Goal: Task Accomplishment & Management: Use online tool/utility

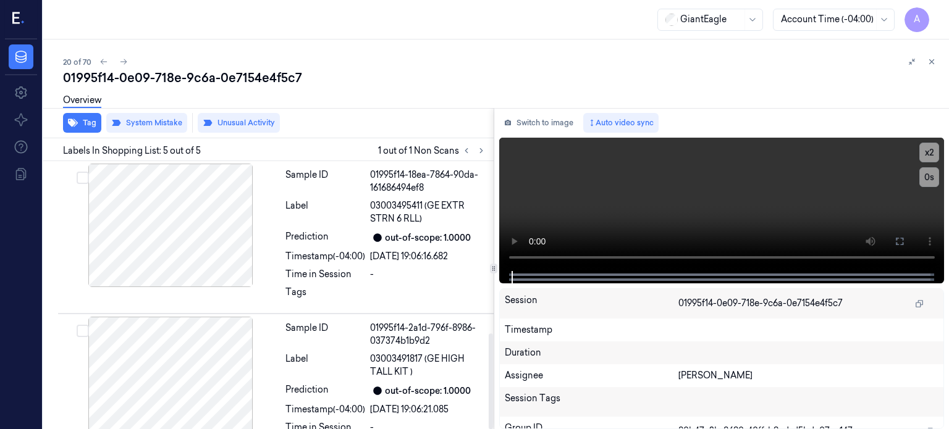
scroll to position [484, 0]
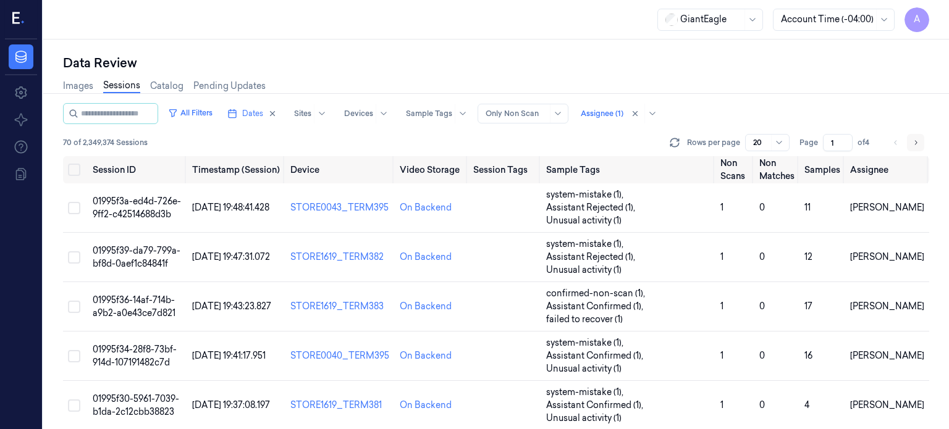
click at [918, 140] on icon "Go to next page" at bounding box center [915, 143] width 7 height 10
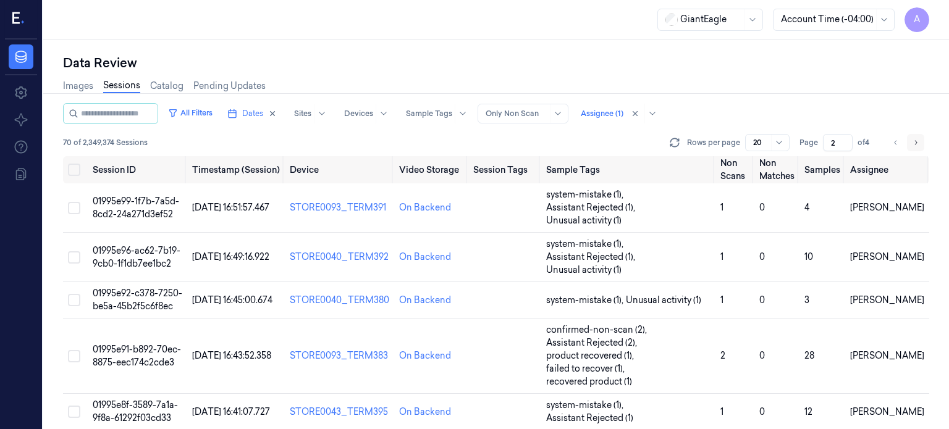
click at [915, 145] on icon "Go to next page" at bounding box center [915, 143] width 7 height 10
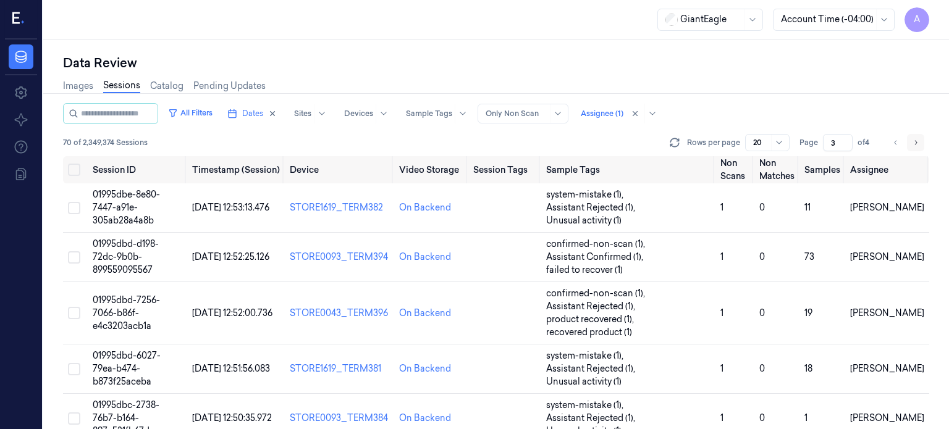
click at [915, 145] on icon "Go to next page" at bounding box center [915, 143] width 7 height 10
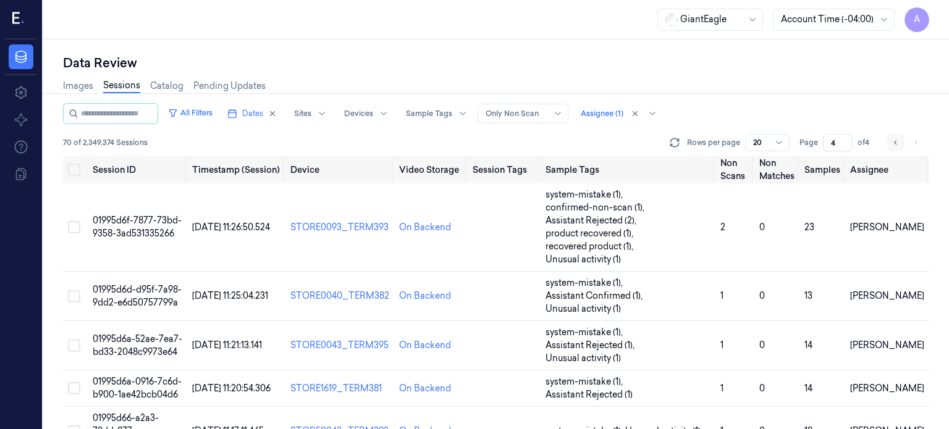
click at [898, 143] on icon "Go to previous page" at bounding box center [895, 143] width 7 height 10
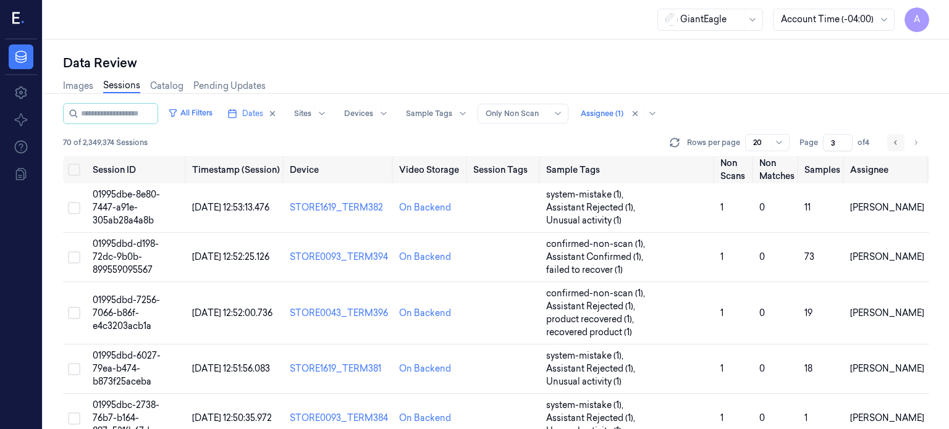
click at [892, 146] on icon "Go to previous page" at bounding box center [895, 143] width 7 height 10
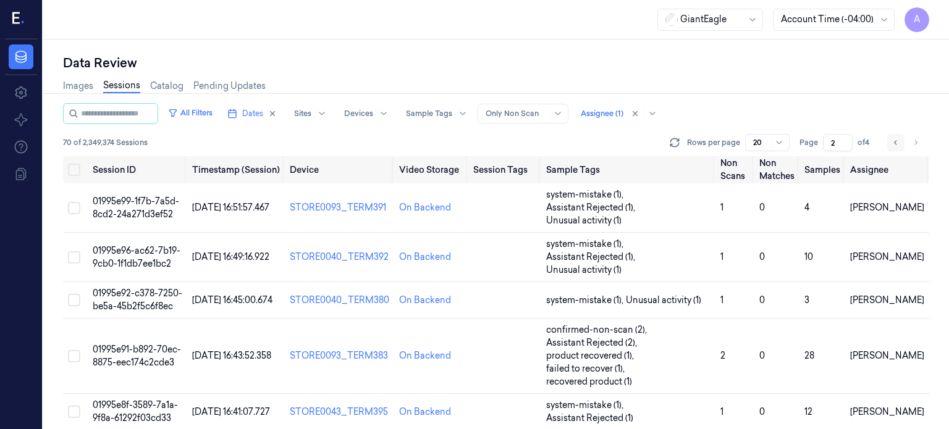
click at [892, 146] on icon "Go to previous page" at bounding box center [895, 143] width 7 height 10
type input "1"
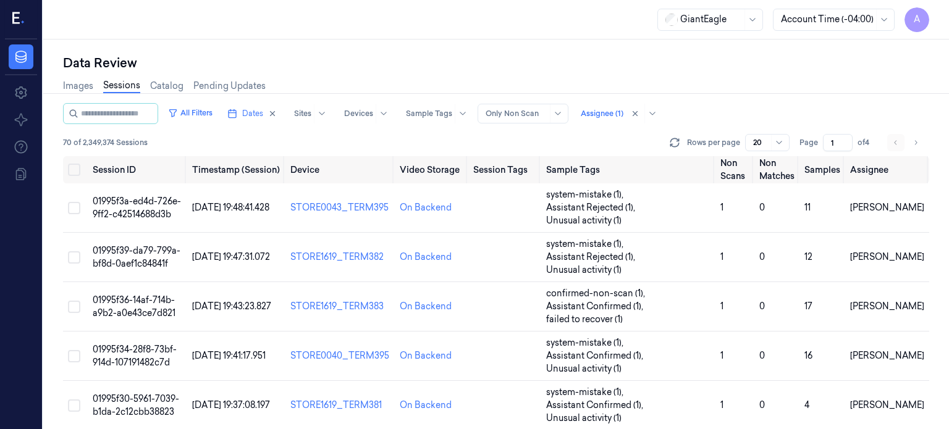
click at [892, 146] on li "pagination" at bounding box center [895, 142] width 17 height 17
click at [263, 110] on span "Dates" at bounding box center [252, 113] width 21 height 11
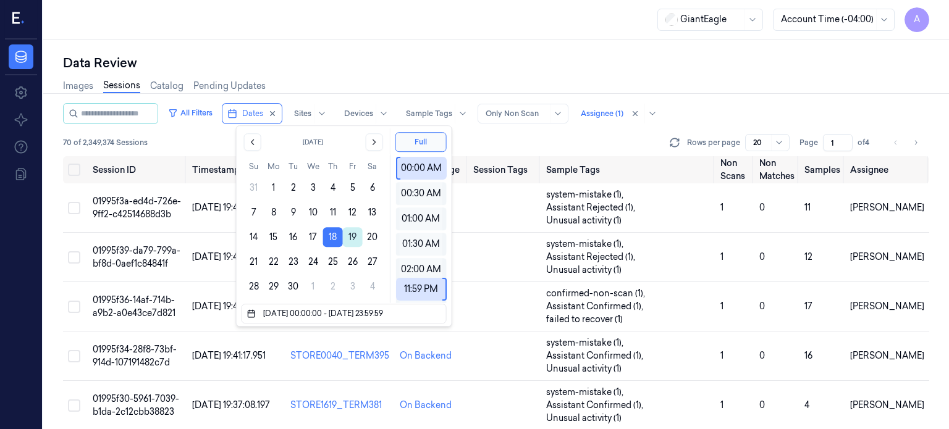
click at [353, 237] on button "19" at bounding box center [353, 237] width 20 height 20
type input "[DATE] 00:00:00 - [DATE] 23:59:59"
click at [461, 61] on div "Data Review" at bounding box center [496, 62] width 866 height 17
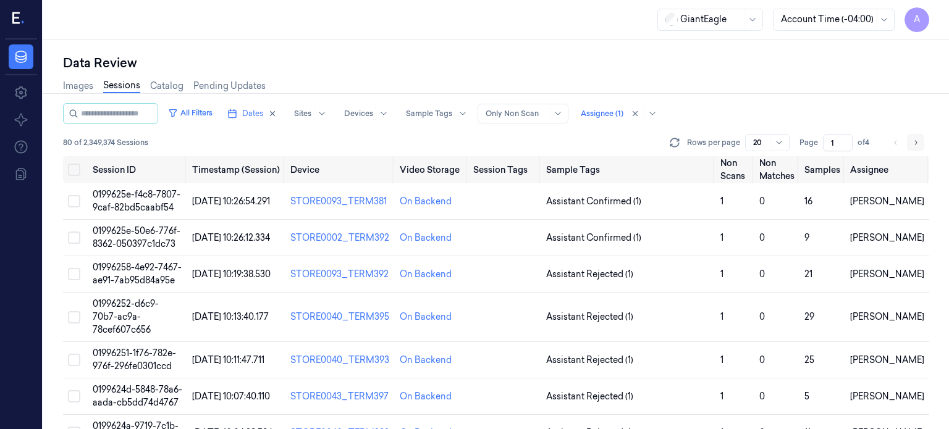
click at [912, 142] on icon "Go to next page" at bounding box center [915, 143] width 7 height 10
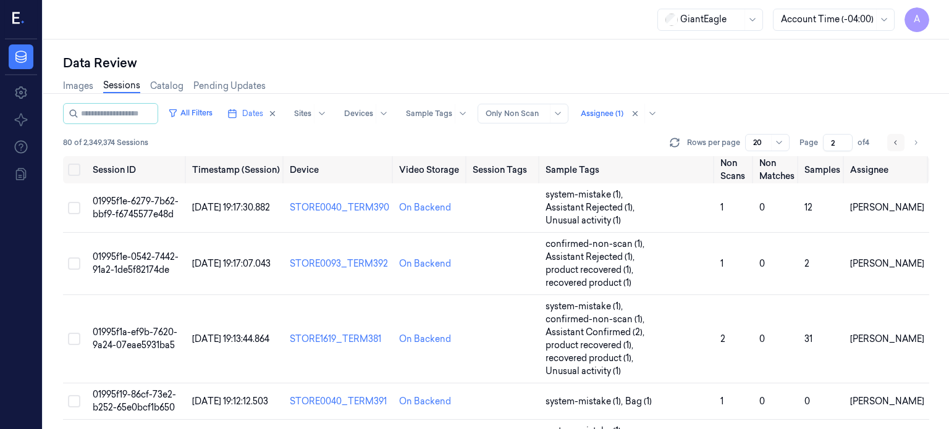
click at [894, 146] on icon "Go to previous page" at bounding box center [895, 143] width 7 height 10
type input "1"
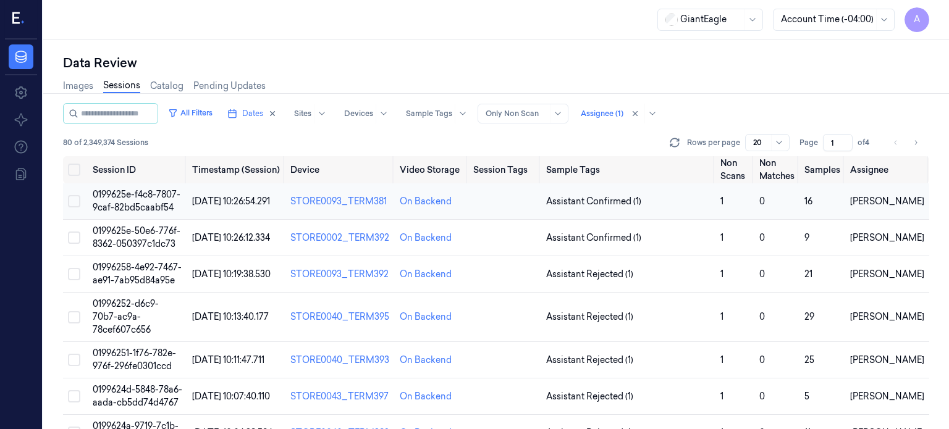
click at [140, 201] on span "0199625e-f4c8-7807-9caf-82bd5caabf54" at bounding box center [137, 201] width 88 height 24
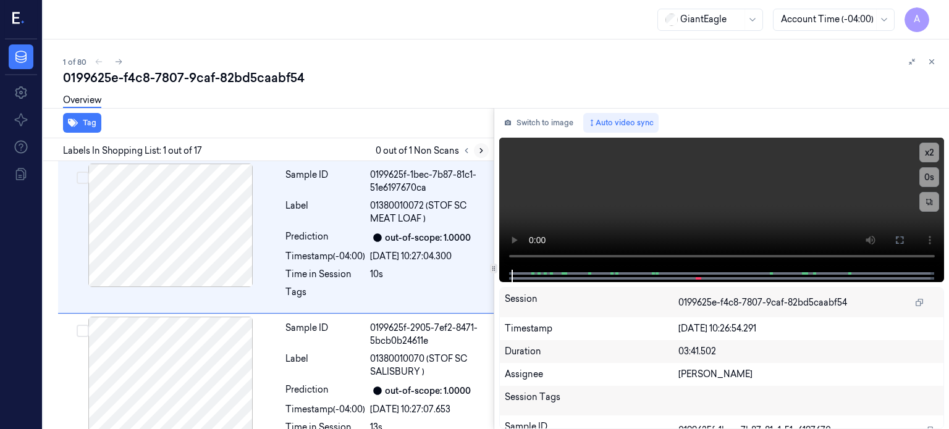
click at [477, 154] on icon at bounding box center [481, 150] width 9 height 9
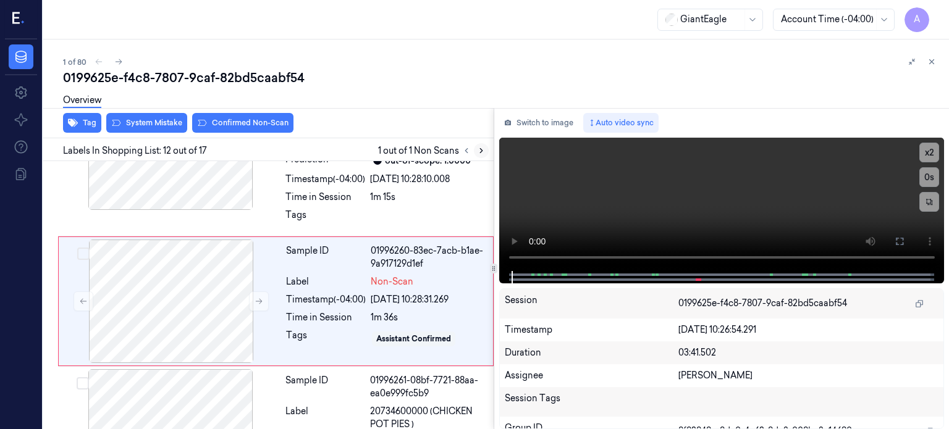
scroll to position [1612, 0]
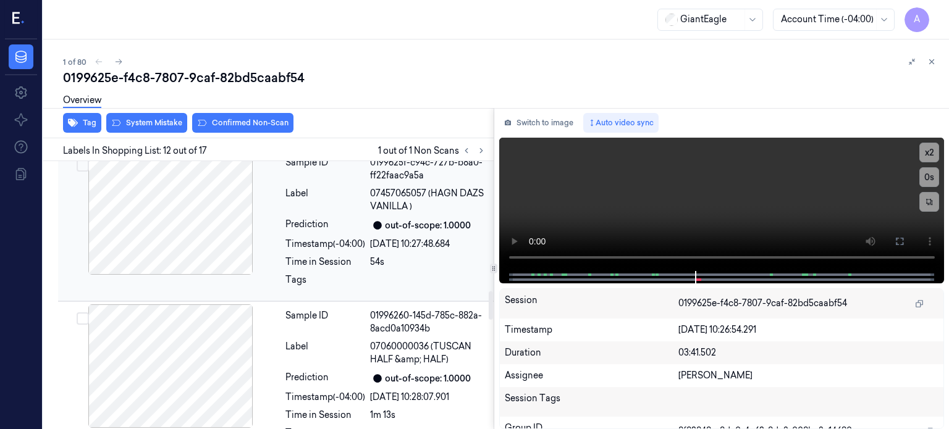
click at [174, 219] on div at bounding box center [171, 213] width 220 height 124
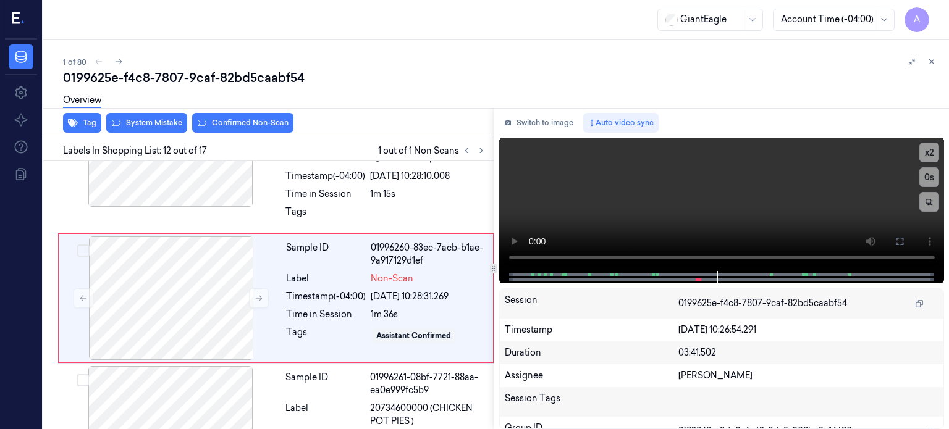
click at [613, 302] on div "Session" at bounding box center [592, 304] width 174 height 20
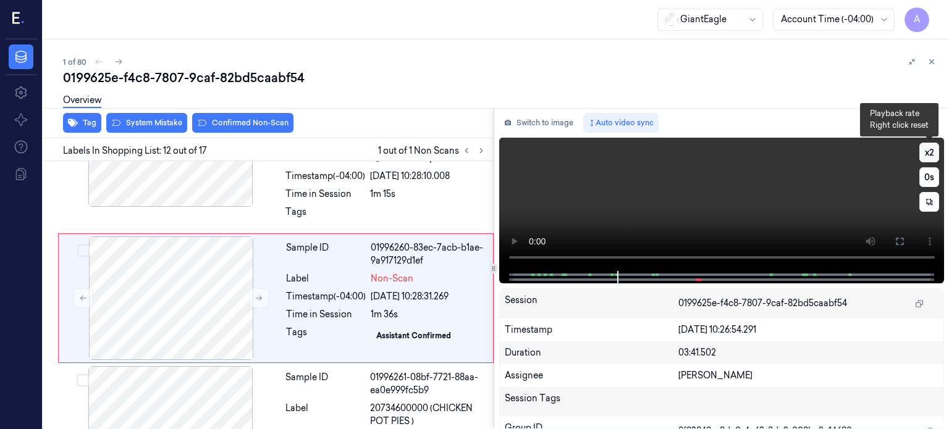
click at [931, 150] on button "x 2" at bounding box center [929, 153] width 20 height 20
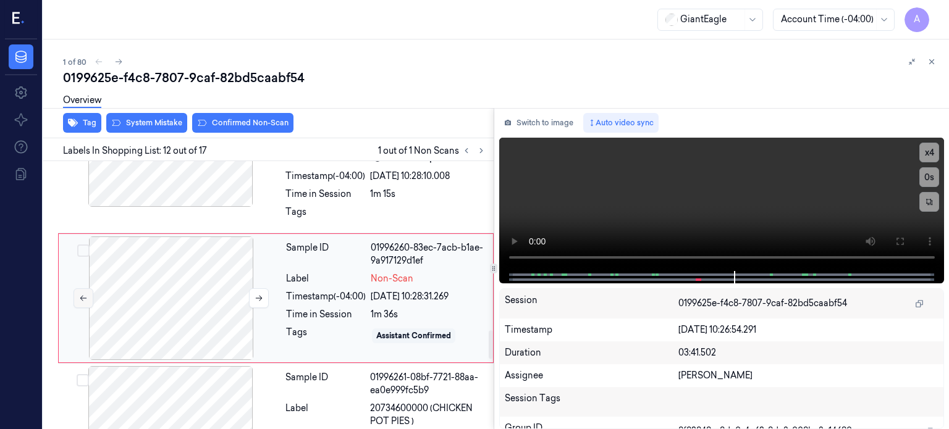
click at [84, 297] on icon at bounding box center [83, 298] width 9 height 9
click at [257, 296] on icon at bounding box center [258, 298] width 9 height 9
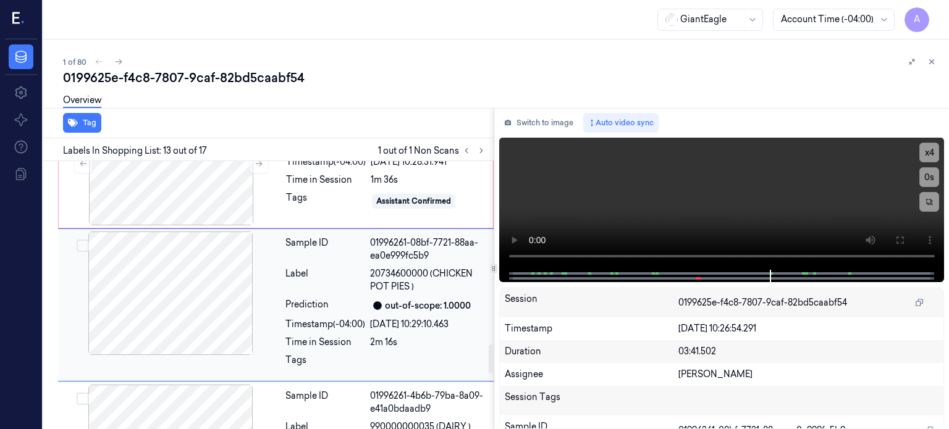
scroll to position [1753, 0]
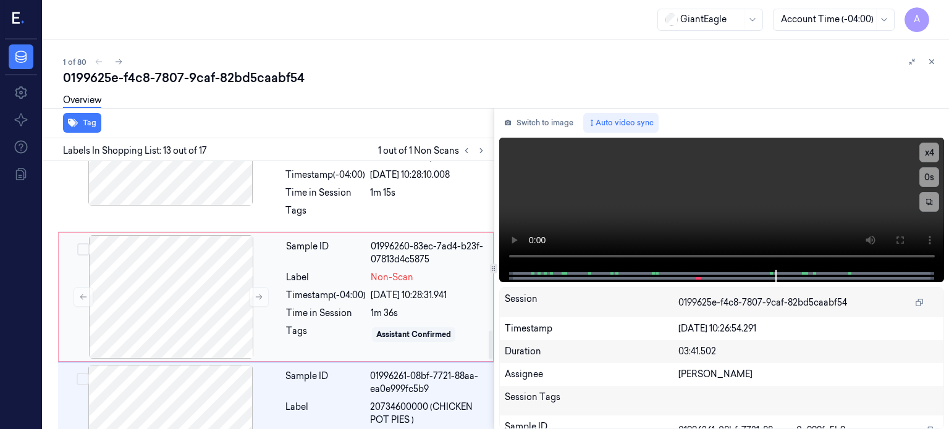
click at [292, 289] on div "Timestamp (-04:00)" at bounding box center [326, 295] width 80 height 13
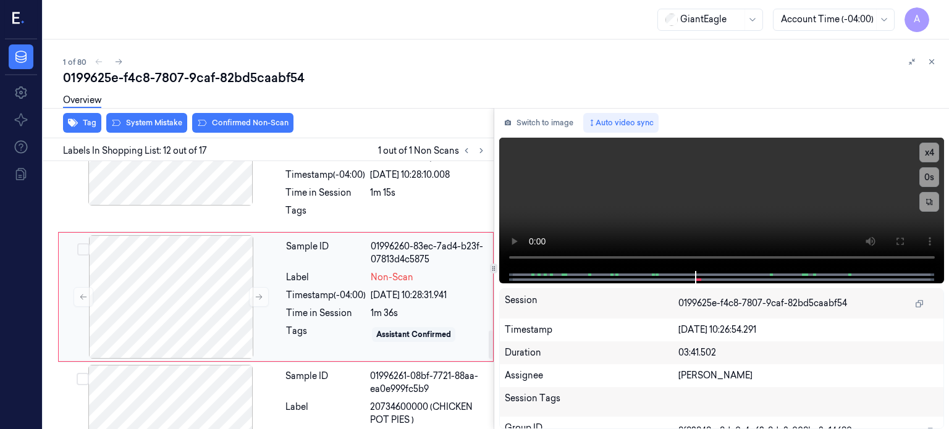
scroll to position [1612, 0]
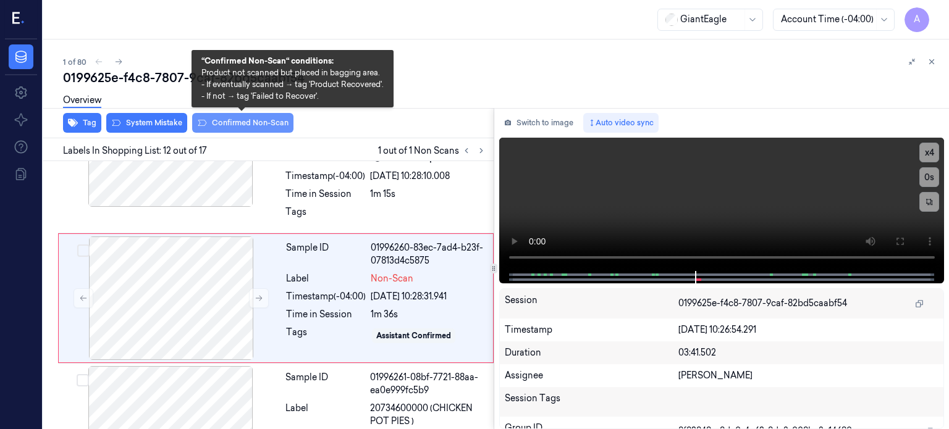
click at [232, 120] on button "Confirmed Non-Scan" at bounding box center [242, 123] width 101 height 20
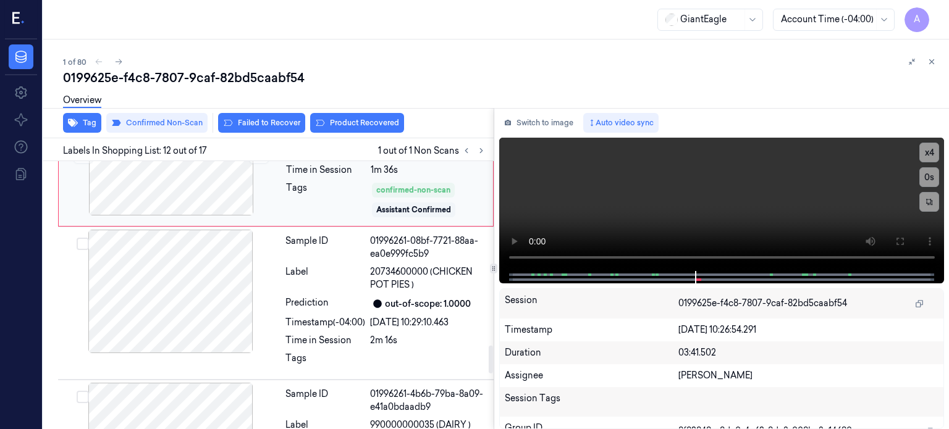
scroll to position [1761, 0]
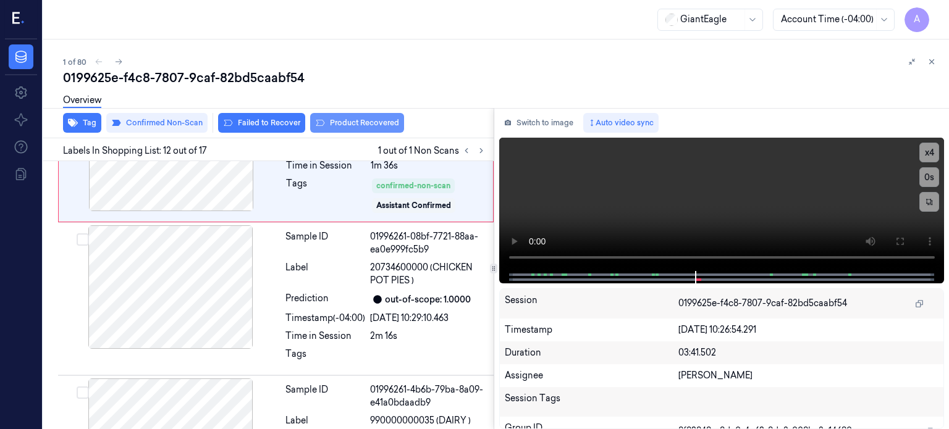
click at [369, 121] on button "Product Recovered" at bounding box center [357, 123] width 94 height 20
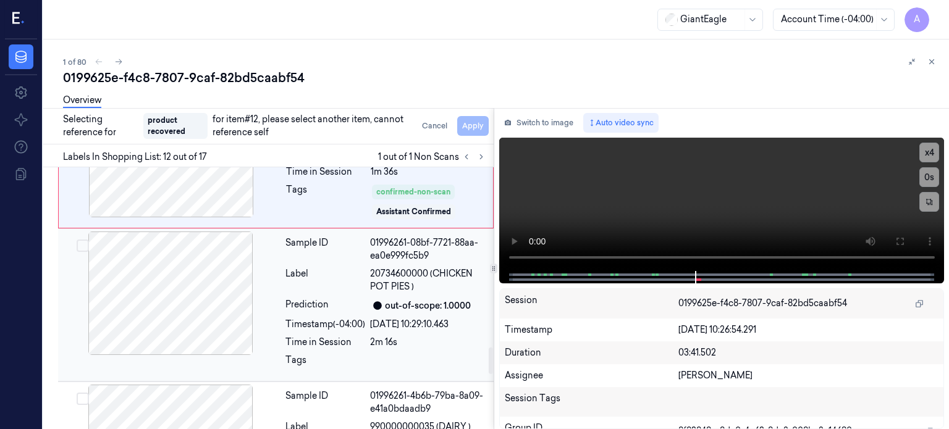
click at [85, 240] on button "Select row" at bounding box center [83, 246] width 12 height 12
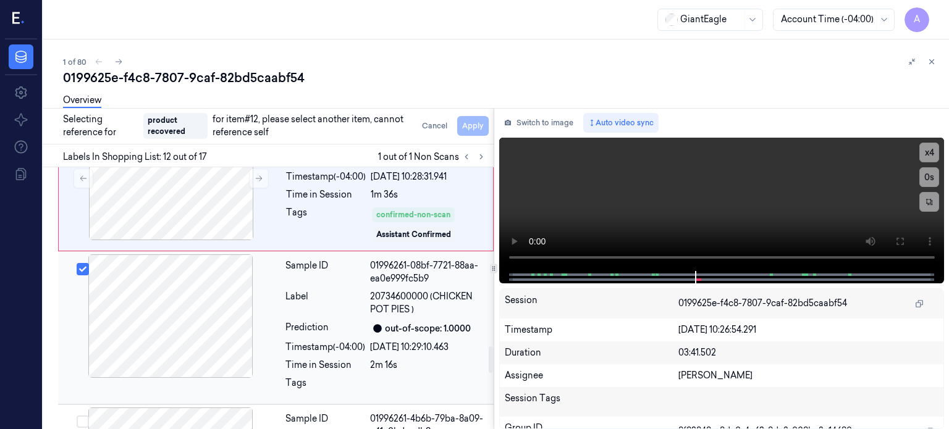
scroll to position [1750, 0]
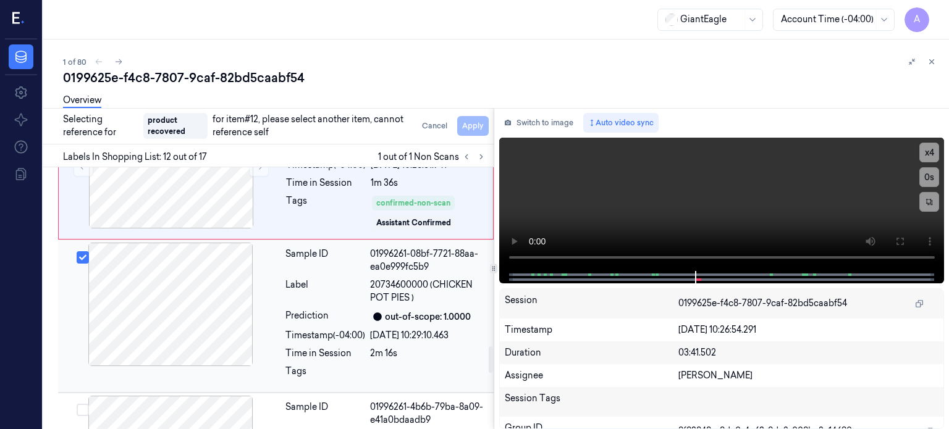
click at [350, 353] on div "Time in Session" at bounding box center [325, 353] width 80 height 13
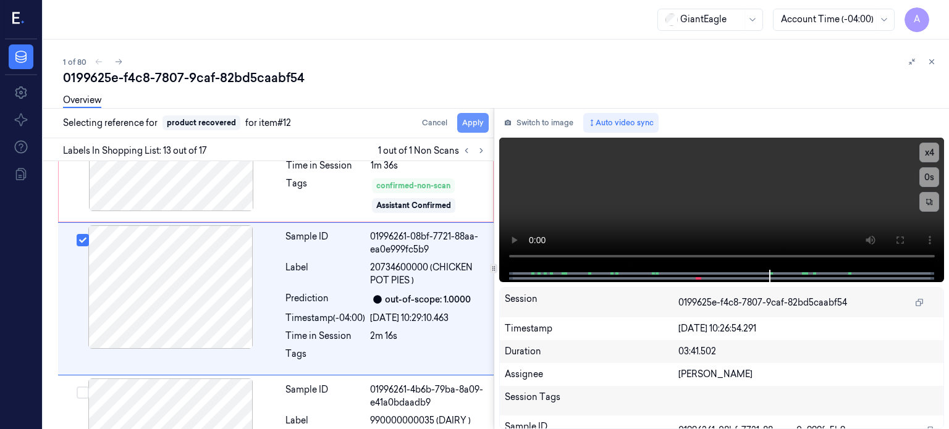
click at [469, 127] on button "Apply" at bounding box center [472, 123] width 31 height 20
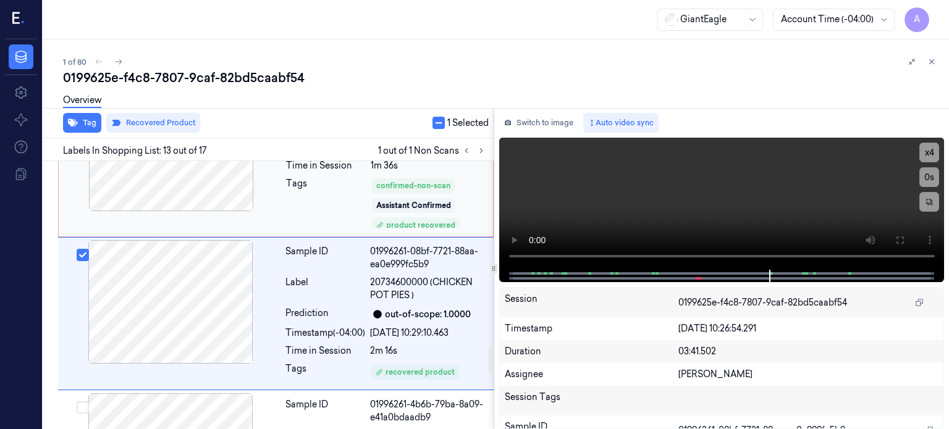
scroll to position [1776, 0]
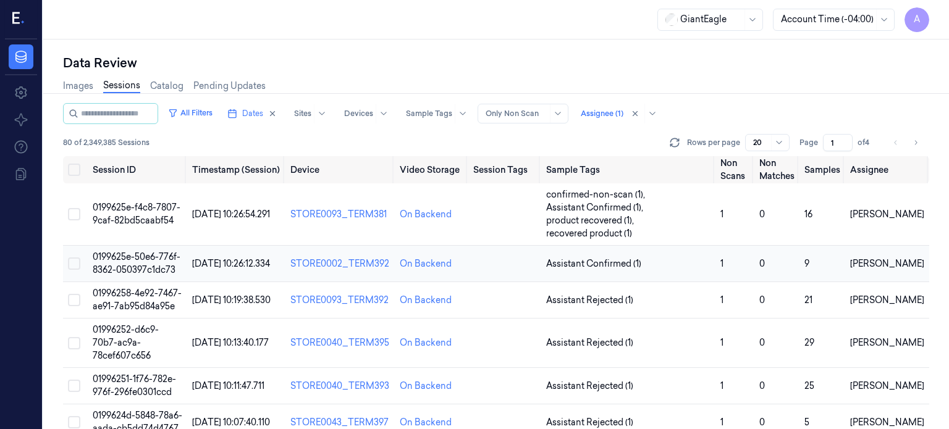
click at [137, 256] on span "0199625e-50e6-776f-8362-050397c1dc73" at bounding box center [137, 263] width 88 height 24
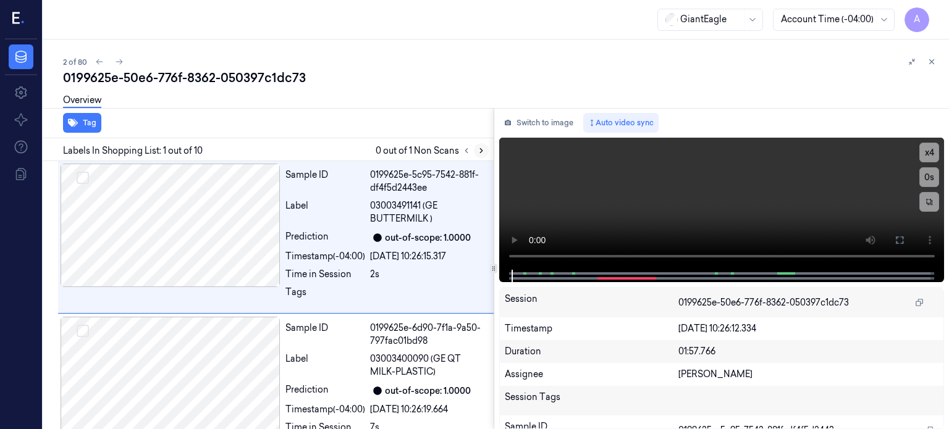
click at [483, 148] on icon at bounding box center [481, 150] width 9 height 9
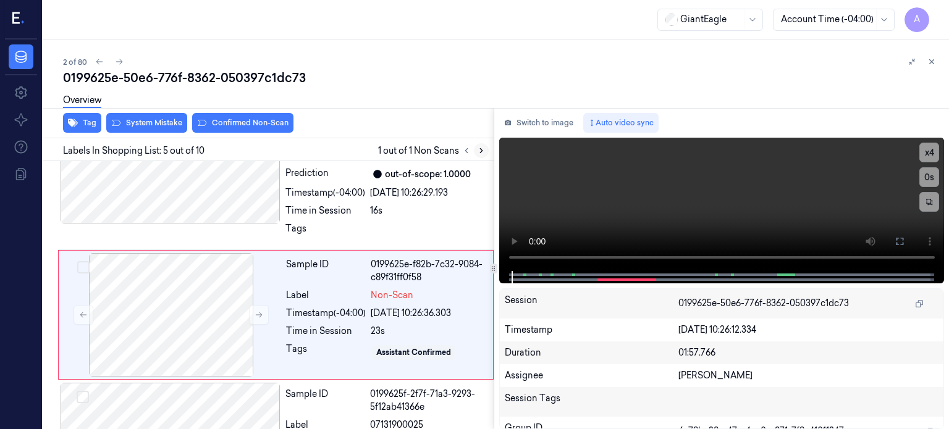
scroll to position [541, 0]
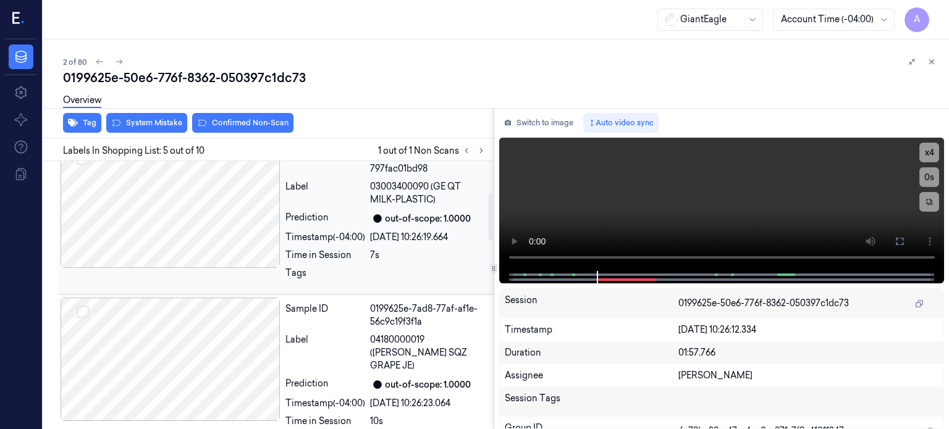
click at [176, 217] on div at bounding box center [171, 207] width 220 height 124
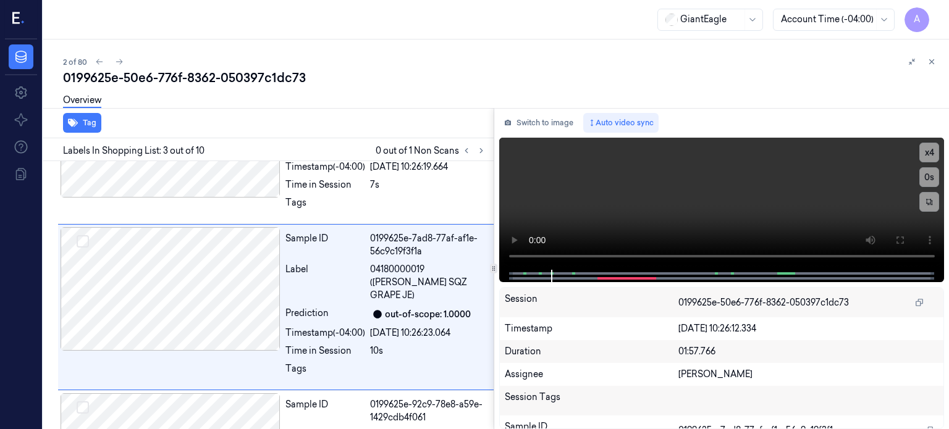
scroll to position [247, 0]
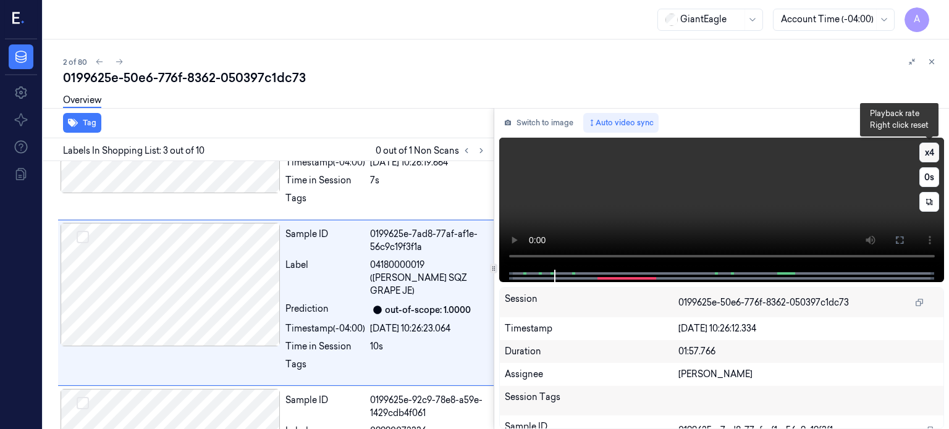
click at [933, 157] on button "x 4" at bounding box center [929, 153] width 20 height 20
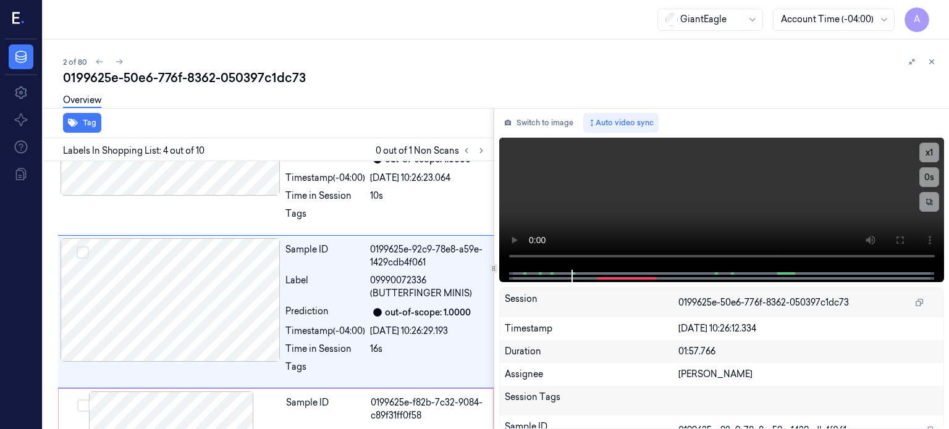
scroll to position [400, 0]
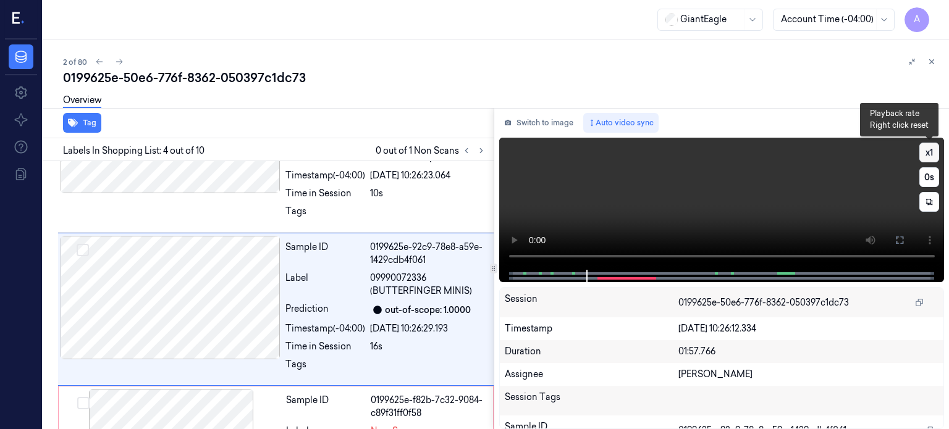
click at [927, 157] on button "x 1" at bounding box center [929, 153] width 20 height 20
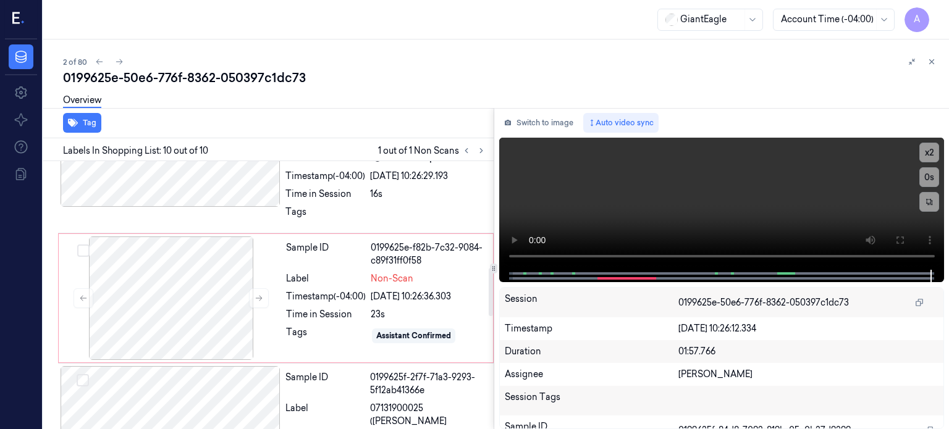
scroll to position [545, 0]
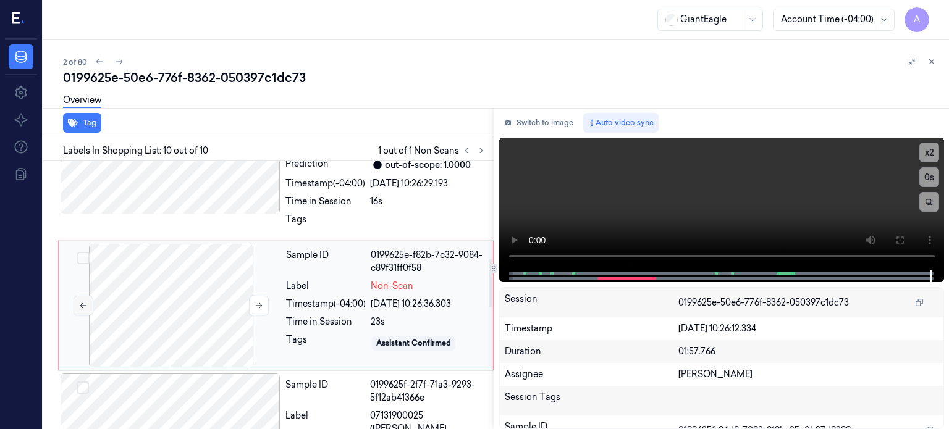
click at [82, 296] on button at bounding box center [83, 306] width 20 height 20
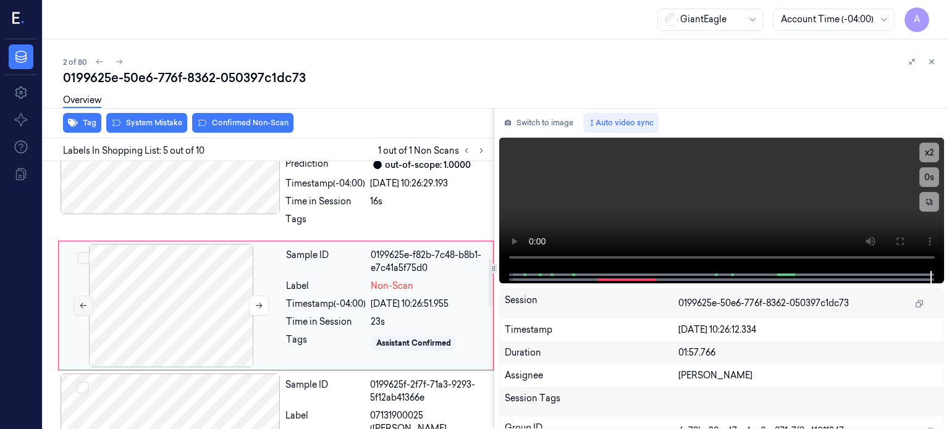
scroll to position [541, 0]
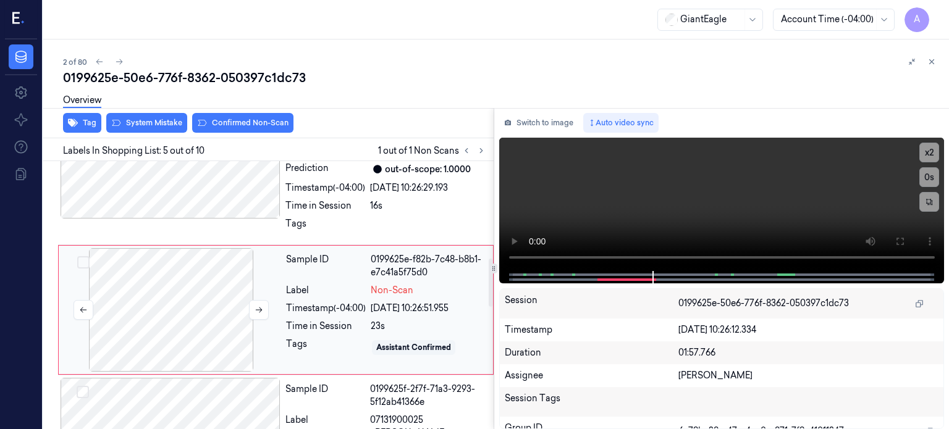
click at [180, 275] on div at bounding box center [171, 310] width 220 height 124
click at [545, 126] on button "Switch to image" at bounding box center [538, 123] width 79 height 20
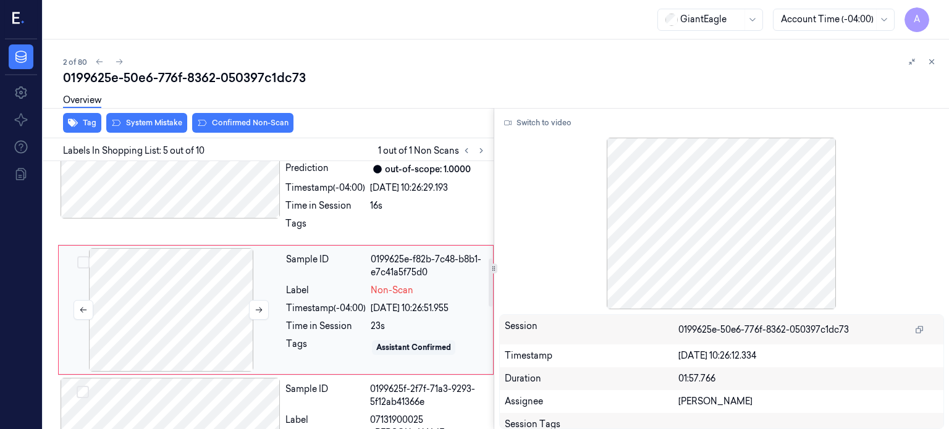
click at [162, 293] on div at bounding box center [171, 310] width 220 height 124
click at [531, 125] on button "Switch to video" at bounding box center [537, 123] width 77 height 20
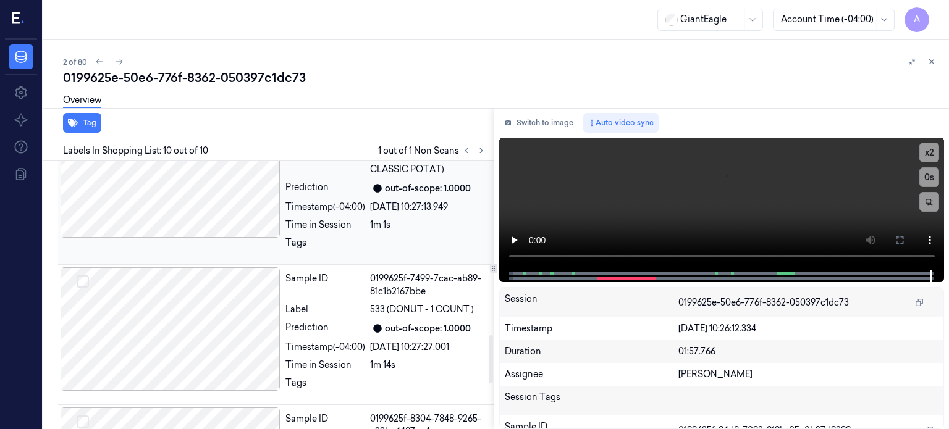
scroll to position [893, 0]
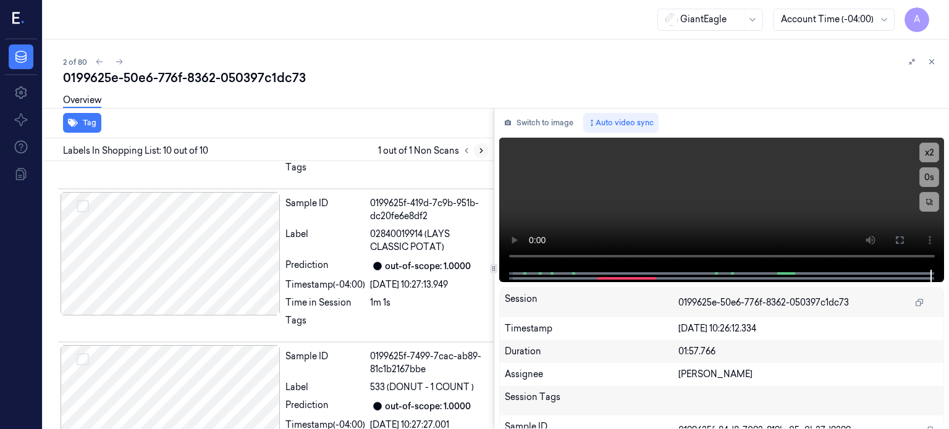
click at [477, 152] on icon at bounding box center [481, 150] width 9 height 9
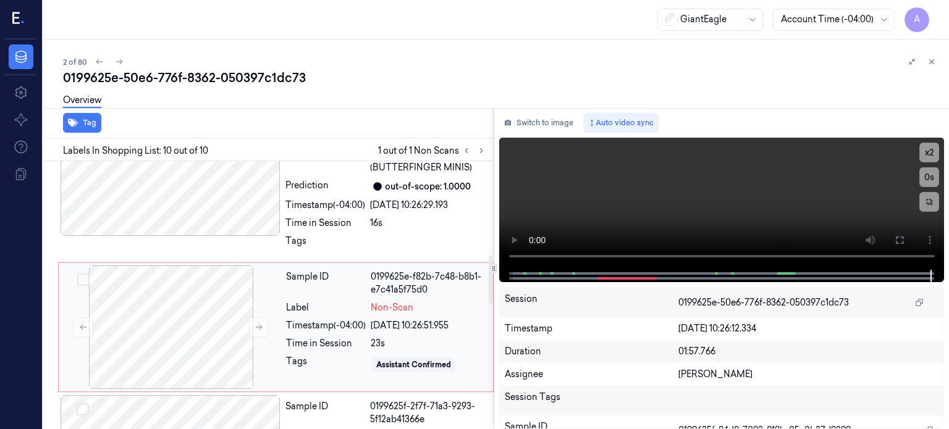
click at [339, 286] on div "Sample ID 0199625e-f82b-7c48-b8b1-e7c41a5f75d0 Label Non-Scan Timestamp (-04:00…" at bounding box center [385, 328] width 209 height 124
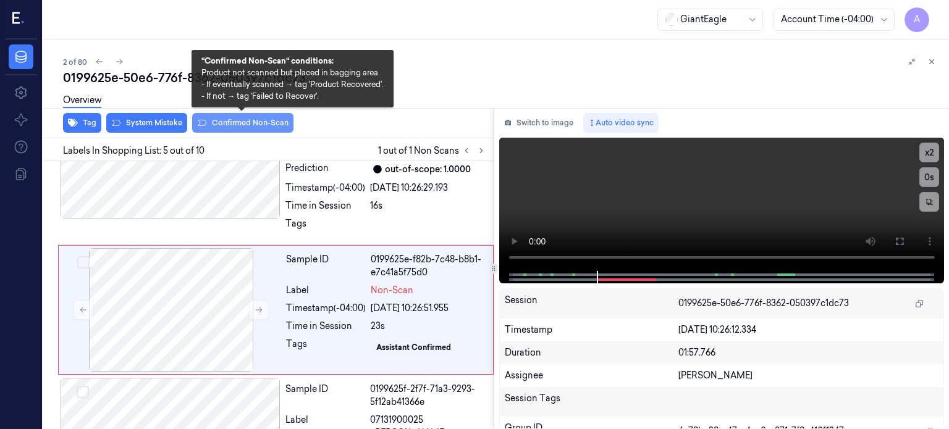
click at [239, 119] on button "Confirmed Non-Scan" at bounding box center [242, 123] width 101 height 20
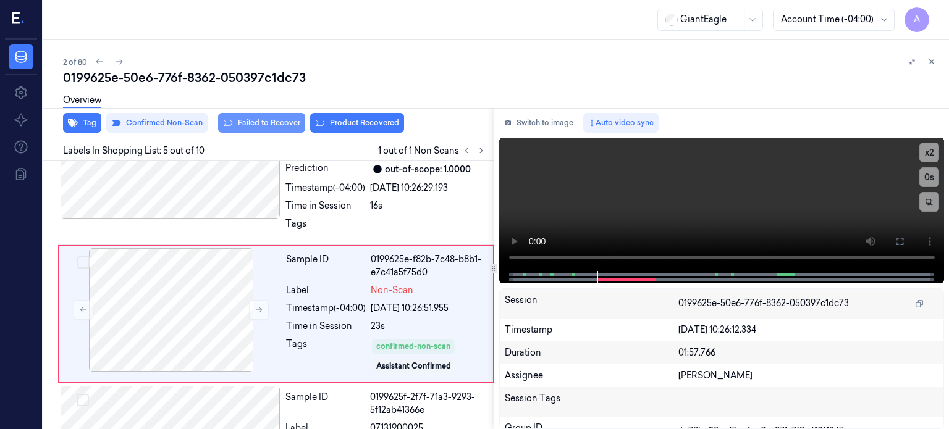
scroll to position [545, 0]
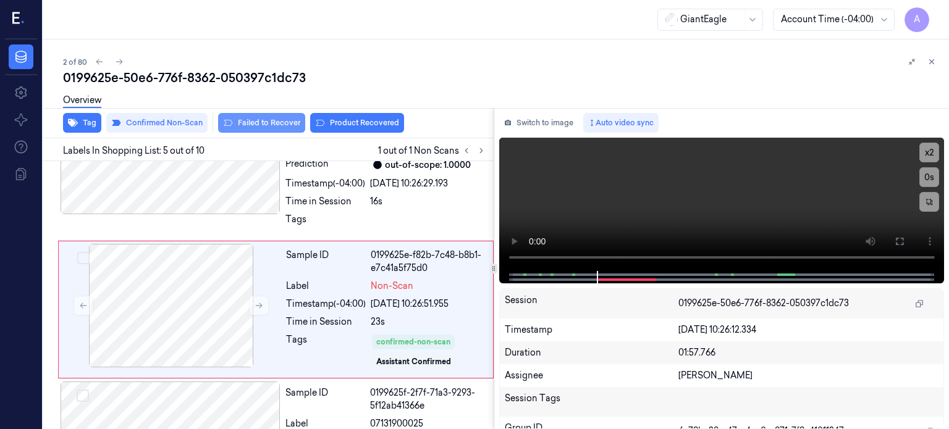
click at [254, 123] on button "Failed to Recover" at bounding box center [261, 123] width 87 height 20
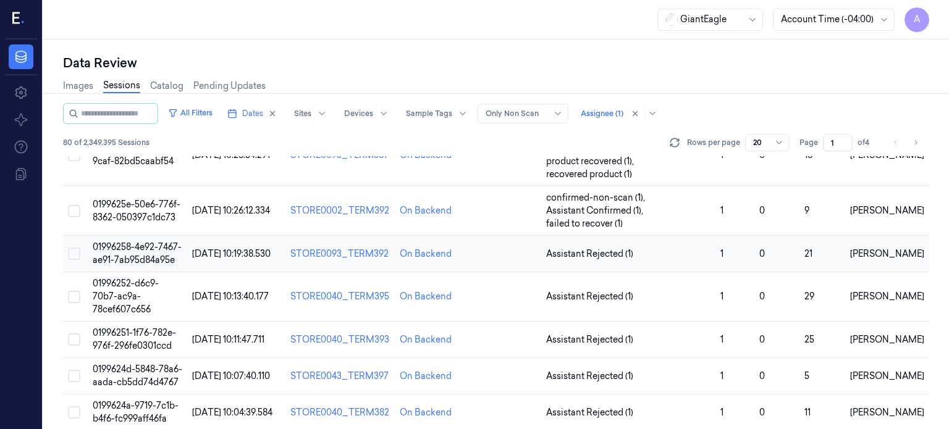
scroll to position [59, 0]
click at [121, 248] on span "01996258-4e92-7467-ae91-7ab95d84a95e" at bounding box center [137, 253] width 89 height 24
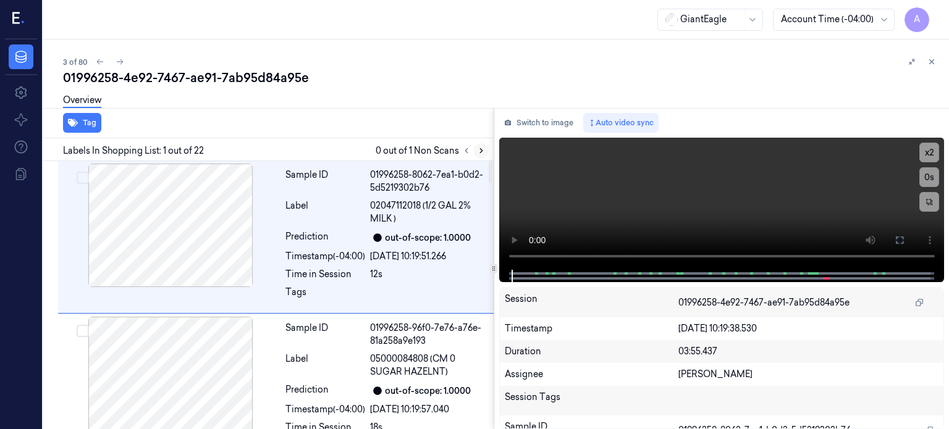
click at [480, 149] on icon at bounding box center [481, 151] width 2 height 4
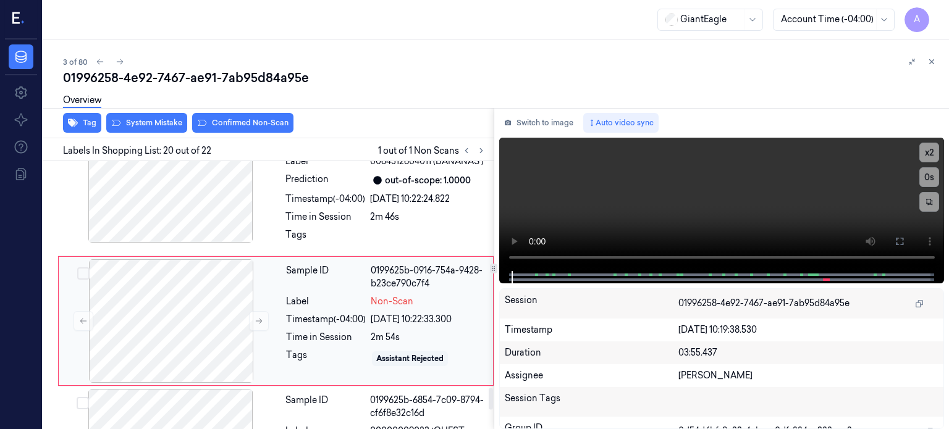
scroll to position [2809, 0]
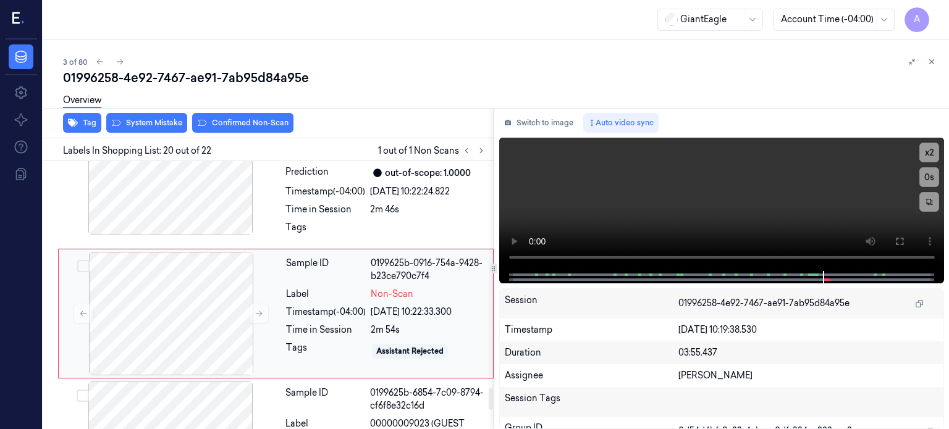
click at [363, 306] on div "Timestamp (-04:00)" at bounding box center [326, 312] width 80 height 13
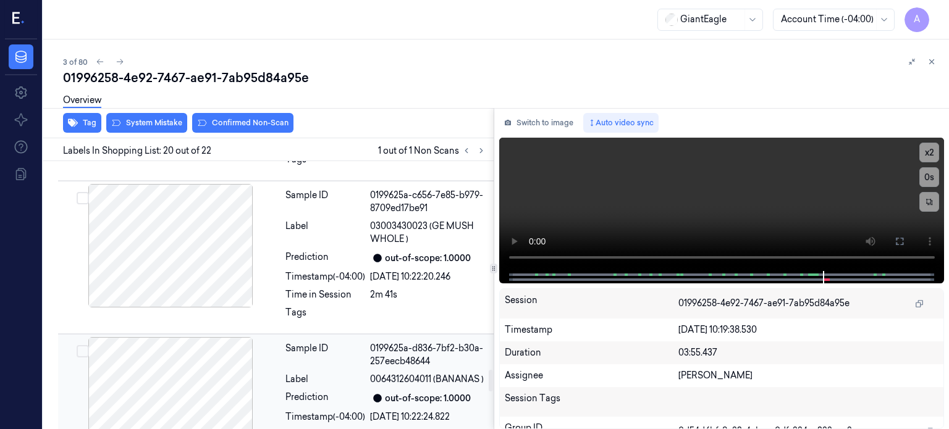
scroll to position [2575, 0]
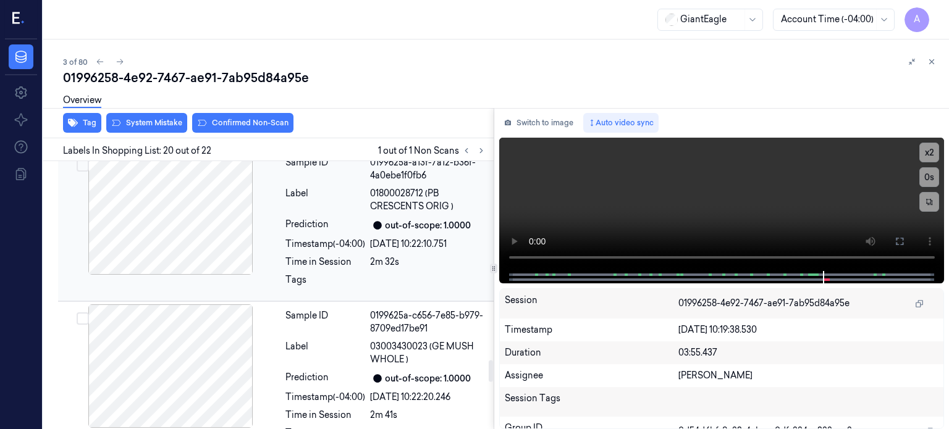
click at [198, 199] on div at bounding box center [171, 213] width 220 height 124
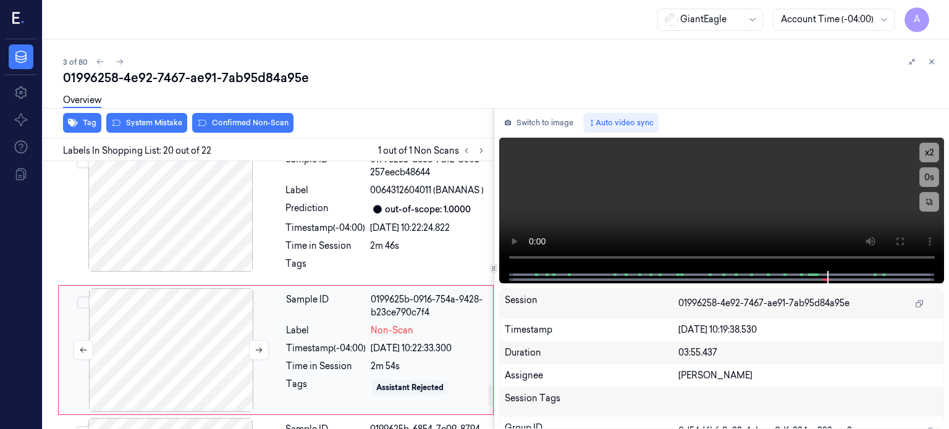
scroll to position [2774, 0]
click at [82, 344] on icon at bounding box center [83, 348] width 9 height 9
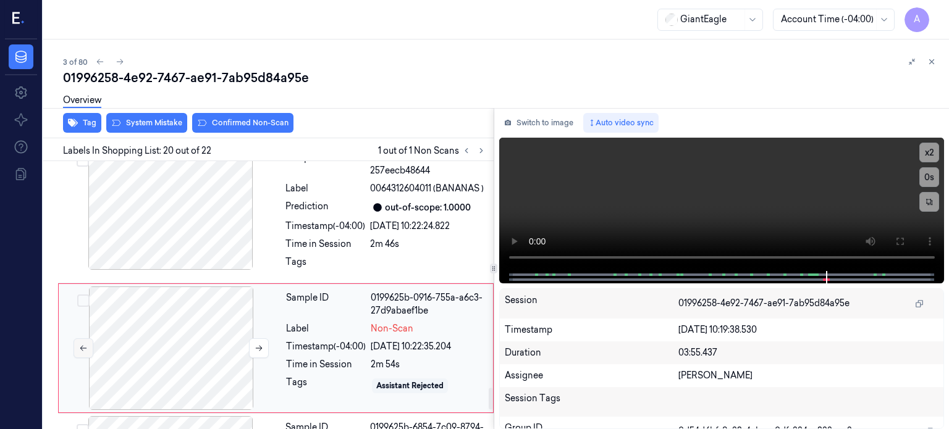
scroll to position [2809, 0]
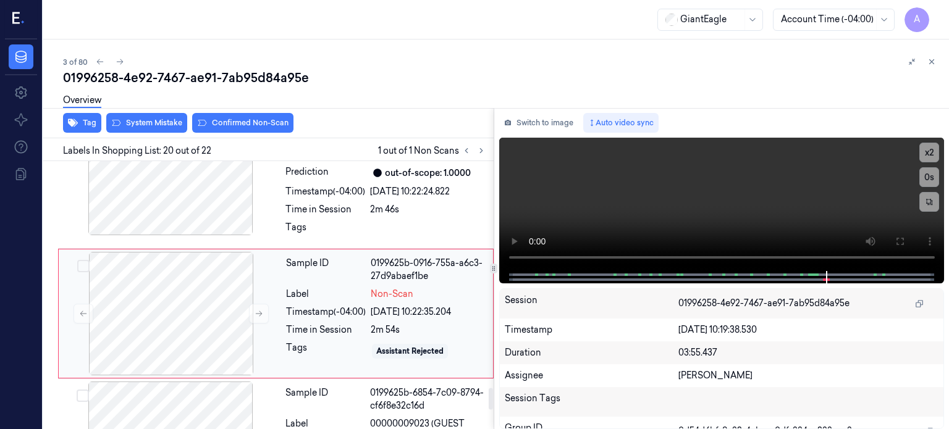
click at [334, 288] on div "Label" at bounding box center [326, 294] width 80 height 13
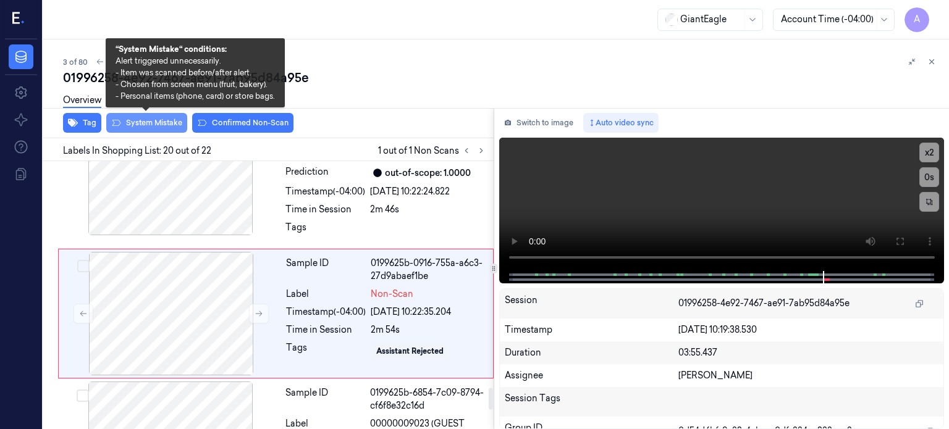
click at [146, 118] on button "System Mistake" at bounding box center [146, 123] width 81 height 20
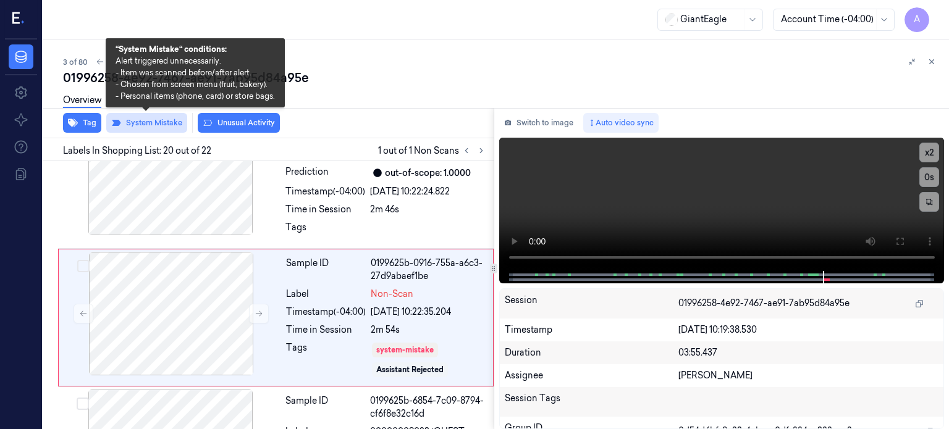
scroll to position [2813, 0]
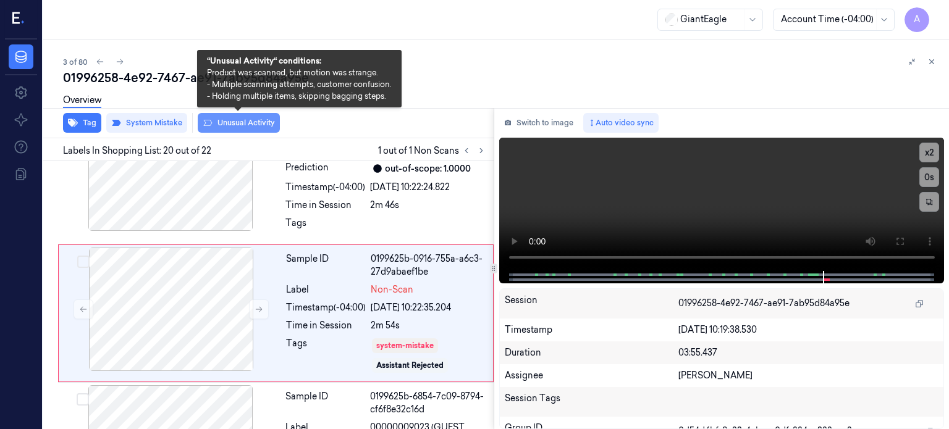
click at [245, 122] on button "Unusual Activity" at bounding box center [239, 123] width 82 height 20
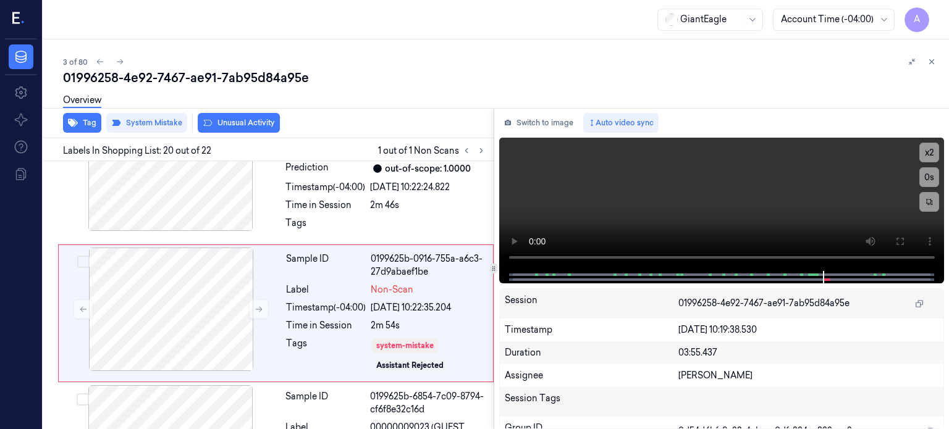
scroll to position [2821, 0]
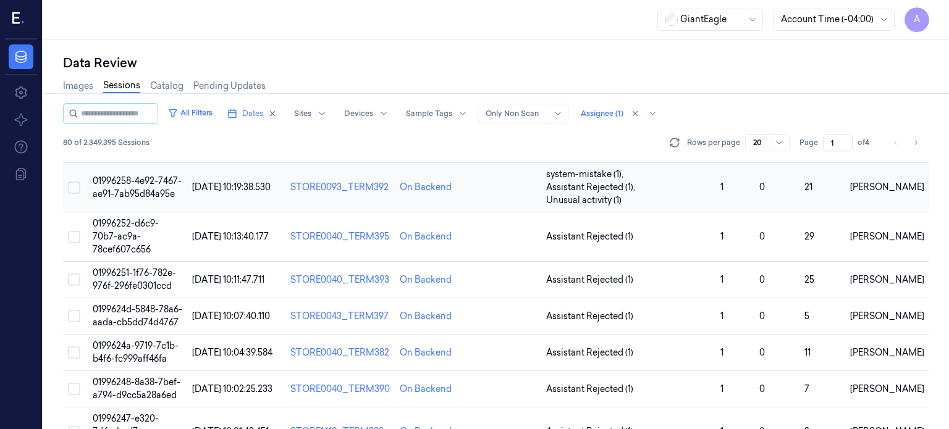
scroll to position [124, 0]
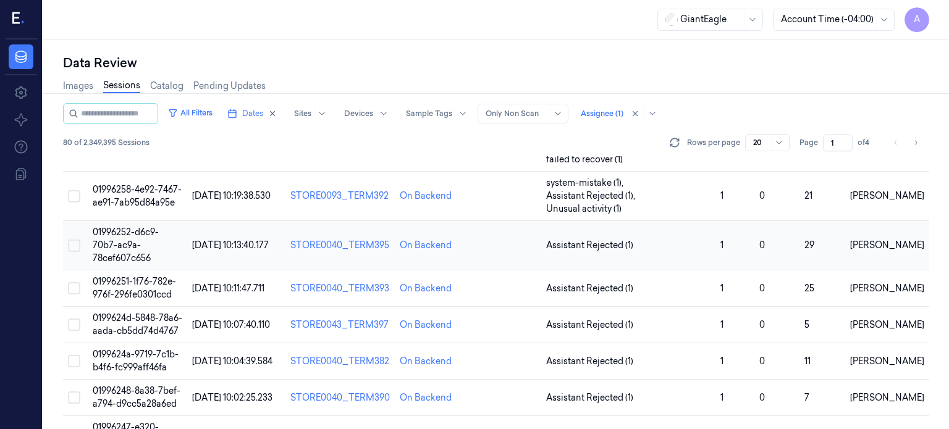
click at [135, 232] on span "01996252-d6c9-70b7-ac9a-78cef607c656" at bounding box center [126, 245] width 66 height 37
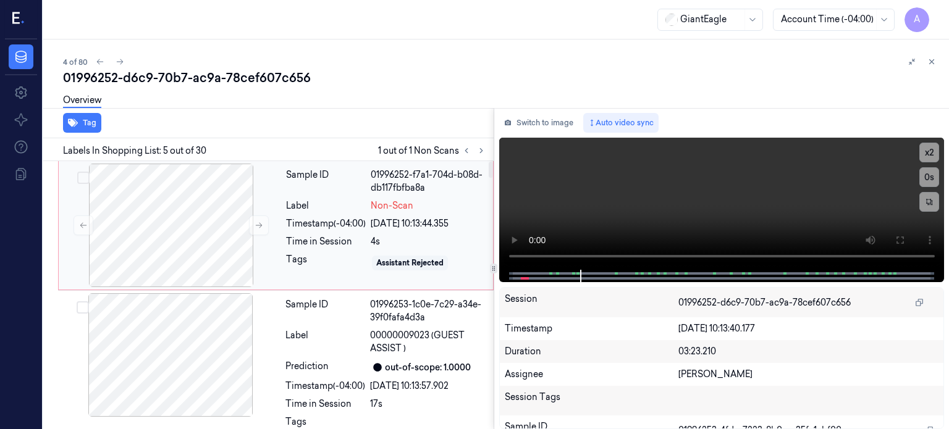
click at [311, 238] on div "Time in Session" at bounding box center [326, 241] width 80 height 13
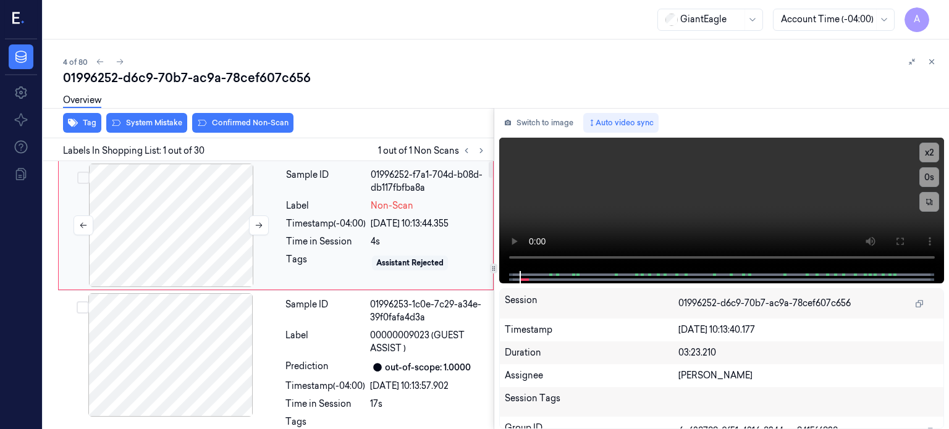
click at [177, 226] on div at bounding box center [171, 226] width 220 height 124
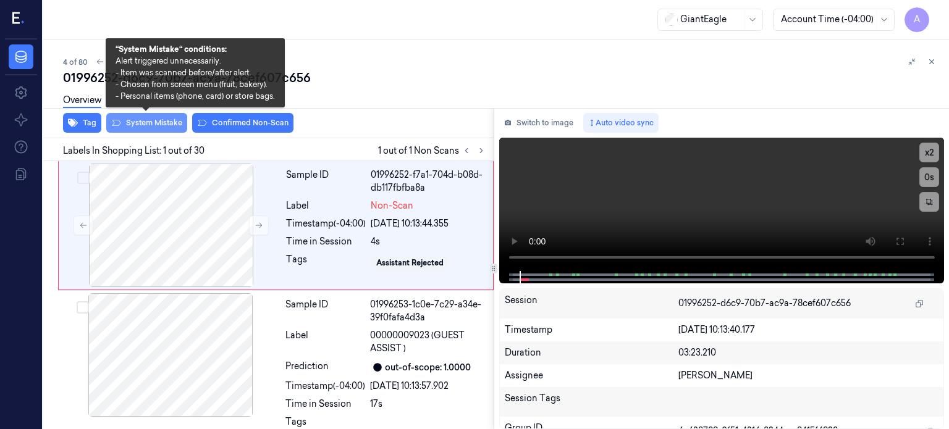
click at [156, 119] on button "System Mistake" at bounding box center [146, 123] width 81 height 20
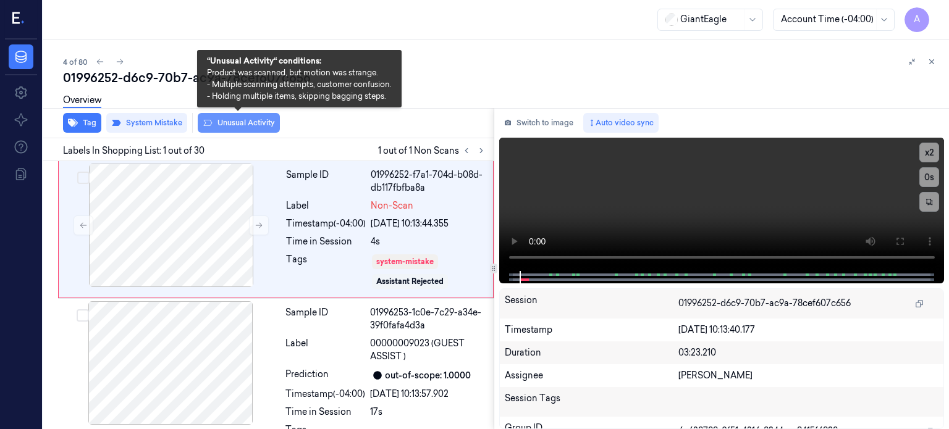
click at [238, 122] on button "Unusual Activity" at bounding box center [239, 123] width 82 height 20
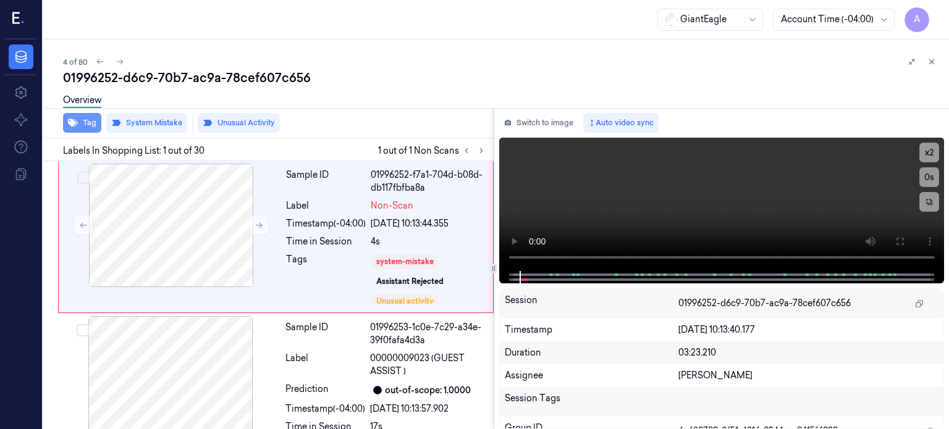
click at [88, 120] on button "Tag" at bounding box center [82, 123] width 38 height 20
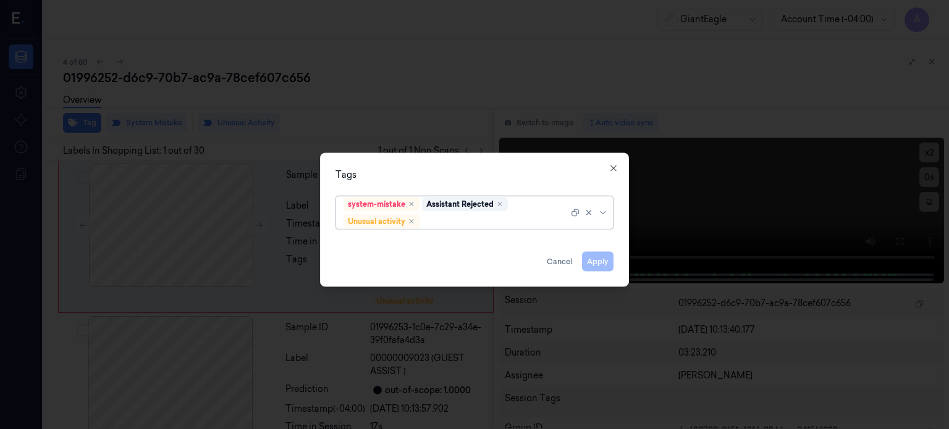
type input "b"
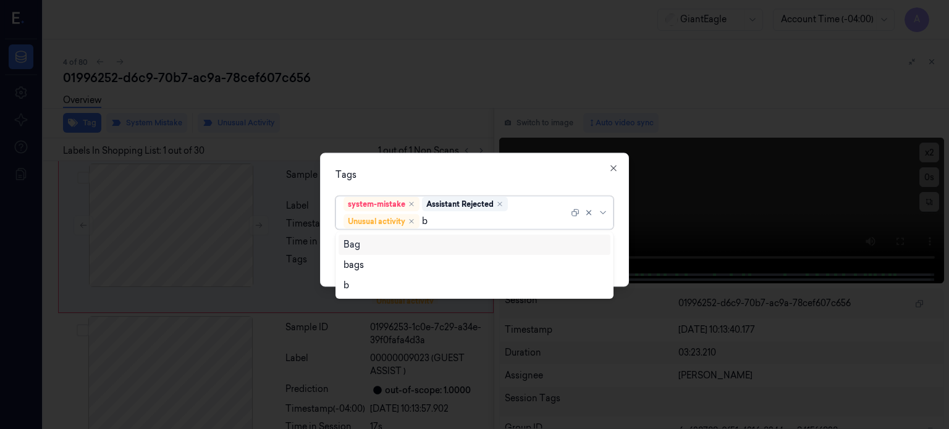
click at [349, 248] on div "Bag" at bounding box center [351, 244] width 17 height 13
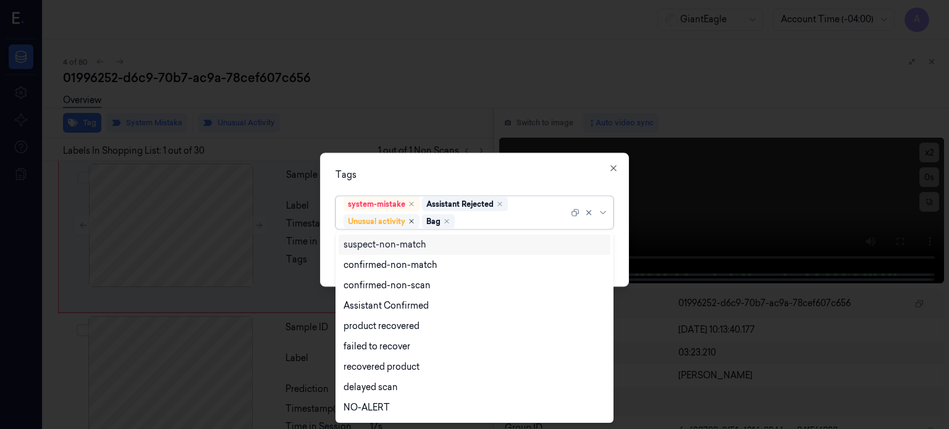
click at [410, 220] on icon "Remove ,Unusual activity" at bounding box center [411, 221] width 4 height 4
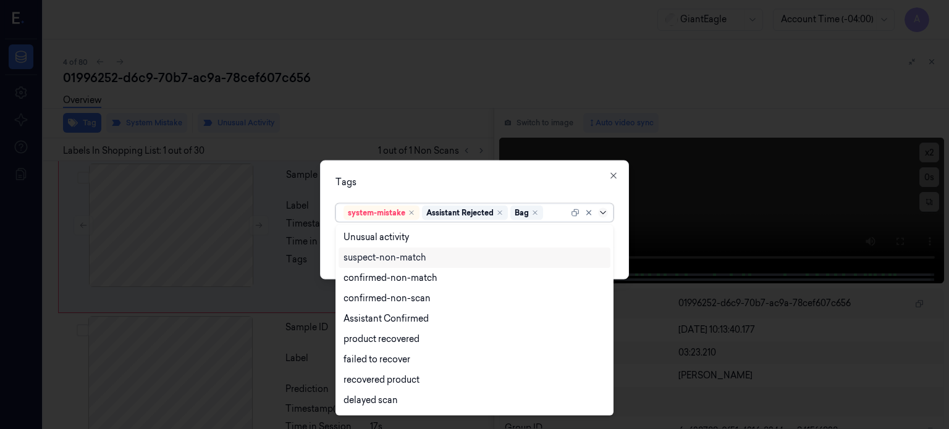
click at [600, 212] on icon at bounding box center [603, 213] width 10 height 10
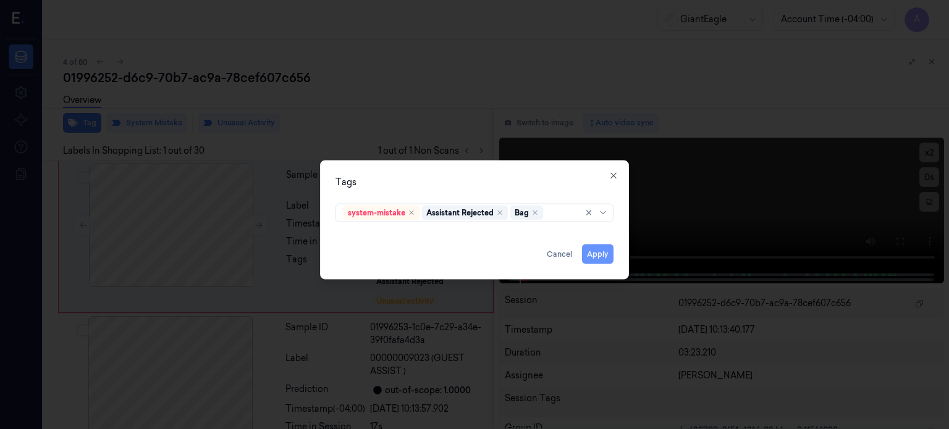
click at [594, 252] on button "Apply" at bounding box center [597, 254] width 31 height 20
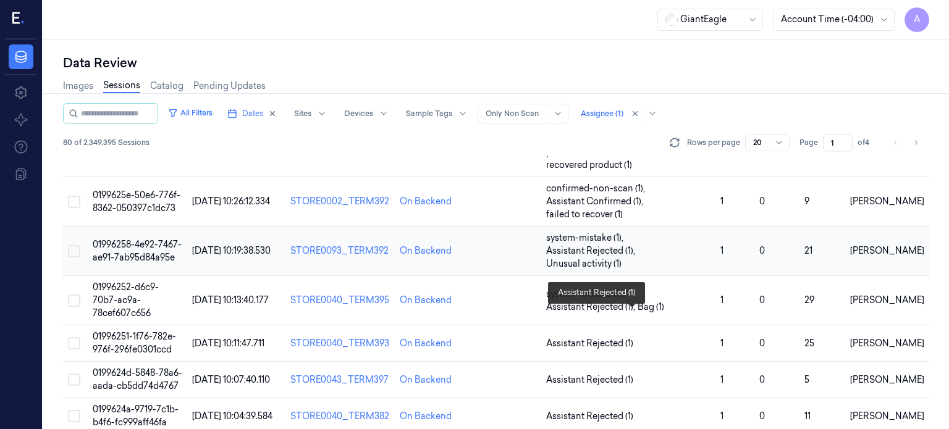
scroll to position [86, 0]
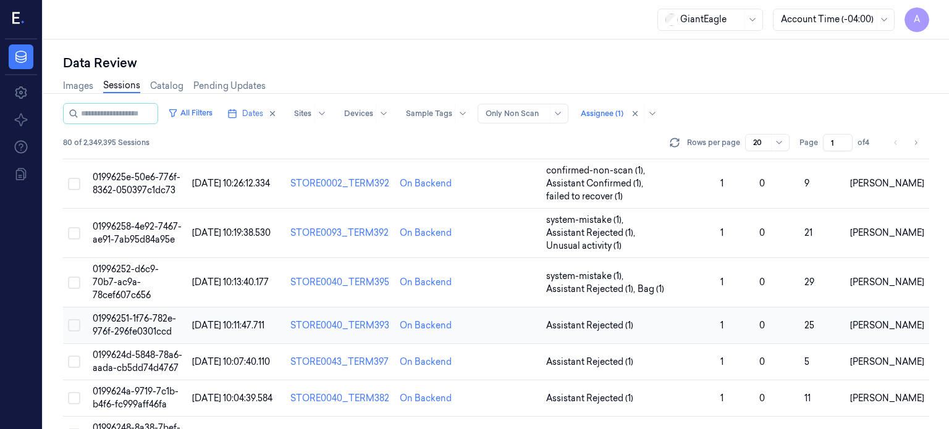
click at [121, 313] on span "01996251-1f76-782e-976f-296fe0301ccd" at bounding box center [134, 325] width 83 height 24
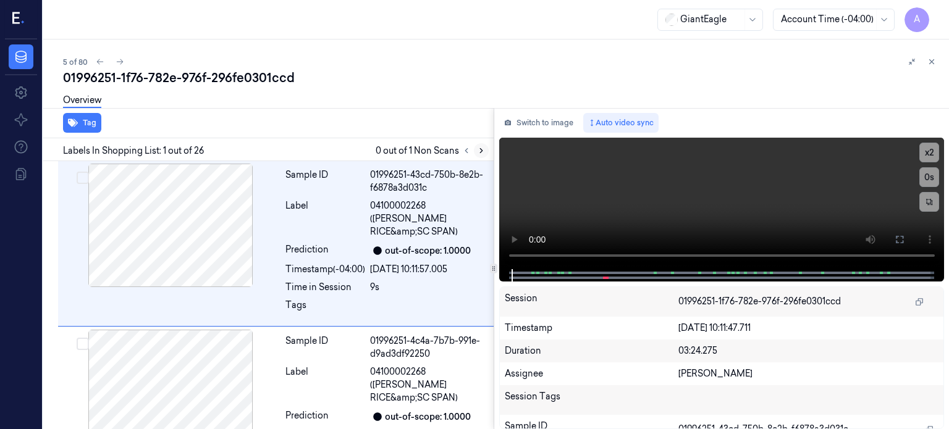
click at [479, 153] on icon at bounding box center [481, 150] width 9 height 9
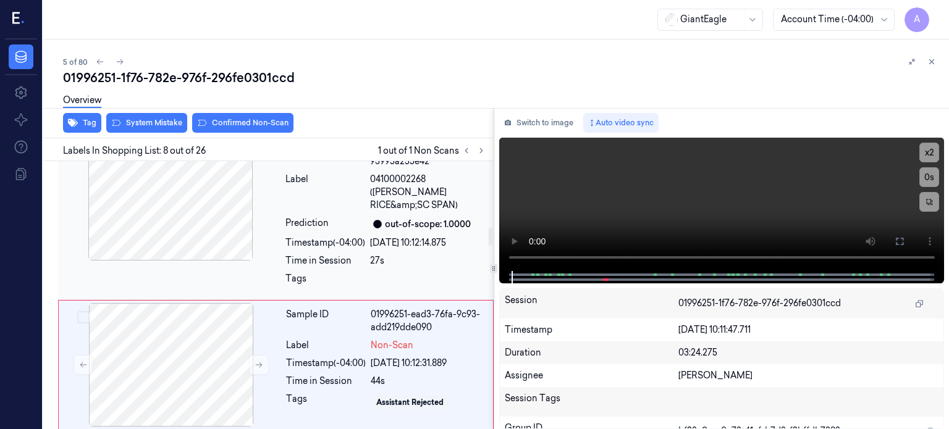
scroll to position [1001, 0]
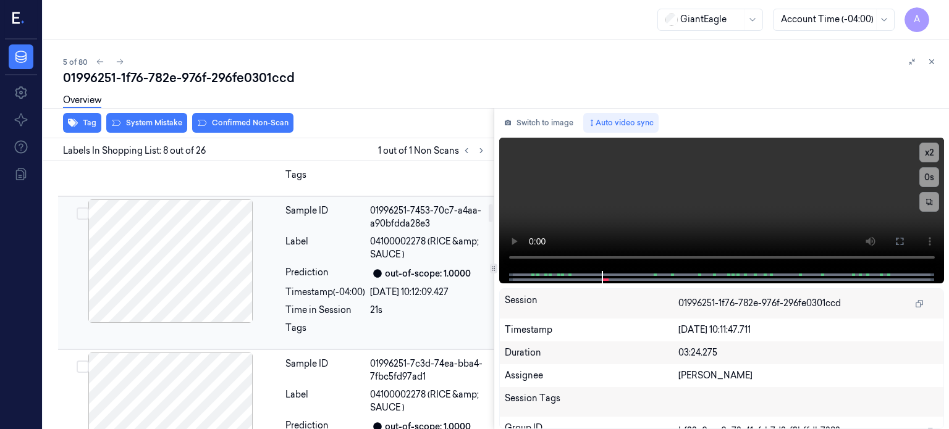
click at [194, 203] on div at bounding box center [171, 261] width 220 height 124
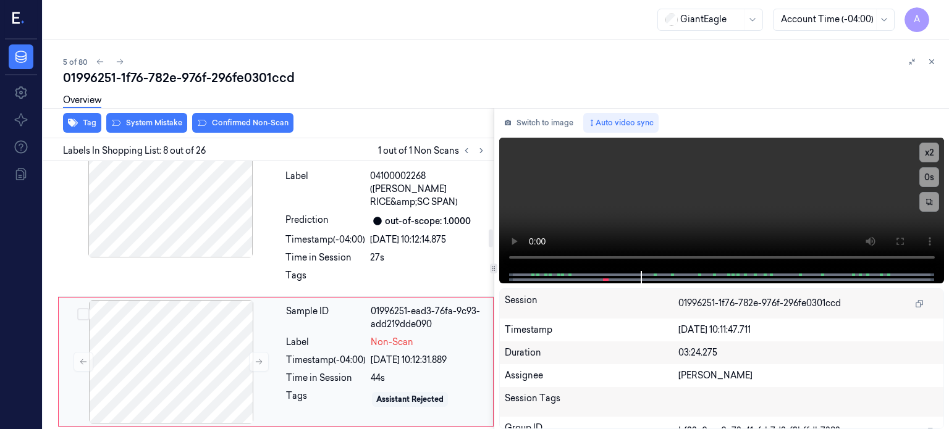
click at [304, 354] on div "Timestamp (-04:00)" at bounding box center [326, 360] width 80 height 13
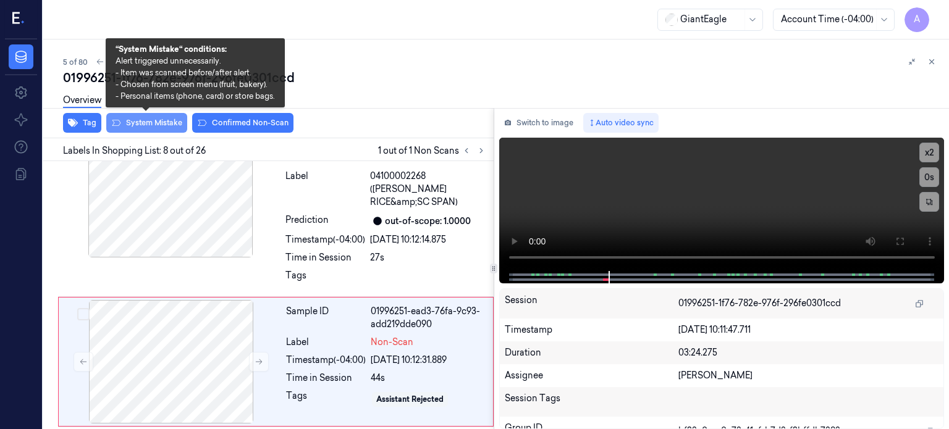
click at [161, 122] on button "System Mistake" at bounding box center [146, 123] width 81 height 20
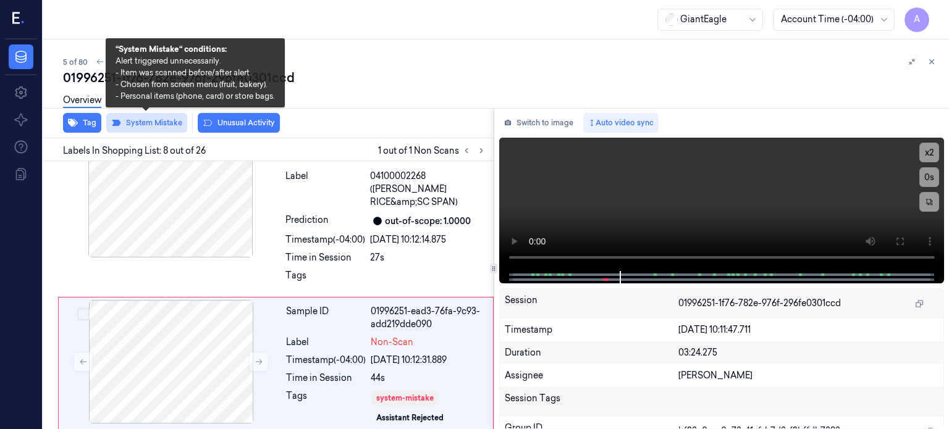
scroll to position [1004, 0]
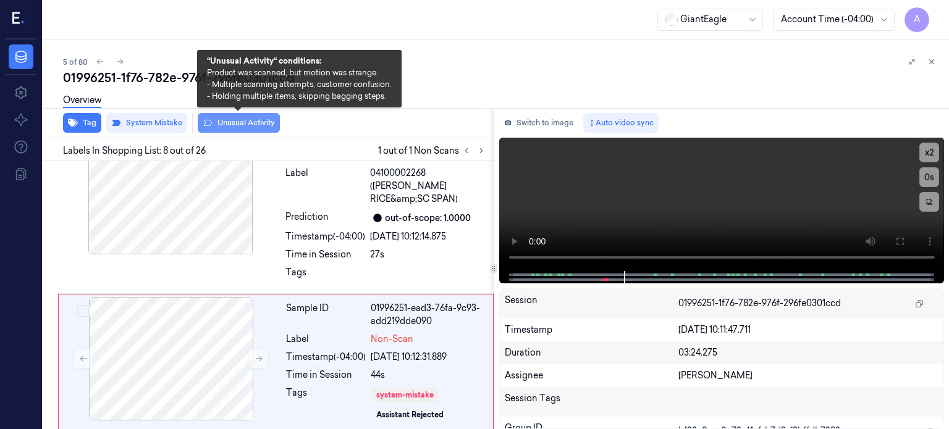
click at [241, 125] on button "Unusual Activity" at bounding box center [239, 123] width 82 height 20
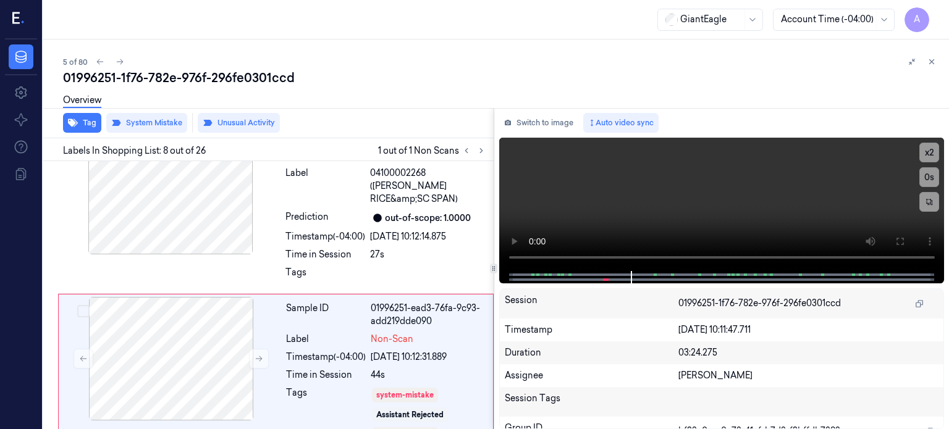
scroll to position [1012, 0]
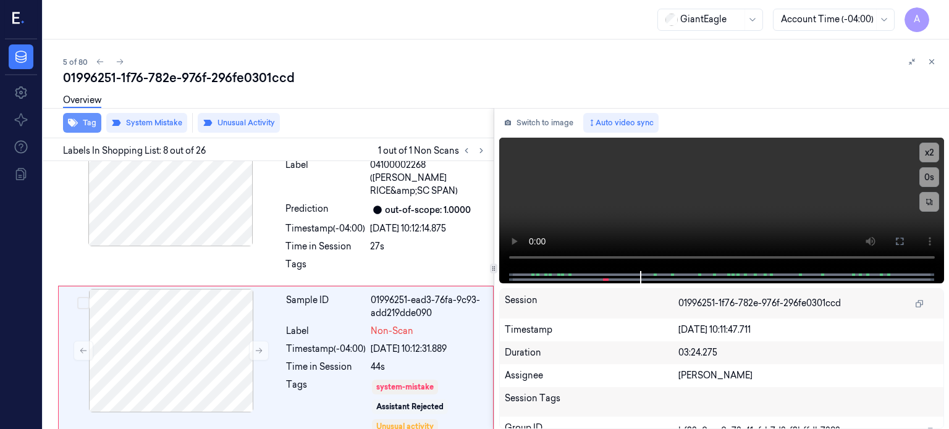
click at [82, 120] on button "Tag" at bounding box center [82, 123] width 38 height 20
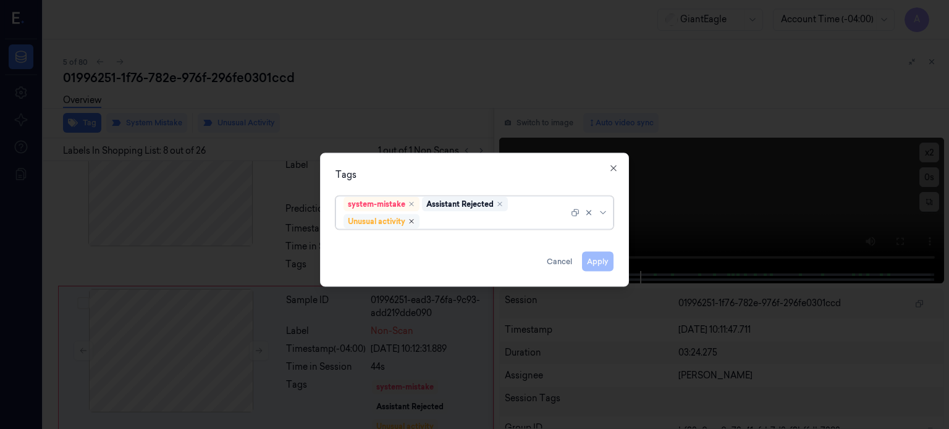
click at [413, 219] on icon "Remove ,Unusual activity" at bounding box center [411, 220] width 7 height 7
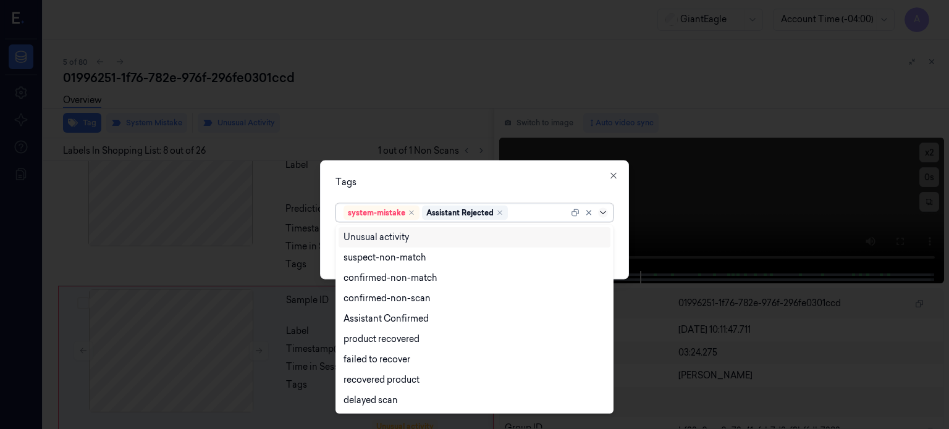
click at [602, 213] on icon at bounding box center [603, 212] width 6 height 3
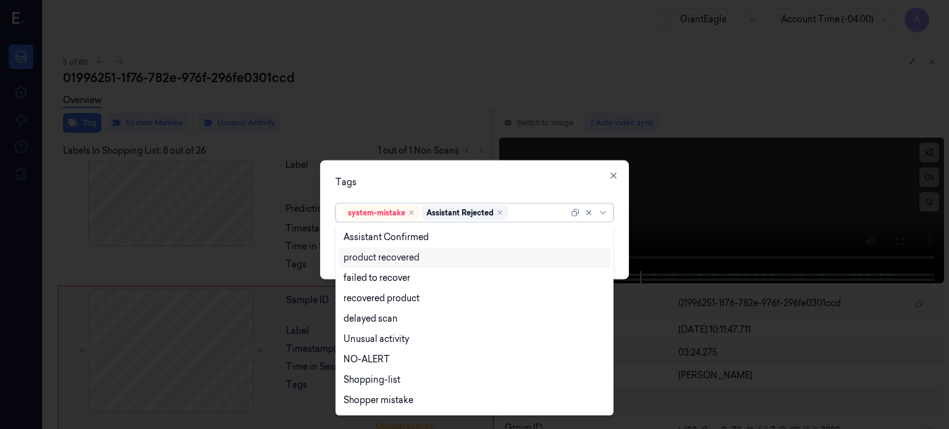
scroll to position [120, 0]
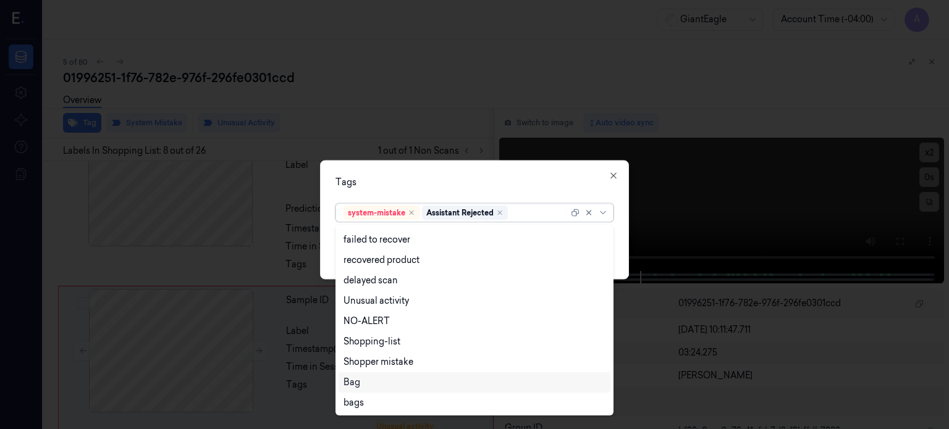
click at [348, 382] on div "Bag" at bounding box center [351, 382] width 17 height 13
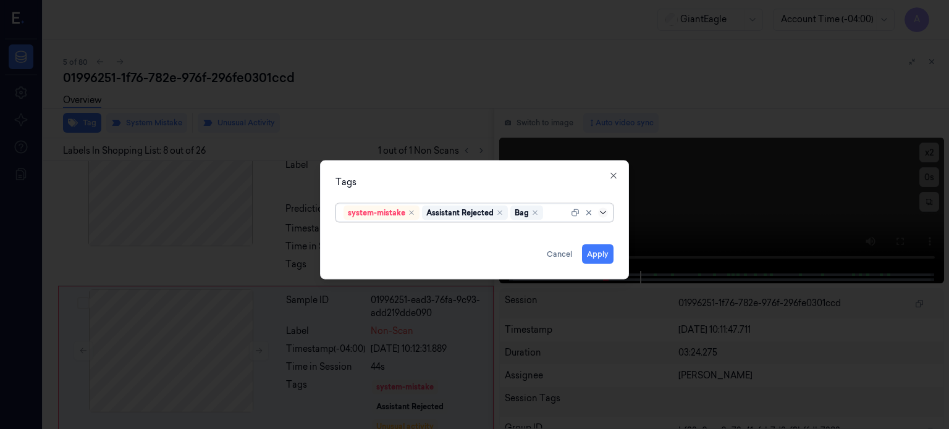
click at [602, 210] on icon at bounding box center [603, 213] width 10 height 10
click at [600, 256] on button "Apply" at bounding box center [597, 254] width 31 height 20
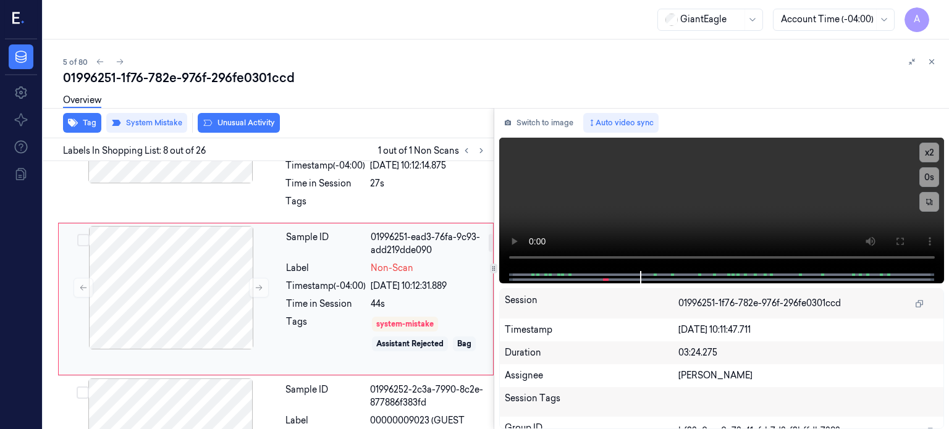
scroll to position [1076, 0]
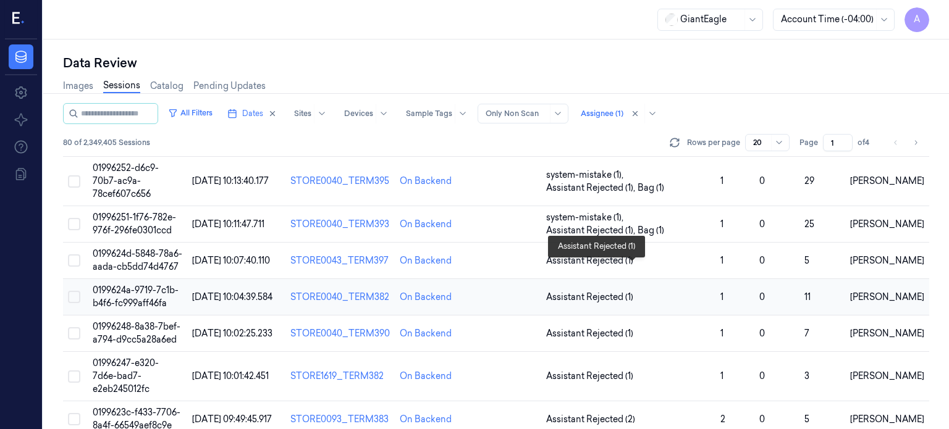
scroll to position [187, 0]
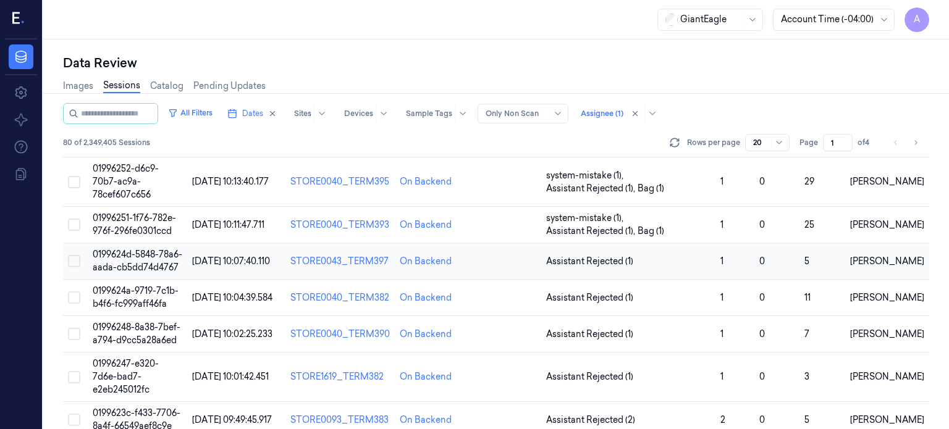
click at [148, 249] on span "0199624d-5848-78a6-aada-cb5dd74d4767" at bounding box center [138, 261] width 90 height 24
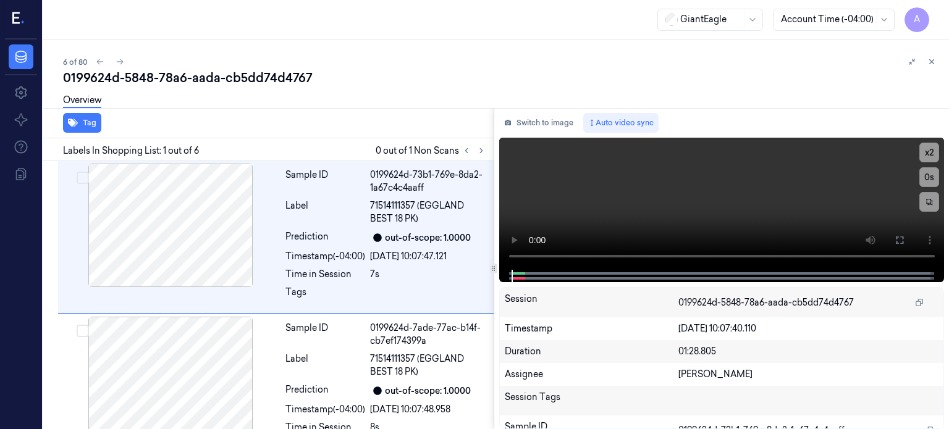
drag, startPoint x: 252, startPoint y: 2, endPoint x: 244, endPoint y: 34, distance: 33.1
click at [244, 34] on div "GiantEagle Account Time (-04:00) A" at bounding box center [495, 20] width 905 height 40
click at [480, 151] on icon at bounding box center [481, 151] width 2 height 4
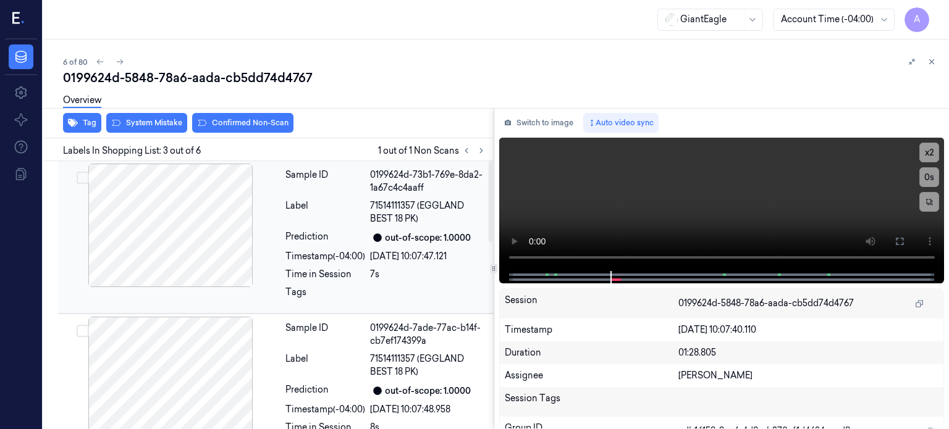
click at [211, 212] on div at bounding box center [171, 226] width 220 height 124
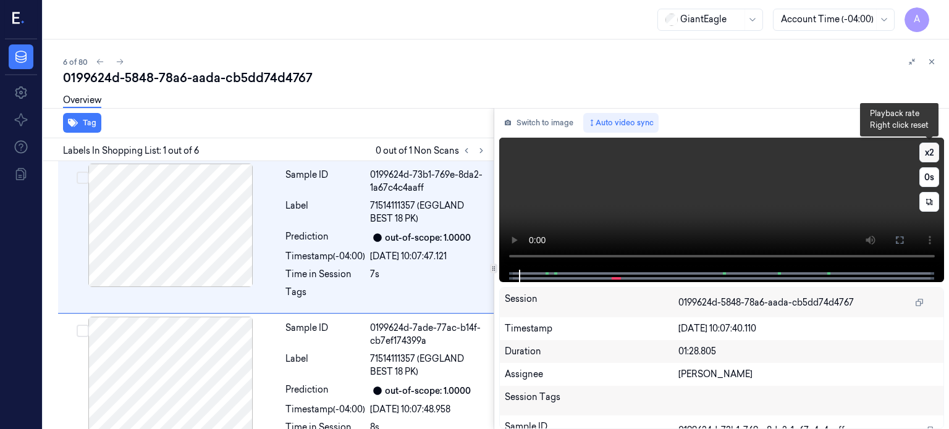
click at [929, 153] on button "x 2" at bounding box center [929, 153] width 20 height 20
click at [929, 153] on button "x 4" at bounding box center [929, 153] width 20 height 20
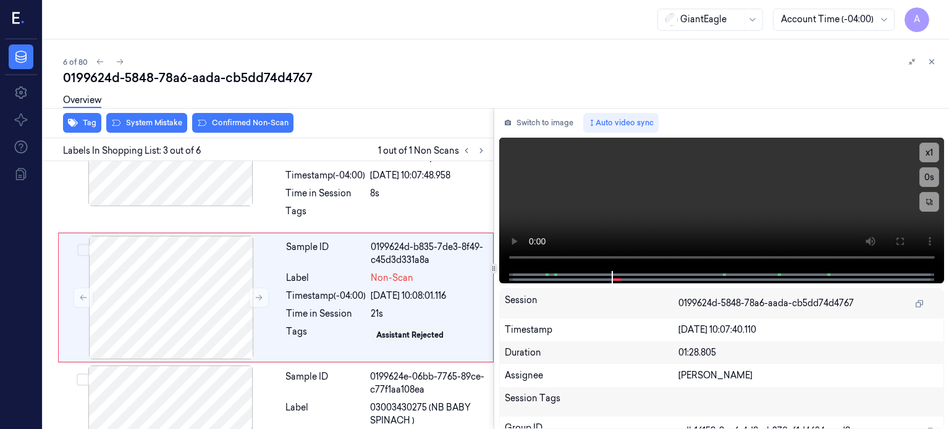
scroll to position [235, 0]
click at [342, 278] on div "Label" at bounding box center [326, 277] width 80 height 13
click at [153, 116] on div "Overview" at bounding box center [501, 101] width 876 height 31
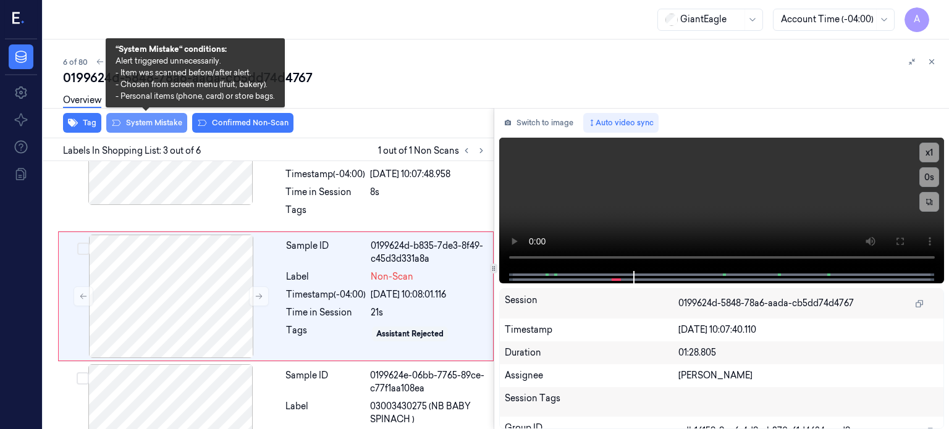
click at [152, 124] on button "System Mistake" at bounding box center [146, 123] width 81 height 20
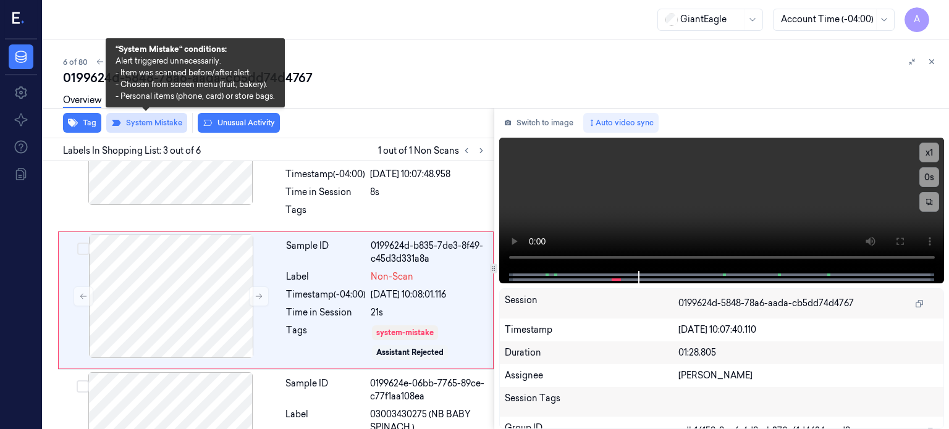
scroll to position [240, 0]
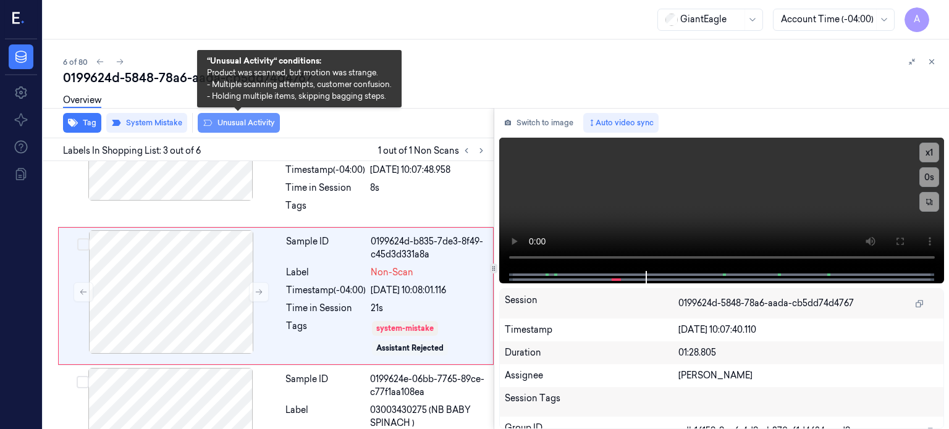
click at [238, 124] on button "Unusual Activity" at bounding box center [239, 123] width 82 height 20
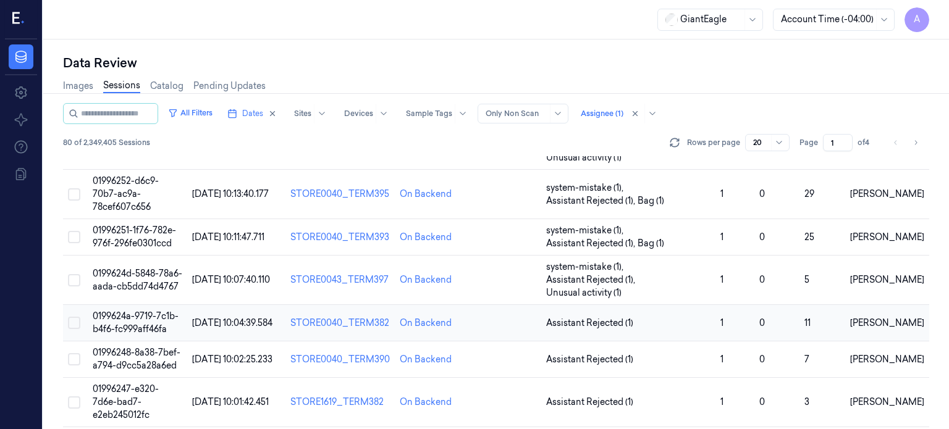
scroll to position [175, 0]
click at [136, 311] on span "0199624a-9719-7c1b-b4f6-fc999aff46fa" at bounding box center [136, 323] width 86 height 24
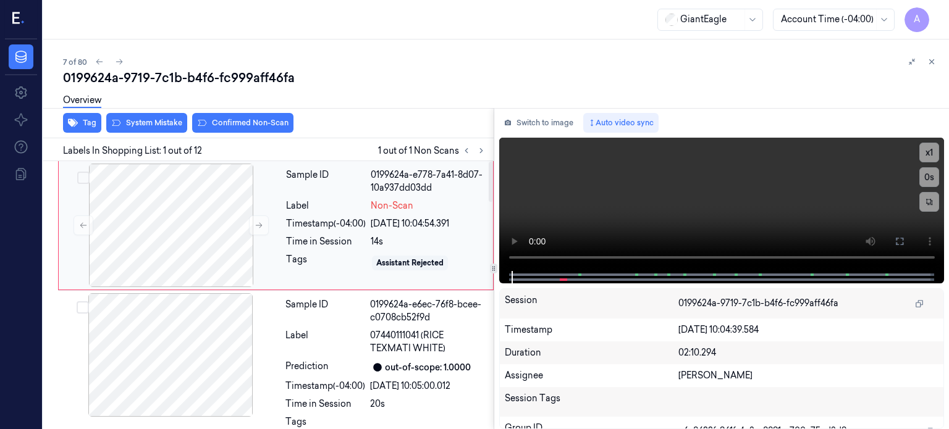
click at [344, 213] on div "Sample ID 0199624a-e778-7a41-8d07-10a937dd03dd Label Non-Scan Timestamp (-04:00…" at bounding box center [385, 226] width 209 height 124
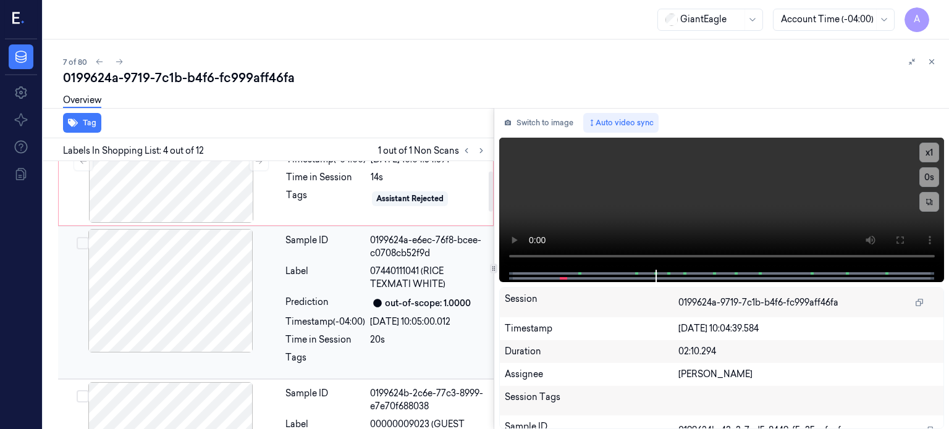
scroll to position [65, 0]
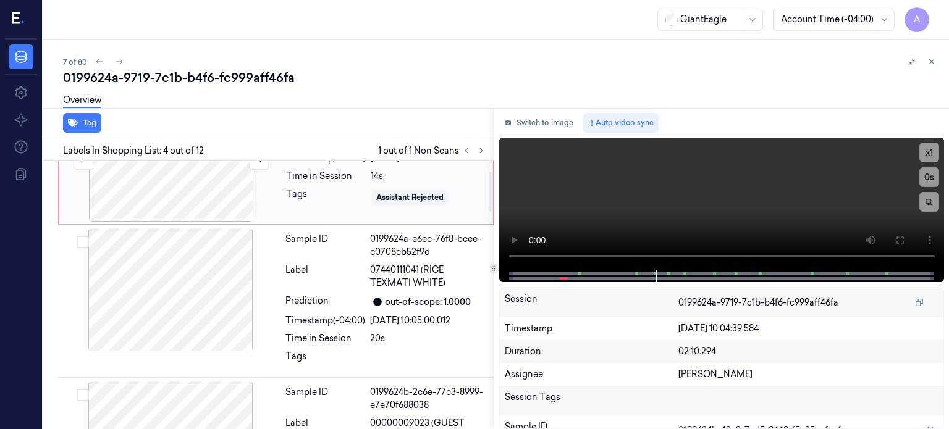
click at [166, 193] on div at bounding box center [171, 160] width 220 height 124
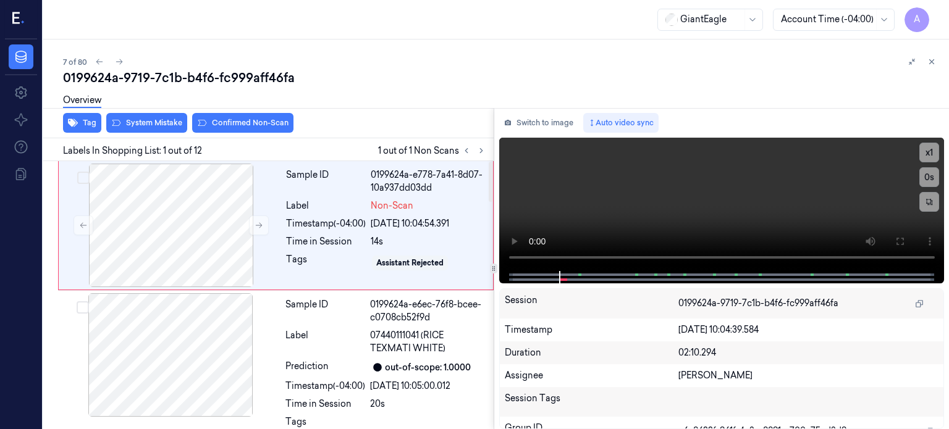
scroll to position [0, 0]
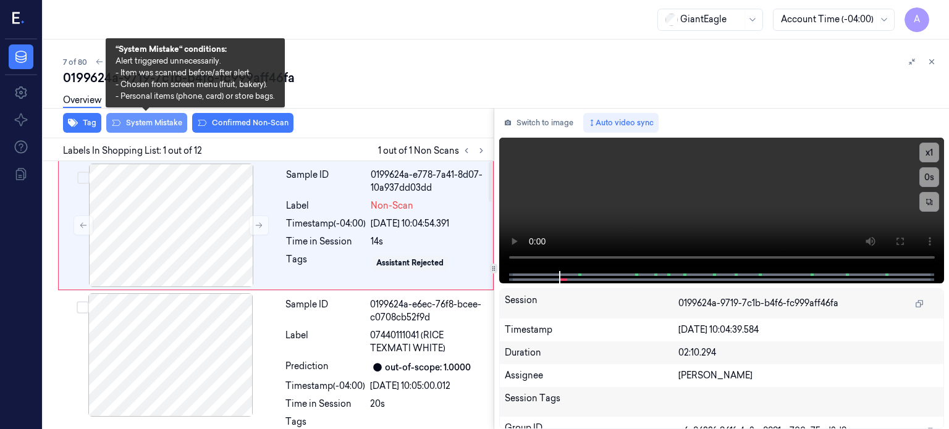
click at [149, 120] on button "System Mistake" at bounding box center [146, 123] width 81 height 20
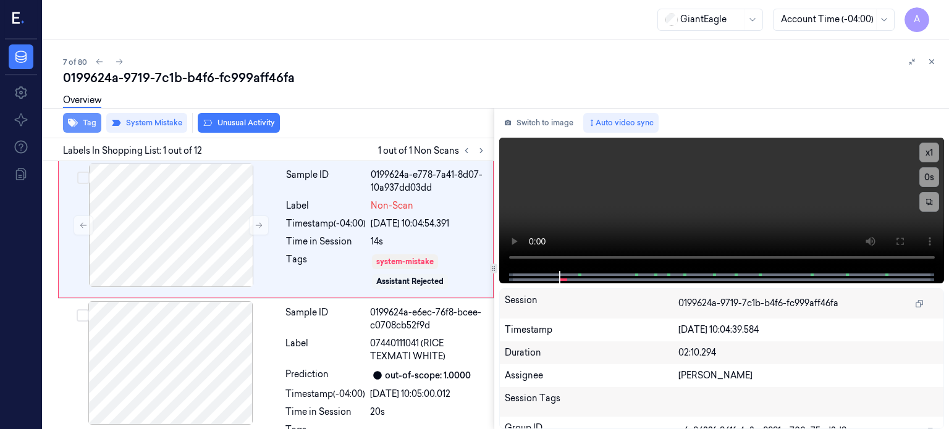
click at [86, 123] on button "Tag" at bounding box center [82, 123] width 38 height 20
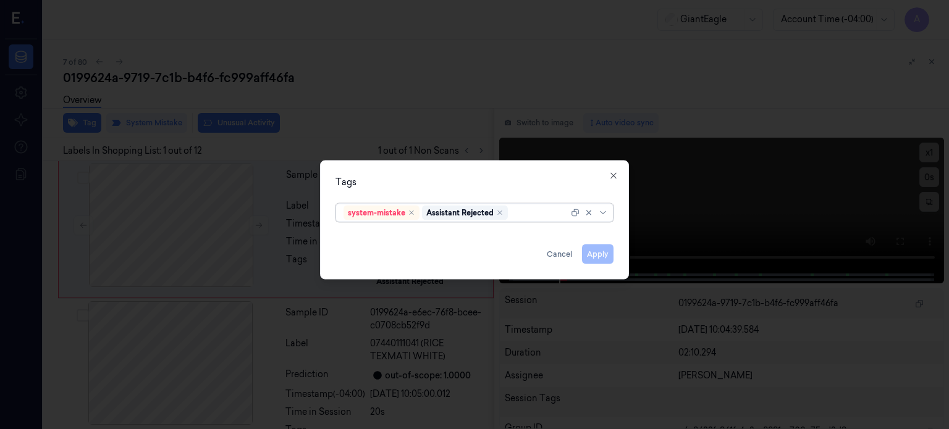
click at [613, 219] on div "system-mistake Assistant Rejected" at bounding box center [474, 212] width 278 height 19
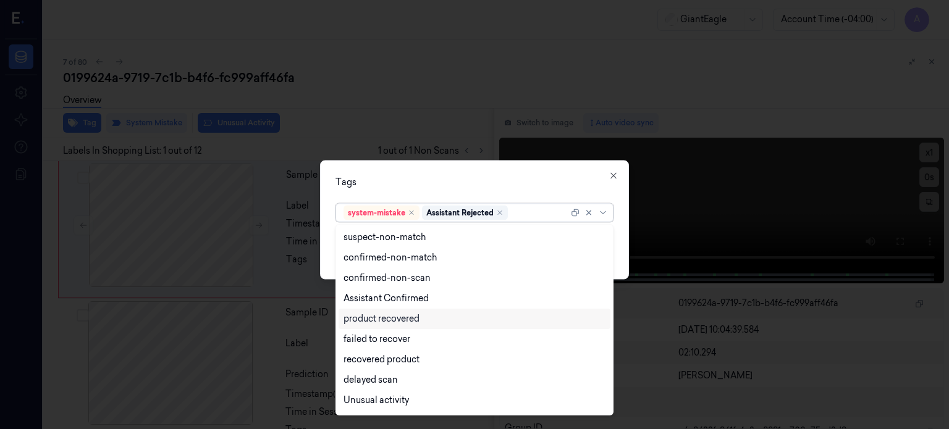
scroll to position [100, 0]
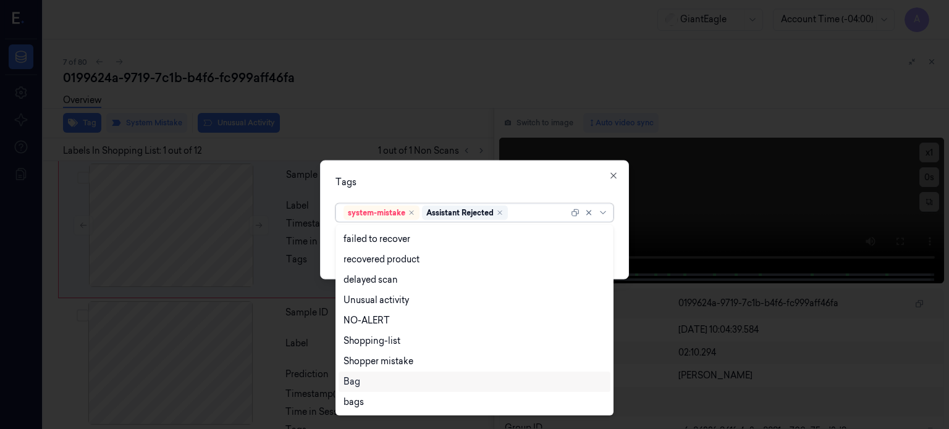
click at [347, 383] on div "Bag" at bounding box center [351, 382] width 17 height 13
click at [603, 215] on icon at bounding box center [603, 213] width 10 height 10
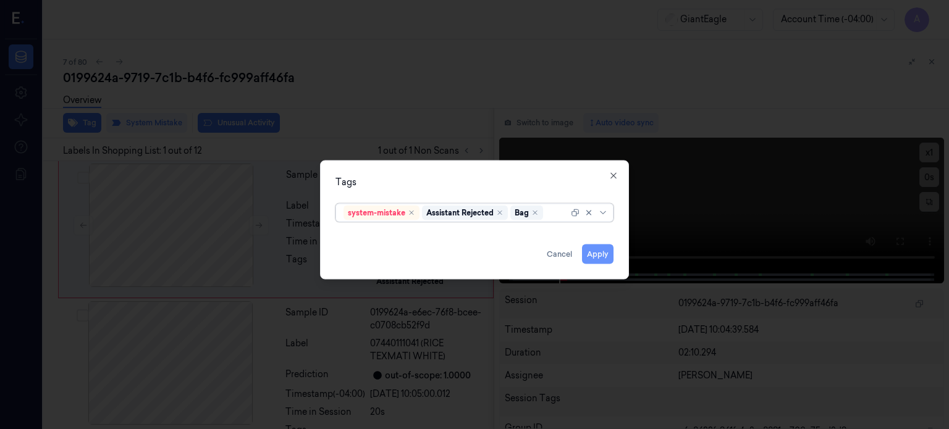
click at [595, 256] on button "Apply" at bounding box center [597, 254] width 31 height 20
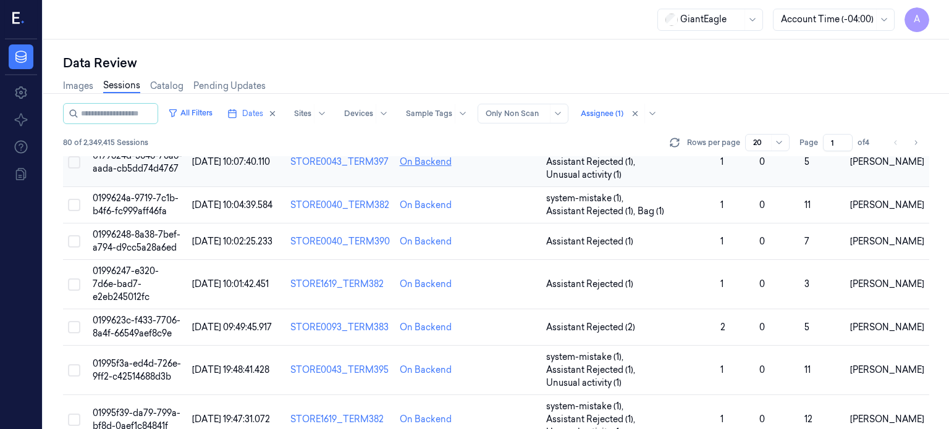
scroll to position [296, 0]
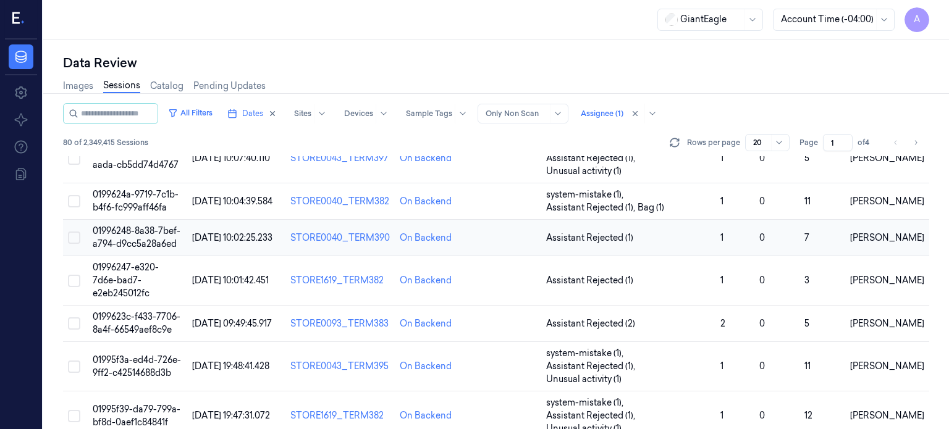
click at [131, 225] on span "01996248-8a38-7bef-a794-d9cc5a28a6ed" at bounding box center [137, 237] width 88 height 24
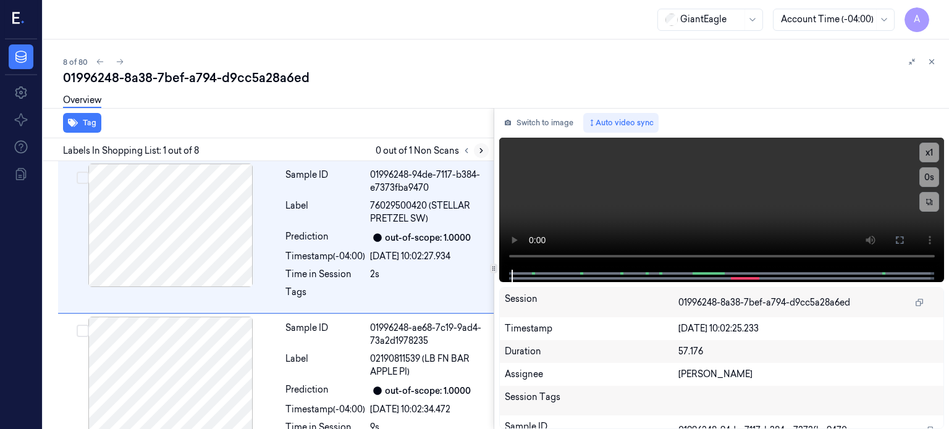
click at [482, 150] on icon at bounding box center [481, 150] width 9 height 9
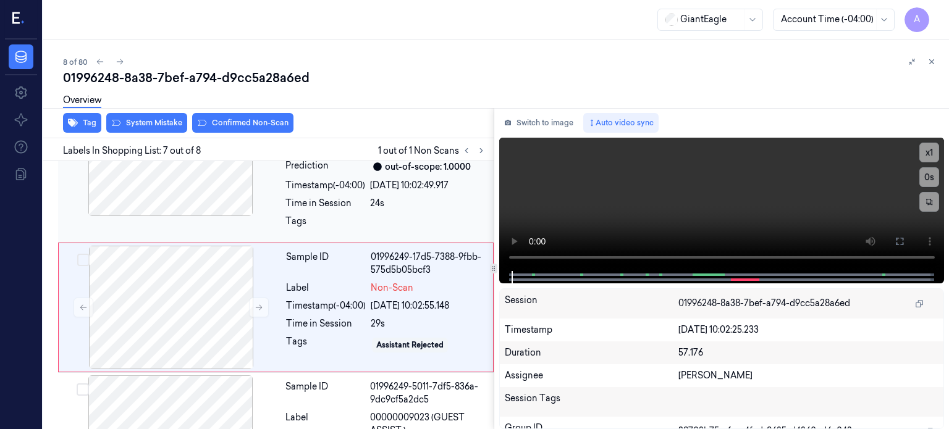
scroll to position [847, 0]
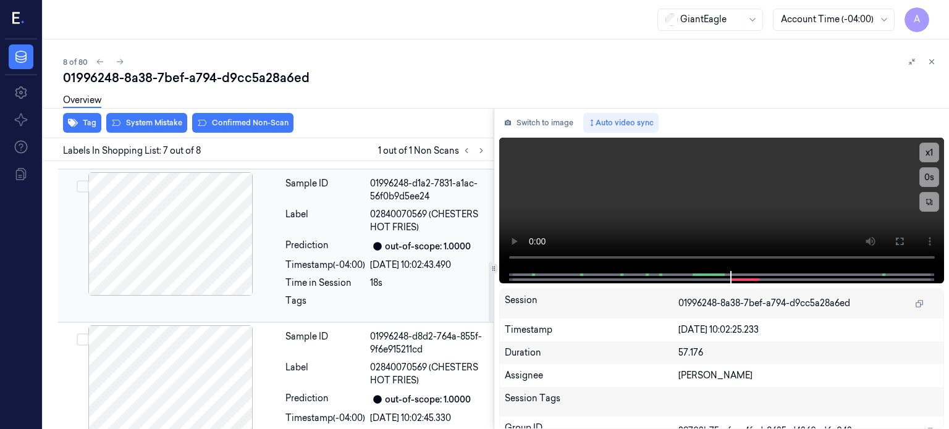
click at [157, 225] on div at bounding box center [171, 234] width 220 height 124
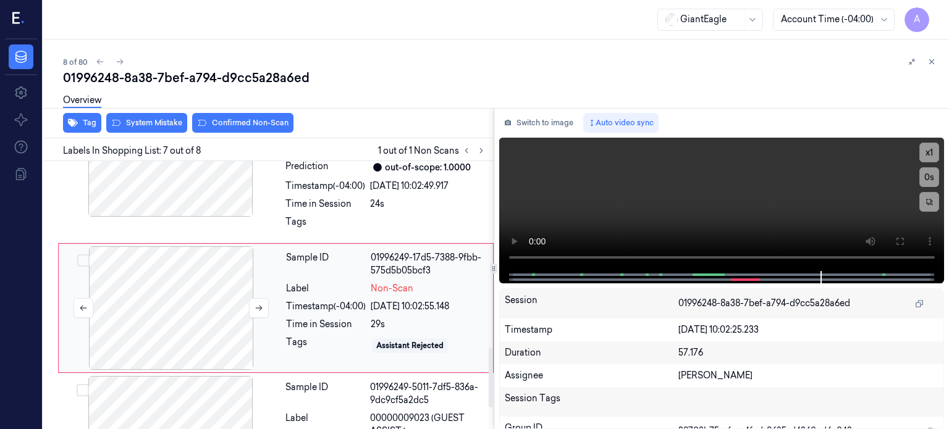
click at [203, 301] on div at bounding box center [171, 308] width 220 height 124
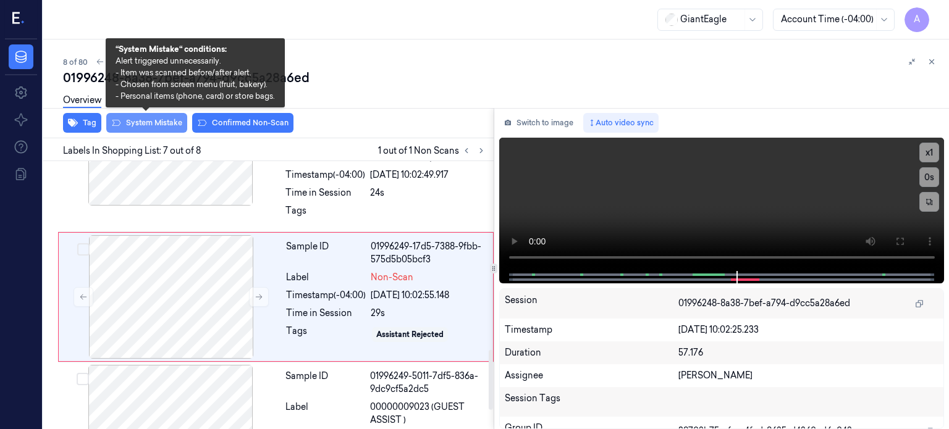
click at [153, 118] on button "System Mistake" at bounding box center [146, 123] width 81 height 20
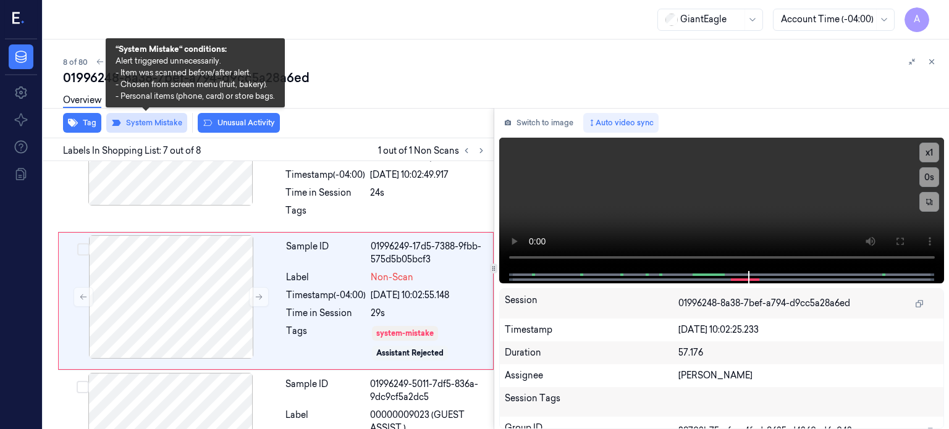
scroll to position [851, 0]
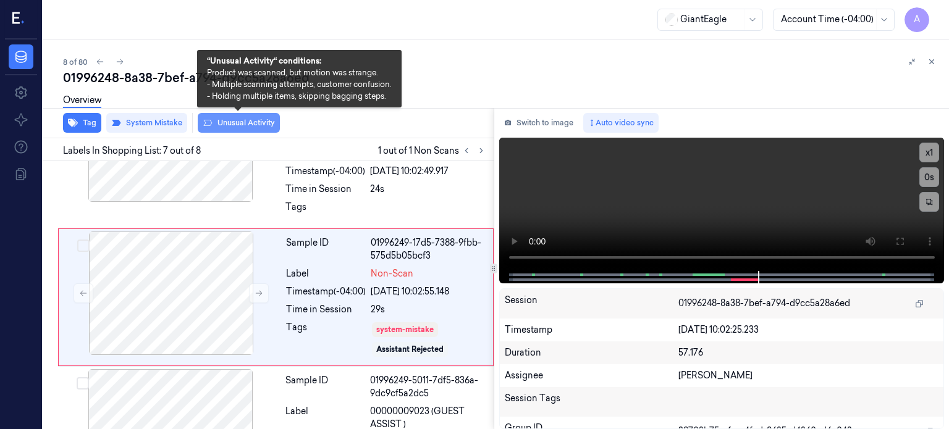
click at [242, 120] on button "Unusual Activity" at bounding box center [239, 123] width 82 height 20
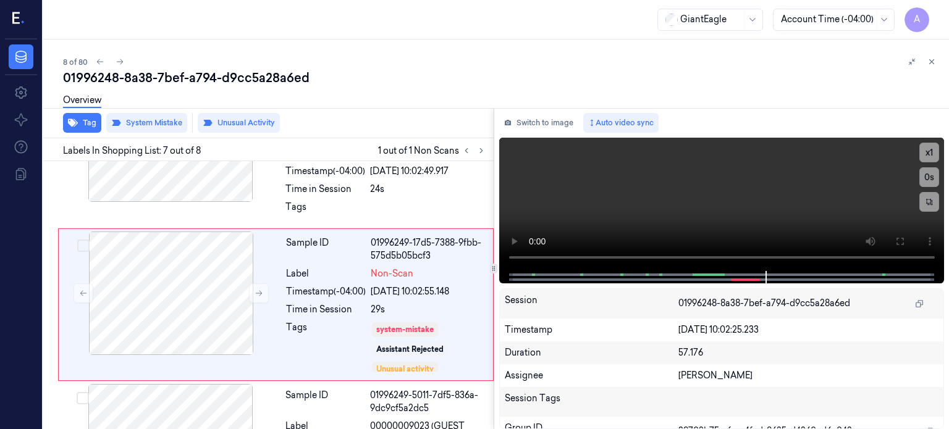
scroll to position [858, 0]
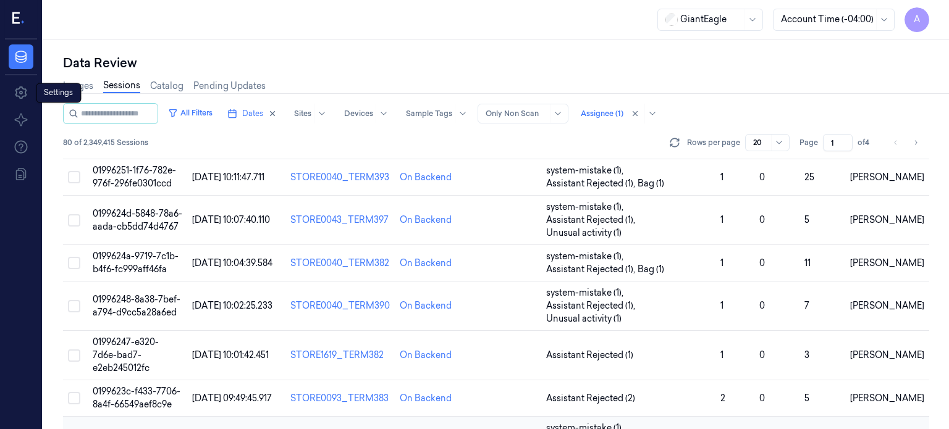
scroll to position [235, 0]
click at [131, 337] on span "01996247-e320-7d6e-bad7-e2eb245012fc" at bounding box center [126, 355] width 66 height 37
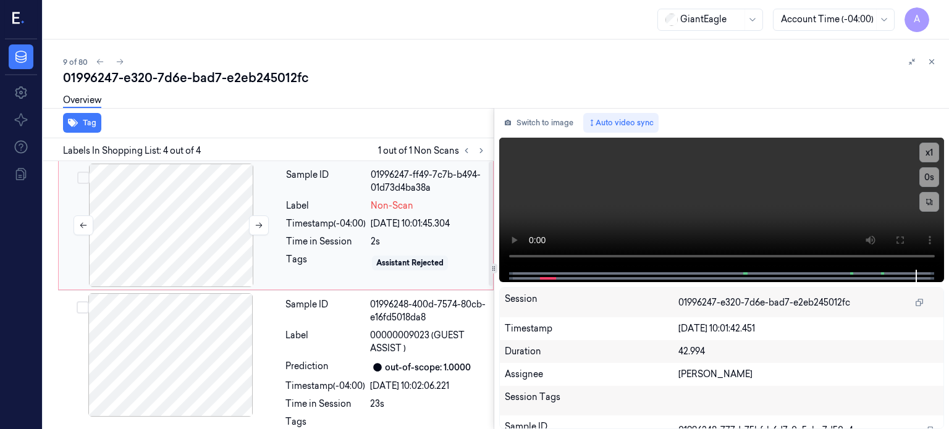
click at [173, 230] on div at bounding box center [171, 226] width 220 height 124
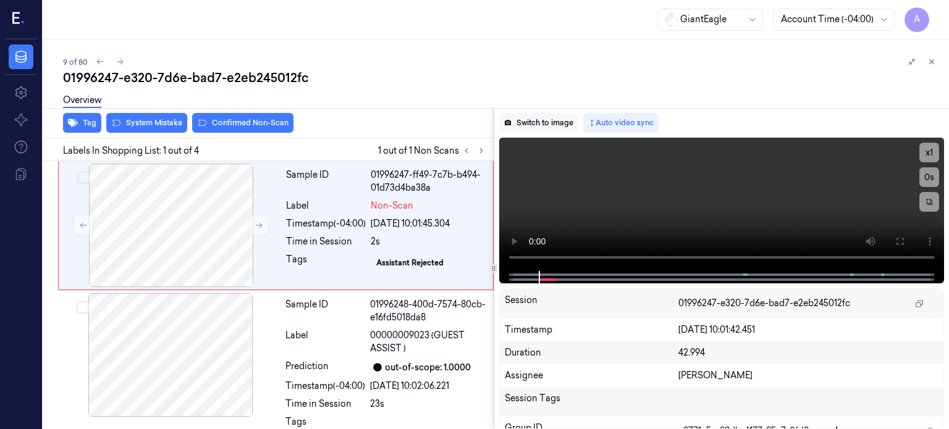
click at [520, 120] on button "Switch to image" at bounding box center [538, 123] width 79 height 20
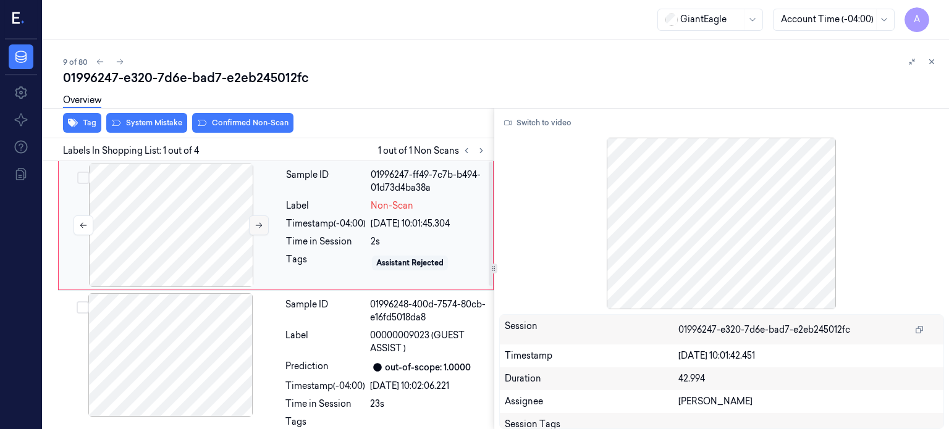
click at [264, 227] on button at bounding box center [259, 226] width 20 height 20
click at [258, 226] on icon at bounding box center [258, 225] width 9 height 9
click at [384, 217] on div "[DATE] 10:01:46.646" at bounding box center [428, 223] width 115 height 13
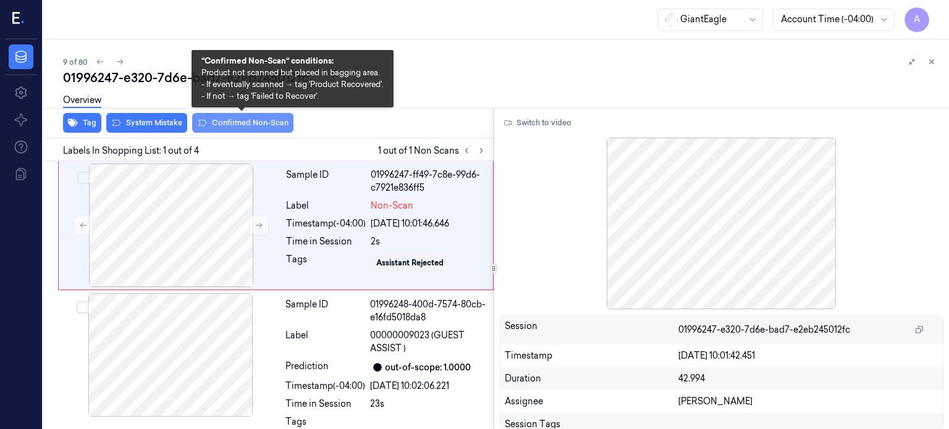
click at [245, 120] on button "Confirmed Non-Scan" at bounding box center [242, 123] width 101 height 20
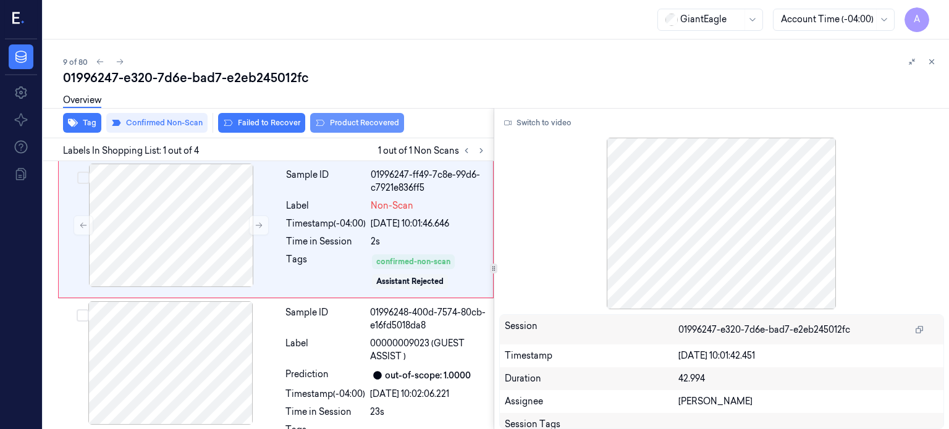
click at [384, 122] on button "Product Recovered" at bounding box center [357, 123] width 94 height 20
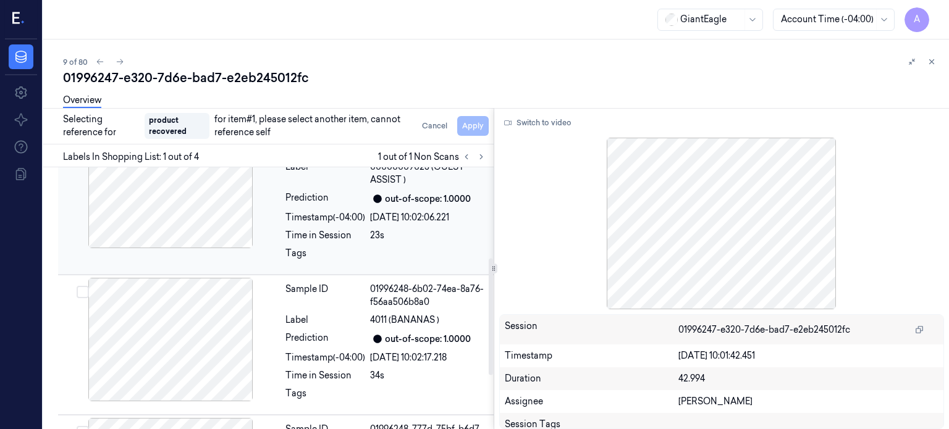
scroll to position [203, 0]
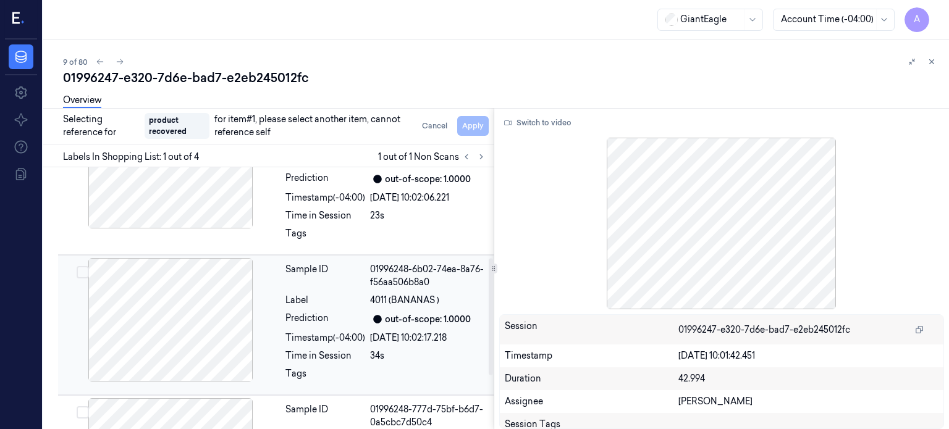
click at [336, 316] on div "Prediction" at bounding box center [325, 319] width 80 height 15
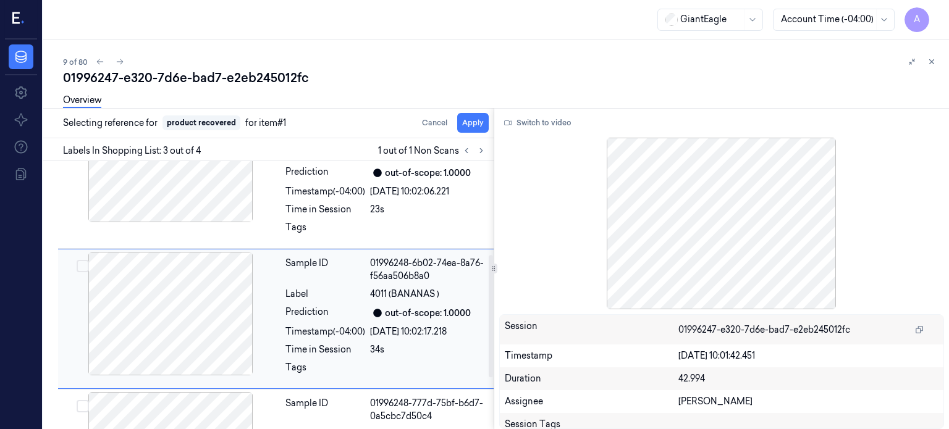
scroll to position [225, 0]
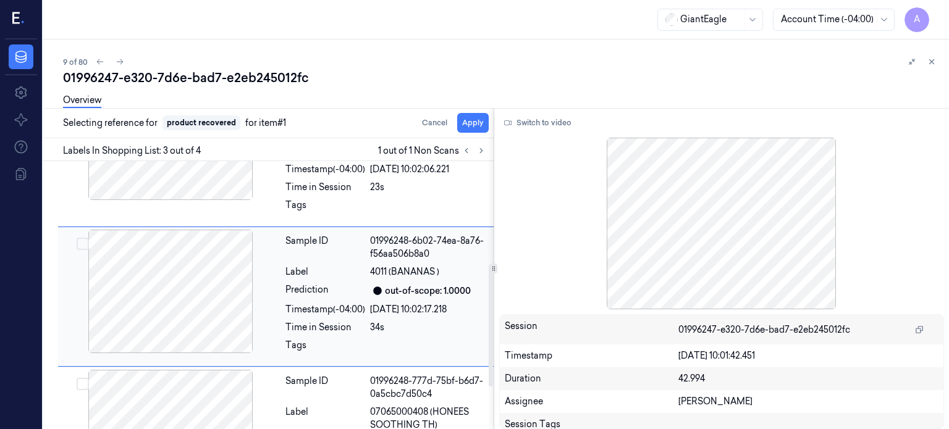
click at [77, 243] on button "Select row" at bounding box center [83, 244] width 12 height 12
click at [473, 125] on button "Apply" at bounding box center [472, 123] width 31 height 20
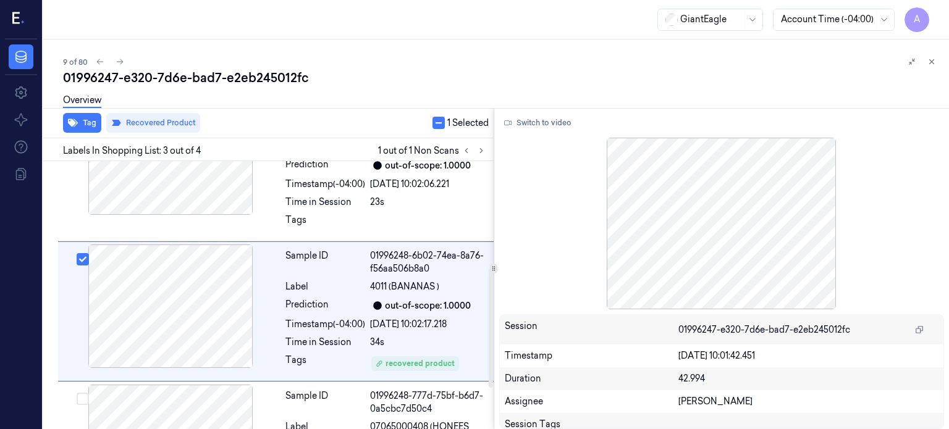
scroll to position [240, 0]
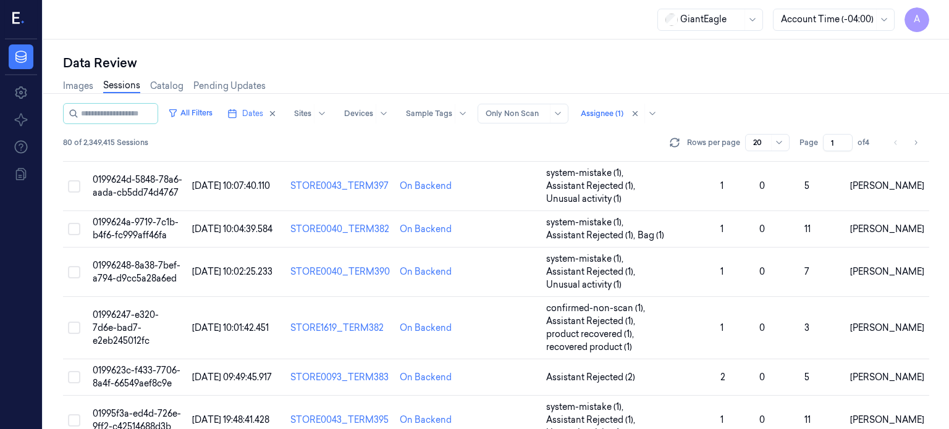
scroll to position [321, 0]
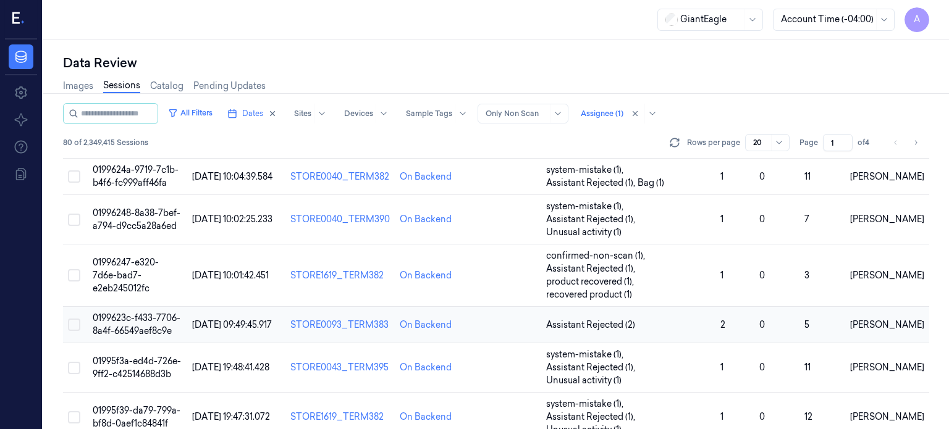
click at [148, 313] on span "0199623c-f433-7706-8a4f-66549aef8c9e" at bounding box center [137, 325] width 88 height 24
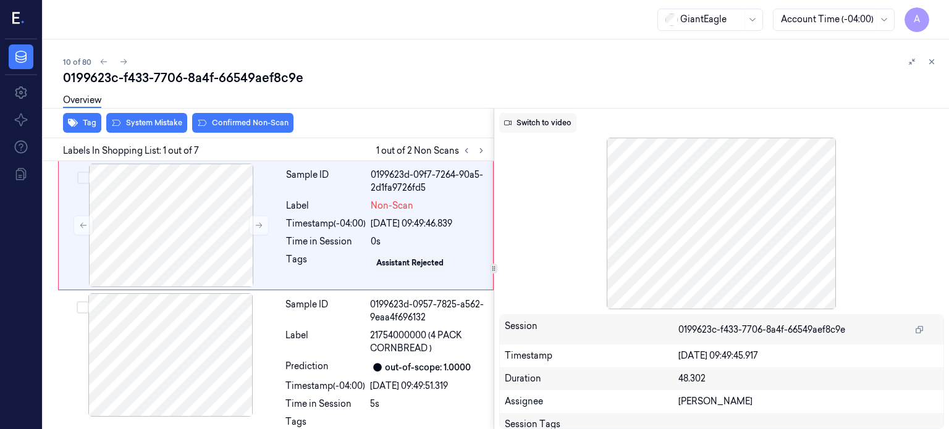
click at [539, 126] on button "Switch to video" at bounding box center [537, 123] width 77 height 20
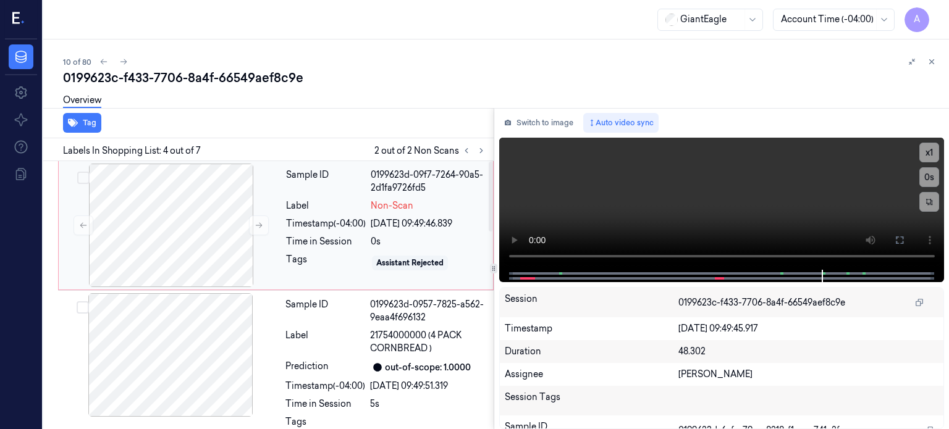
click at [336, 230] on div "Sample ID 0199623d-09f7-7264-90a5-2d1fa9726fd5 Label Non-Scan Timestamp (-04:00…" at bounding box center [385, 226] width 209 height 124
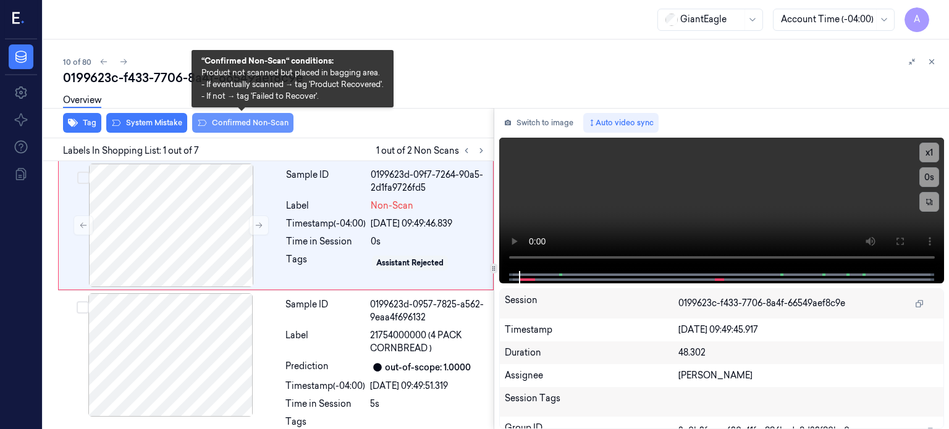
click at [252, 122] on button "Confirmed Non-Scan" at bounding box center [242, 123] width 101 height 20
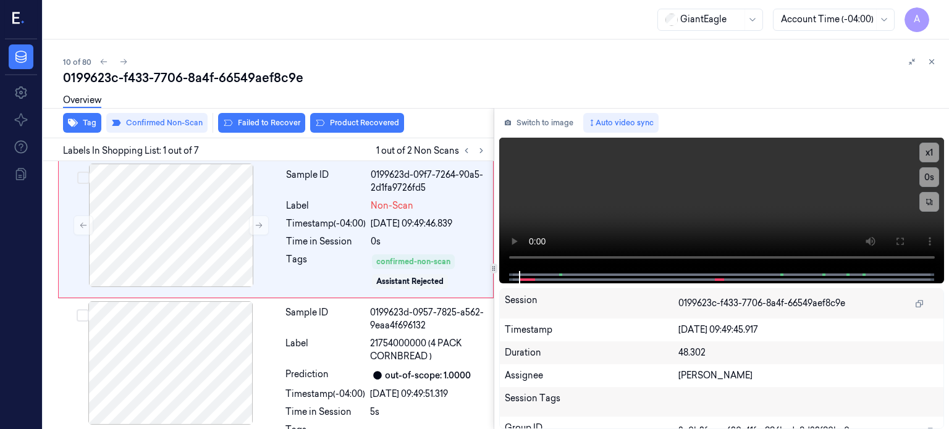
click at [350, 117] on div "Overview" at bounding box center [501, 101] width 876 height 31
click at [353, 120] on button "Product Recovered" at bounding box center [357, 123] width 94 height 20
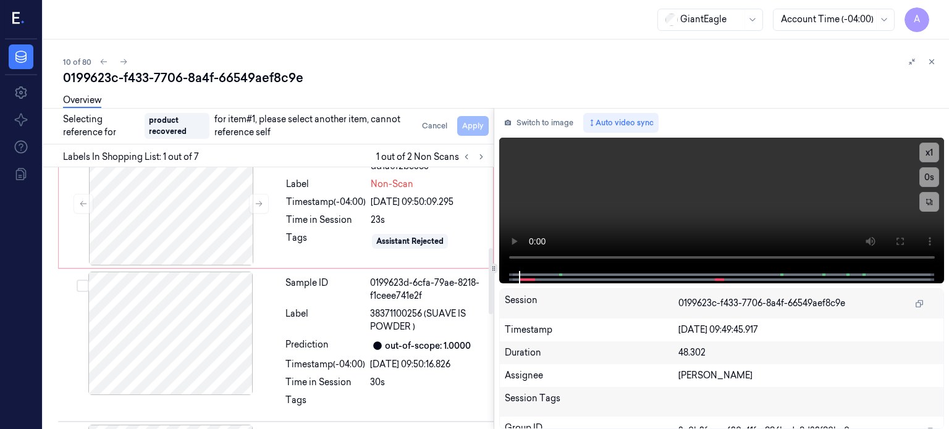
scroll to position [318, 0]
click at [362, 334] on div "Sample ID 0199623d-6cfa-79ae-8218-f1ceee741e2f Label 38371100256 (SUAVE IS POWD…" at bounding box center [385, 345] width 211 height 147
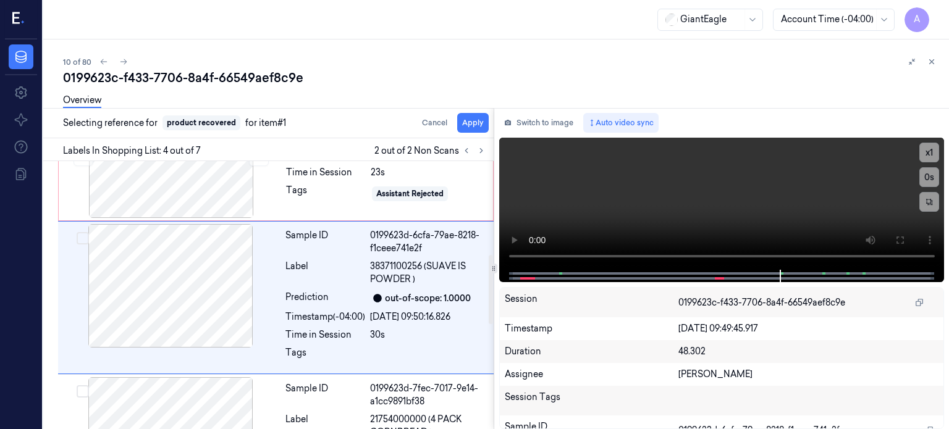
scroll to position [361, 0]
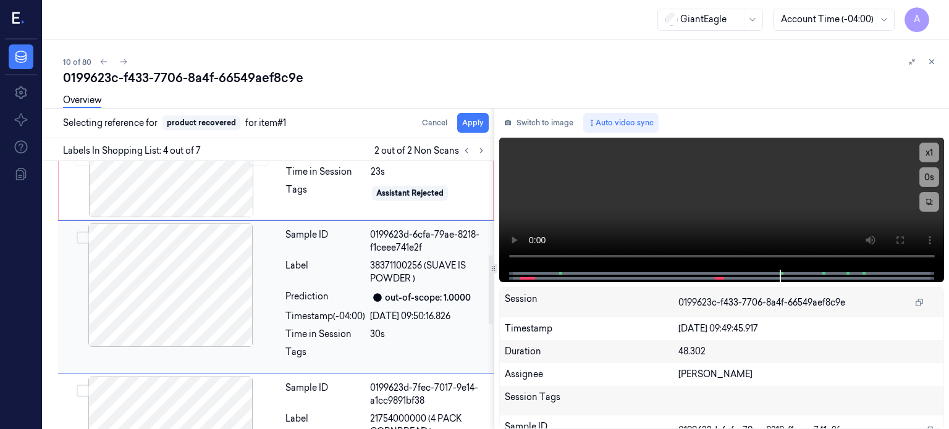
click at [84, 237] on button "Select row" at bounding box center [83, 238] width 12 height 12
click at [473, 118] on button "Apply" at bounding box center [472, 123] width 31 height 20
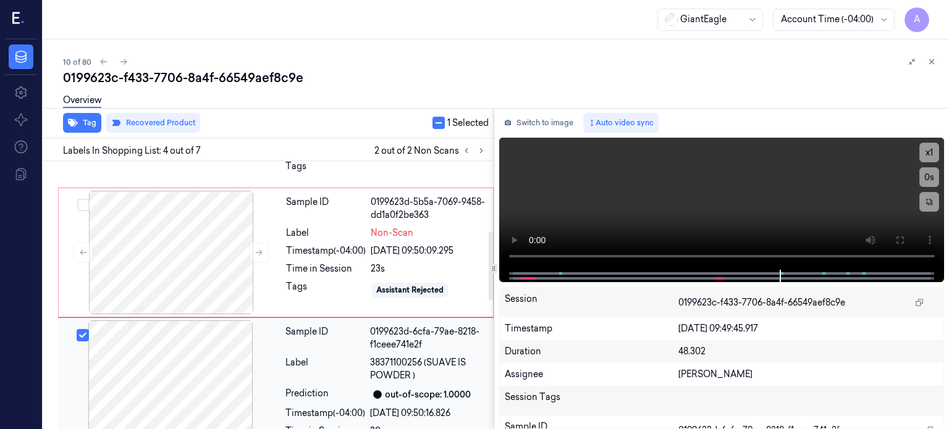
scroll to position [274, 0]
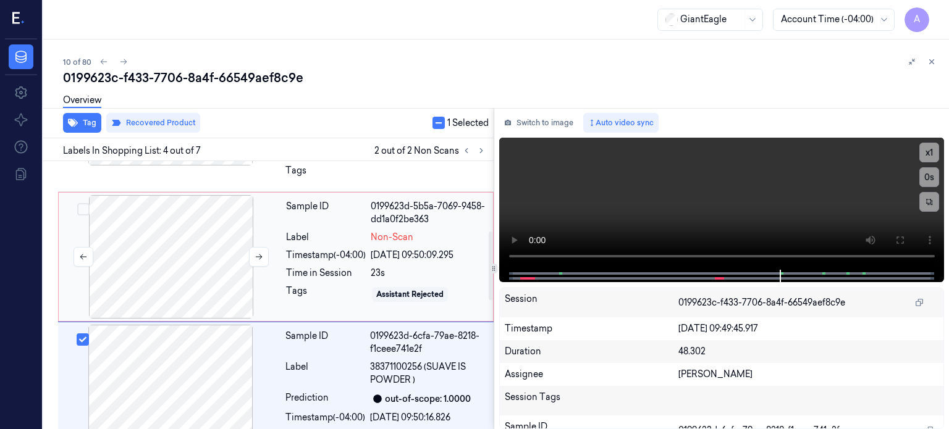
click at [182, 257] on div at bounding box center [171, 257] width 220 height 124
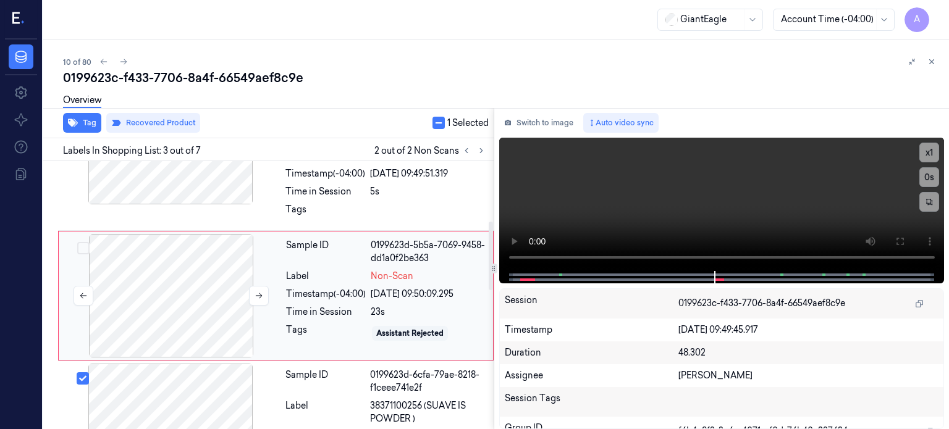
scroll to position [235, 0]
click at [533, 122] on button "Switch to image" at bounding box center [538, 123] width 79 height 20
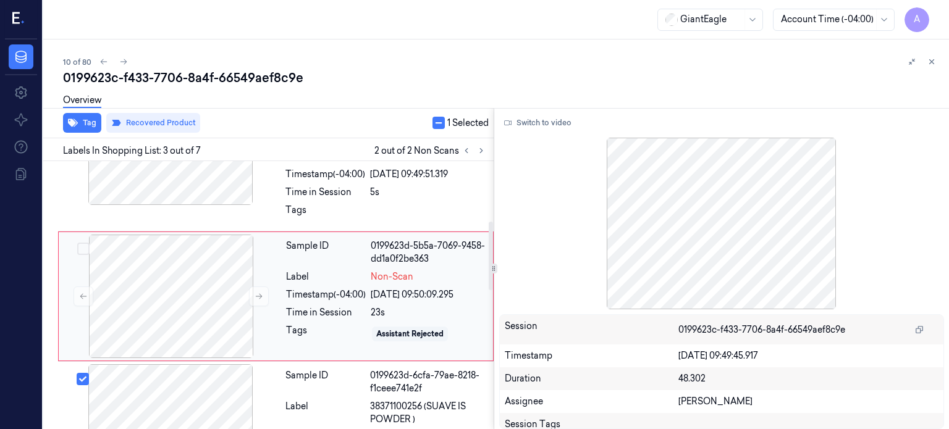
click at [329, 280] on div "Label" at bounding box center [326, 277] width 80 height 13
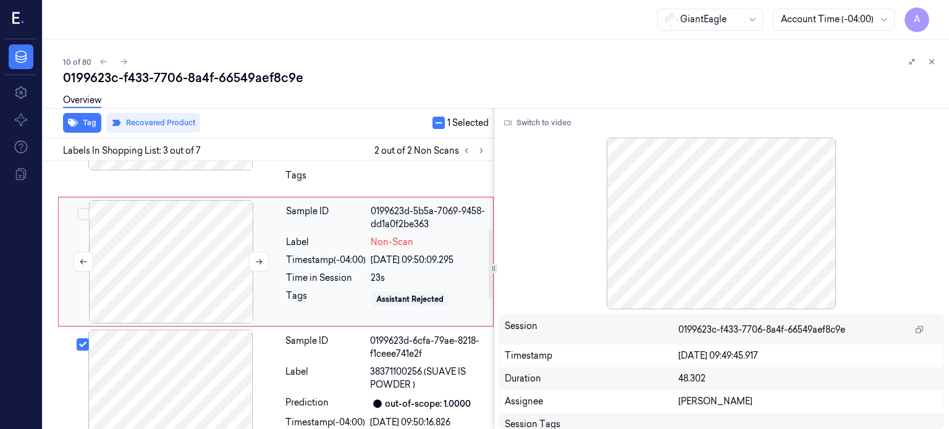
scroll to position [268, 0]
click at [294, 244] on div "Label" at bounding box center [326, 243] width 80 height 13
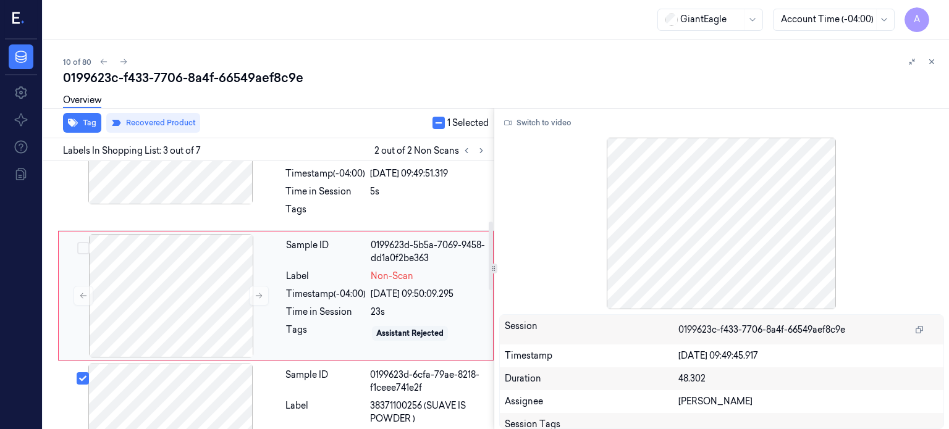
scroll to position [235, 0]
click at [88, 122] on button "Tag" at bounding box center [82, 123] width 38 height 20
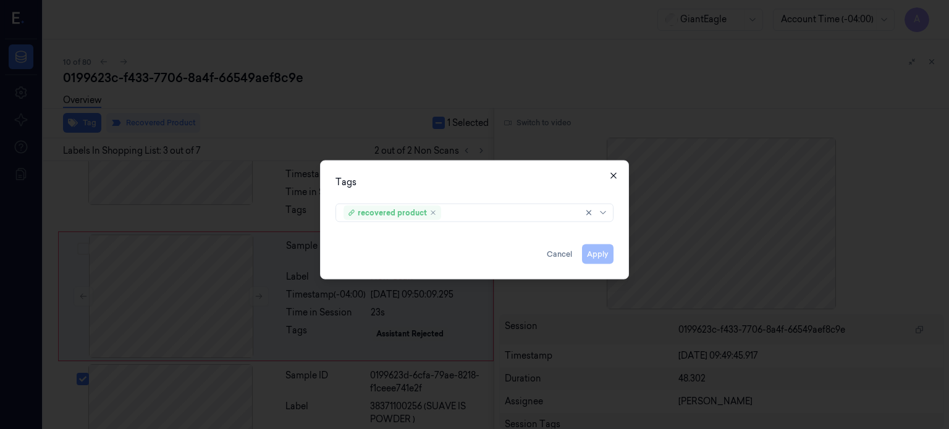
click at [618, 171] on icon "button" at bounding box center [613, 175] width 10 height 10
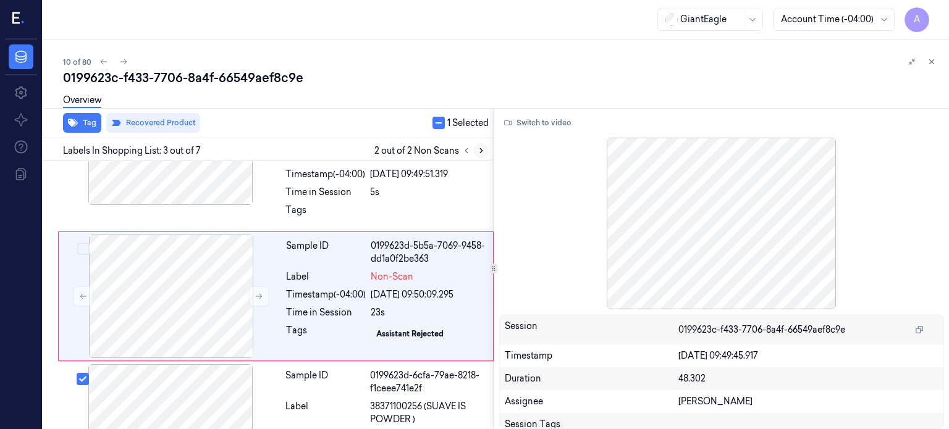
click at [484, 153] on icon at bounding box center [481, 150] width 9 height 9
click at [464, 149] on icon at bounding box center [466, 150] width 9 height 9
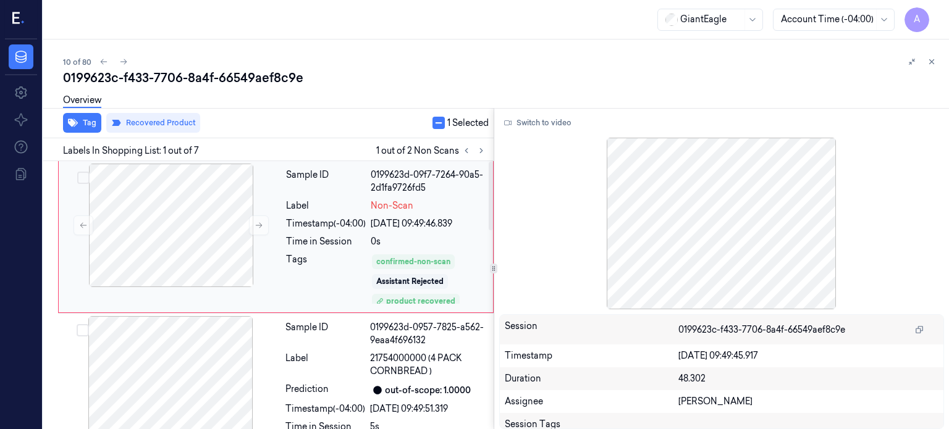
scroll to position [4, 0]
click at [480, 148] on icon at bounding box center [481, 150] width 9 height 9
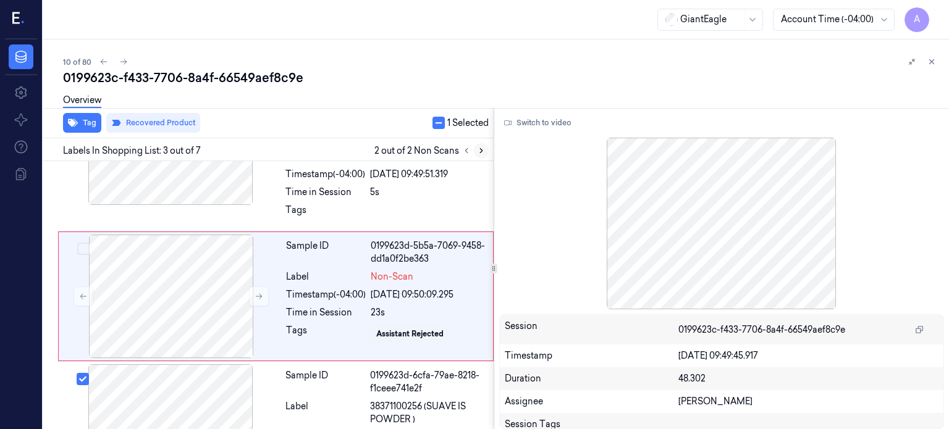
scroll to position [235, 0]
click at [319, 293] on div "Timestamp (-04:00)" at bounding box center [326, 294] width 80 height 13
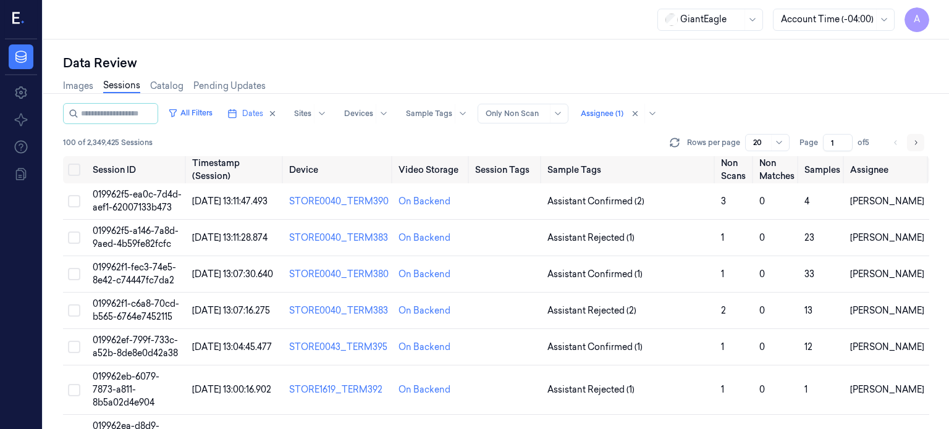
click at [917, 140] on icon "Go to next page" at bounding box center [915, 143] width 7 height 10
type input "2"
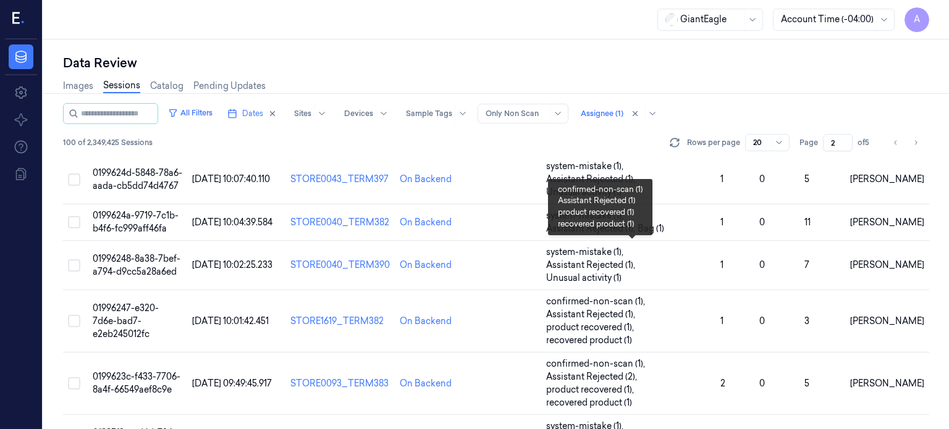
scroll to position [309, 0]
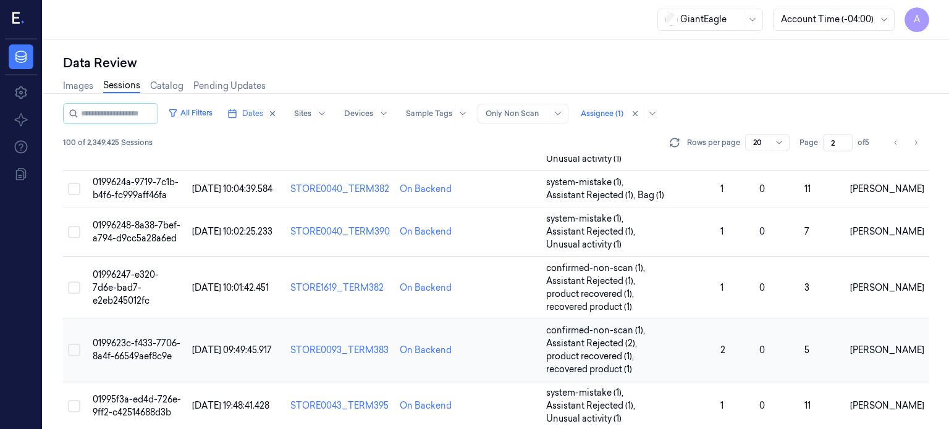
click at [151, 338] on span "0199623c-f433-7706-8a4f-66549aef8c9e" at bounding box center [137, 350] width 88 height 24
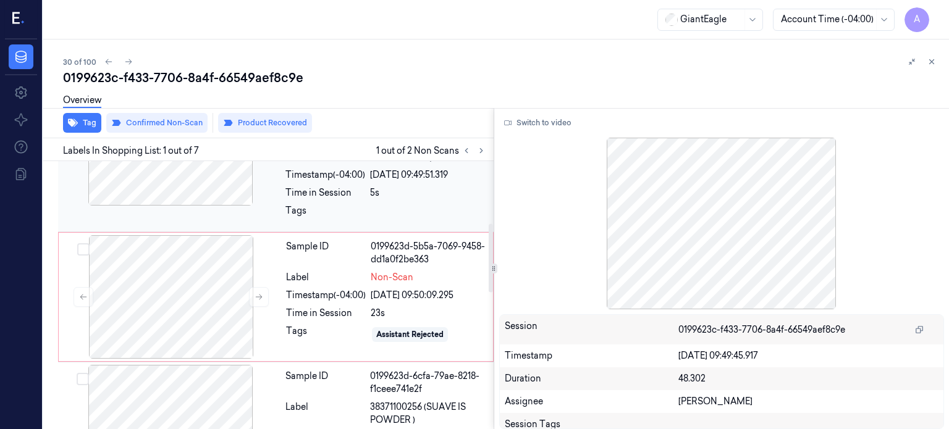
scroll to position [244, 0]
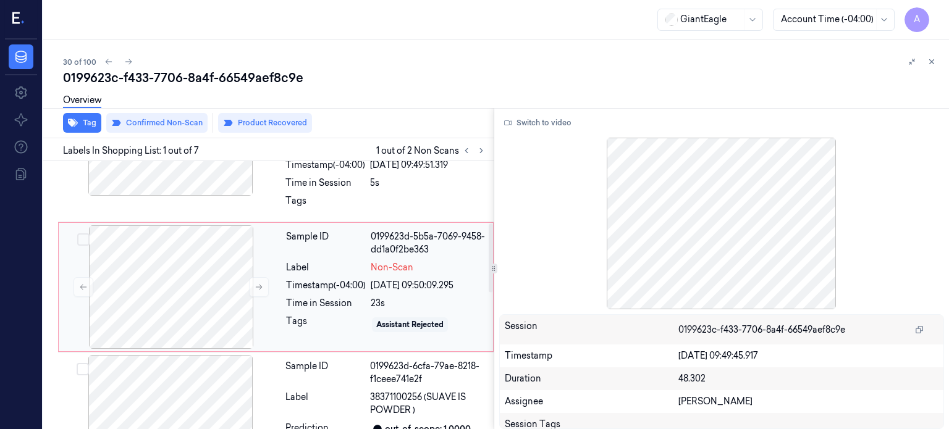
click at [328, 292] on div "Sample ID 0199623d-5b5a-7069-9458-dd1a0f2be363 Label Non-Scan Timestamp (-04:00…" at bounding box center [385, 287] width 209 height 124
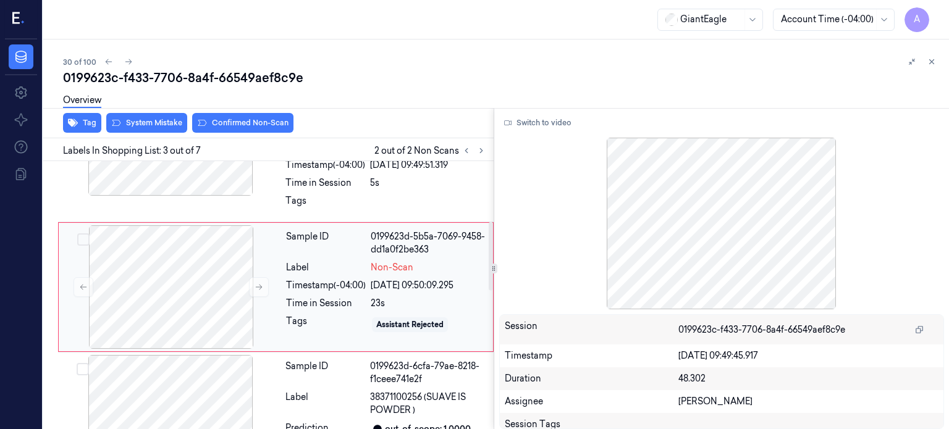
scroll to position [235, 0]
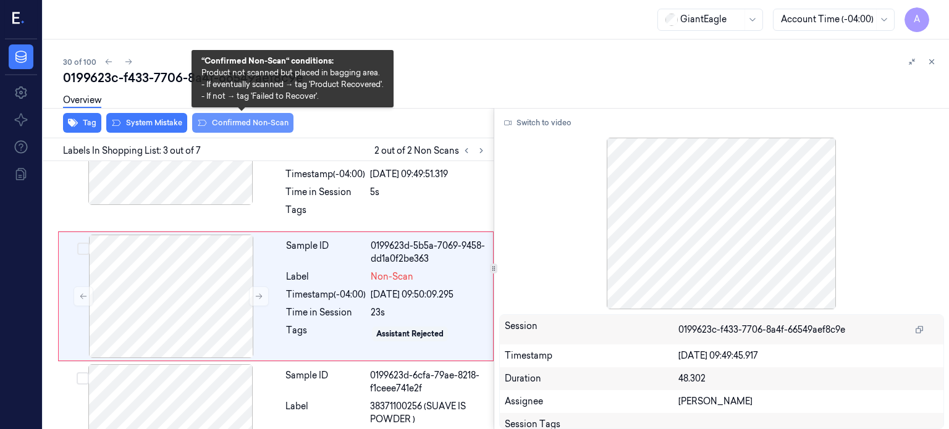
click at [237, 122] on button "Confirmed Non-Scan" at bounding box center [242, 123] width 101 height 20
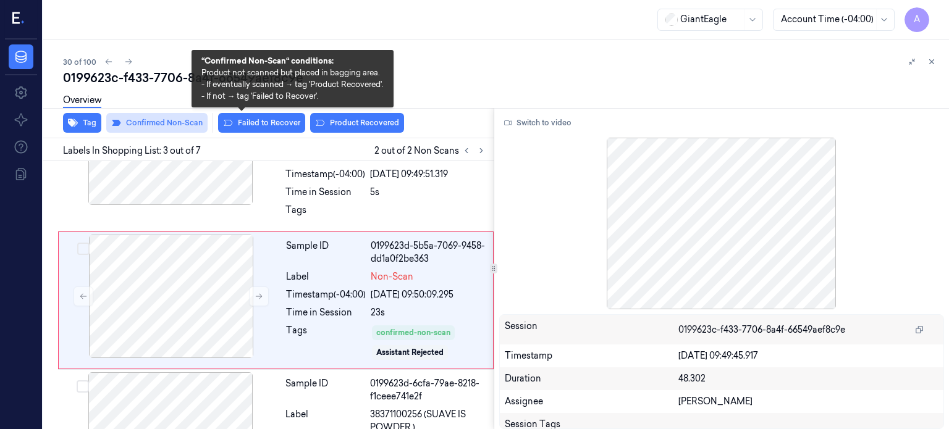
scroll to position [239, 0]
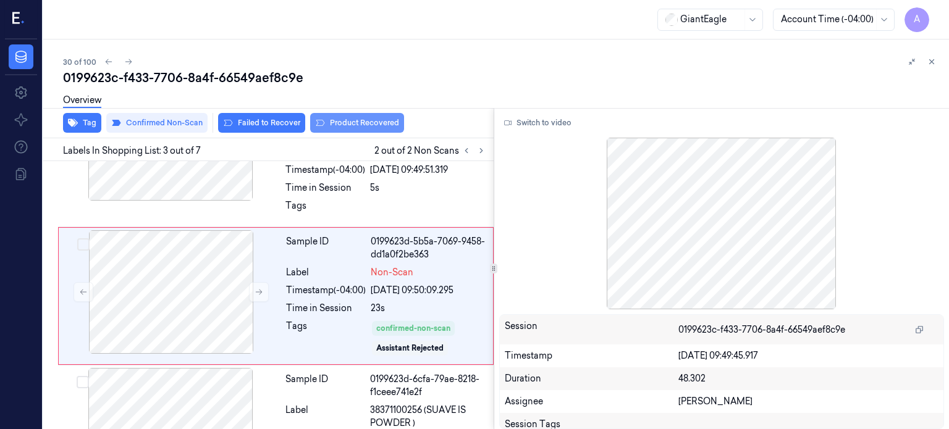
click at [361, 125] on button "Product Recovered" at bounding box center [357, 123] width 94 height 20
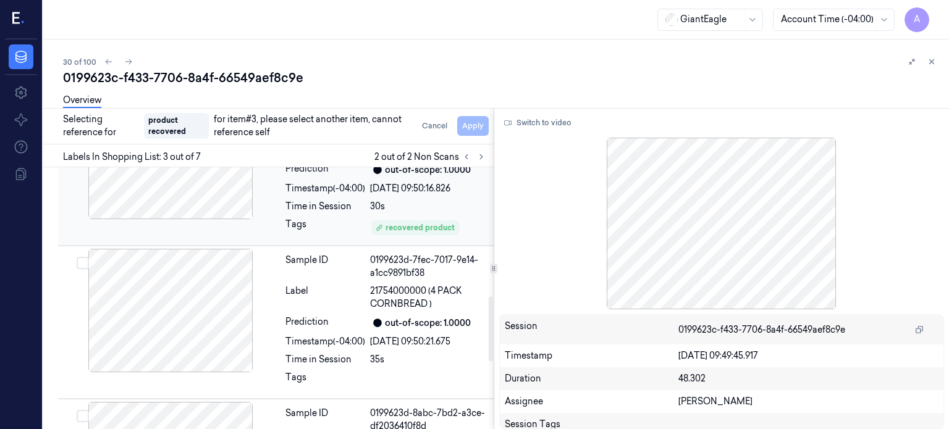
scroll to position [521, 0]
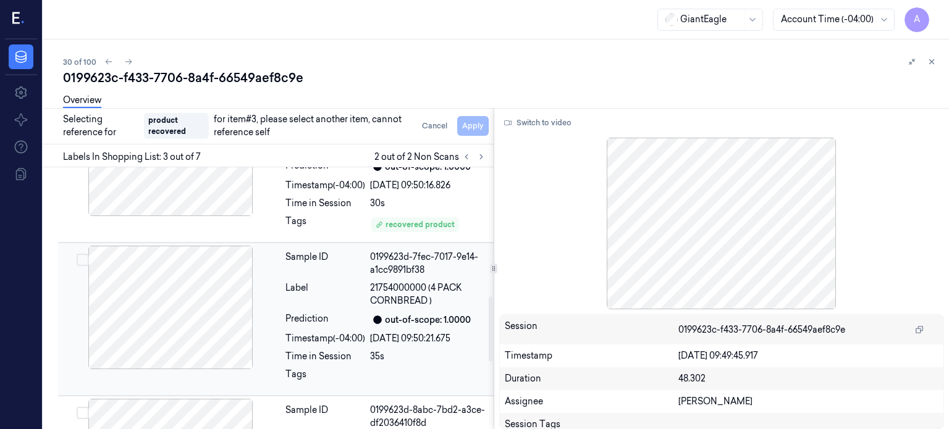
click at [404, 284] on span "21754000000 (4 PACK CORNBREAD )" at bounding box center [428, 295] width 116 height 26
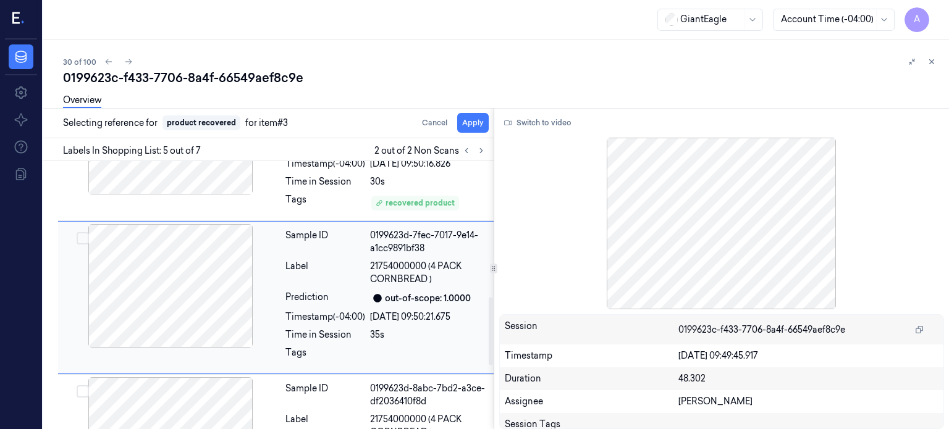
click at [83, 237] on button "Select row" at bounding box center [83, 238] width 12 height 12
click at [465, 121] on button "Apply" at bounding box center [472, 123] width 31 height 20
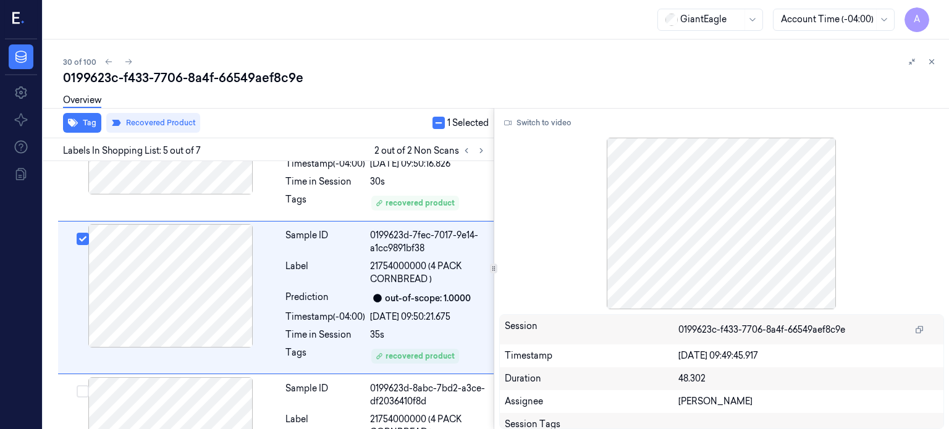
scroll to position [552, 0]
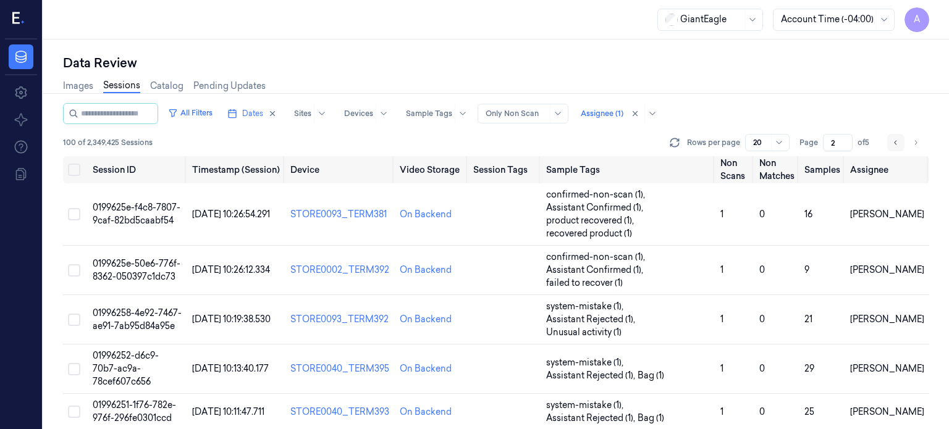
click at [894, 146] on icon "Go to previous page" at bounding box center [895, 143] width 7 height 10
type input "1"
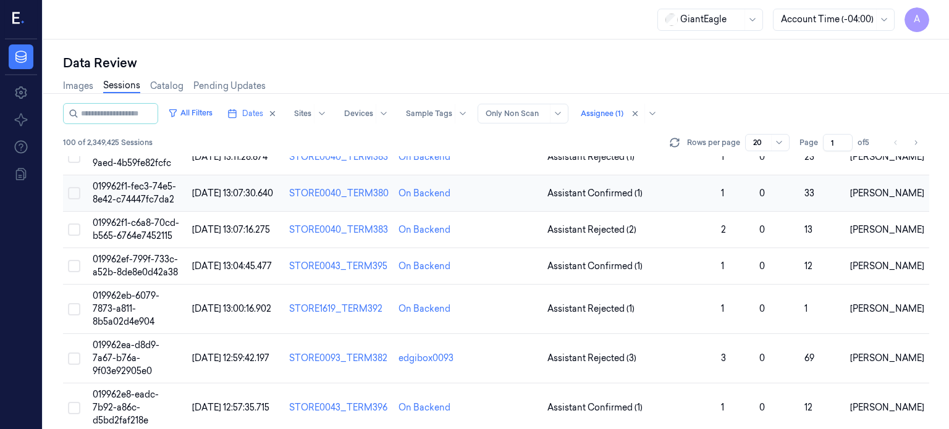
scroll to position [103, 0]
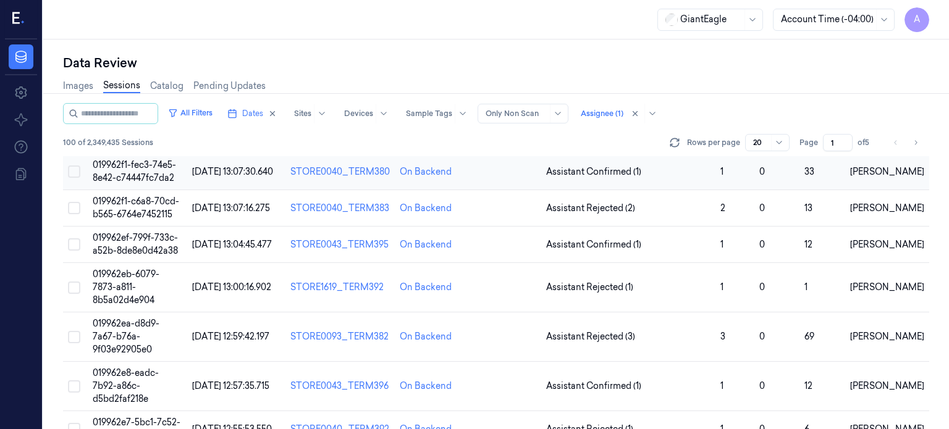
click at [133, 166] on span "019962f1-fec3-74e5-8e42-c74447fc7da2" at bounding box center [134, 171] width 83 height 24
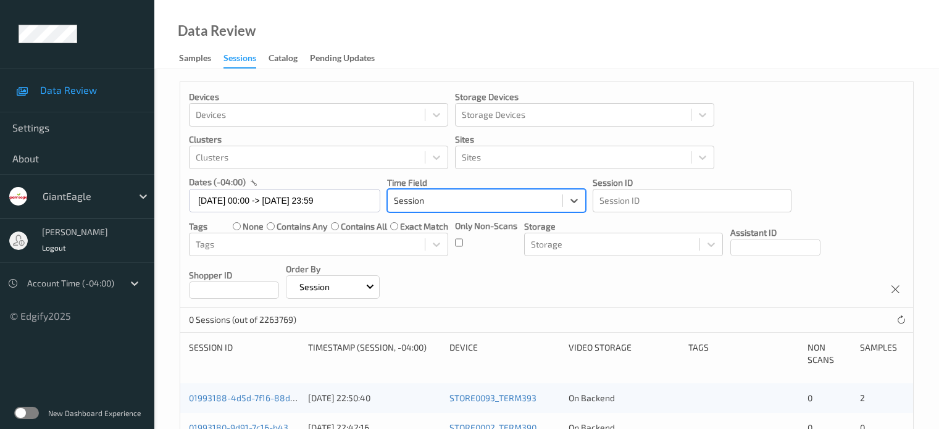
scroll to position [187, 0]
